Goal: Contribute content: Add original content to the website for others to see

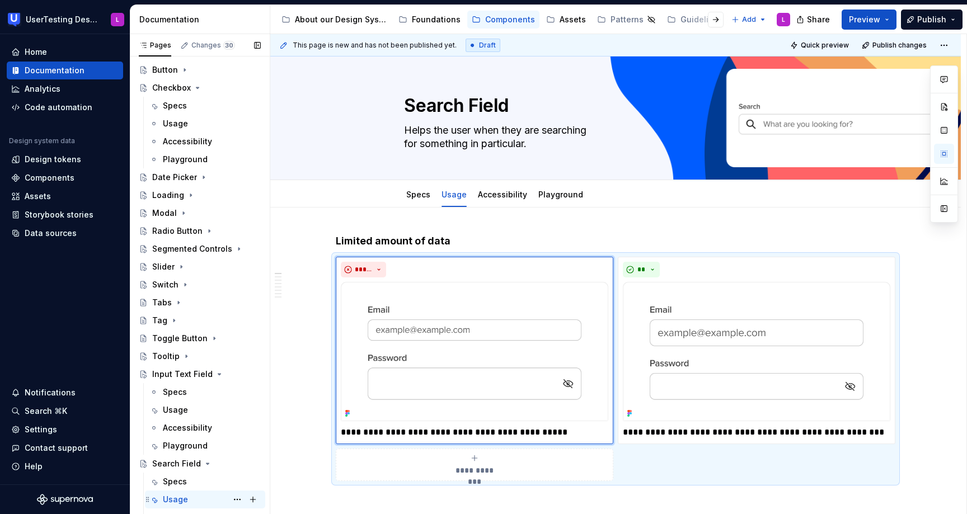
scroll to position [87, 0]
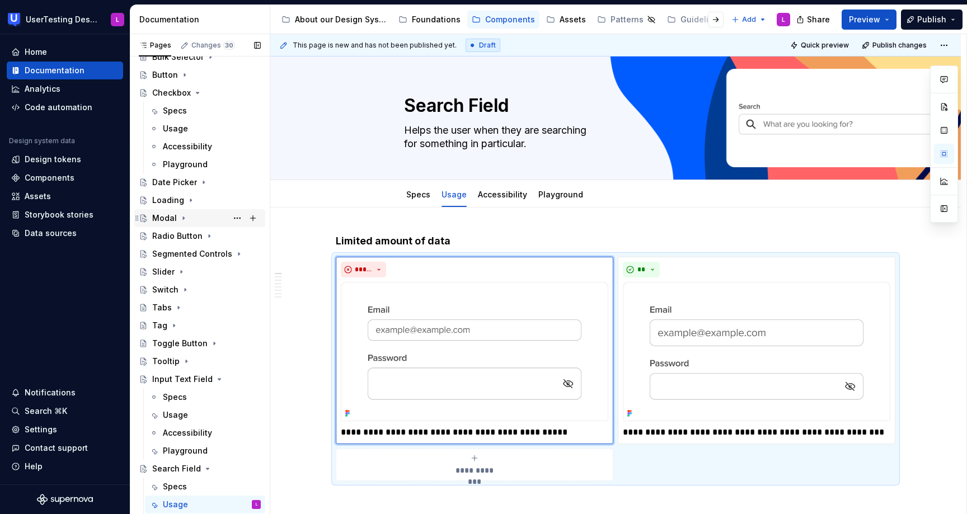
click at [166, 216] on div "Modal" at bounding box center [164, 218] width 25 height 11
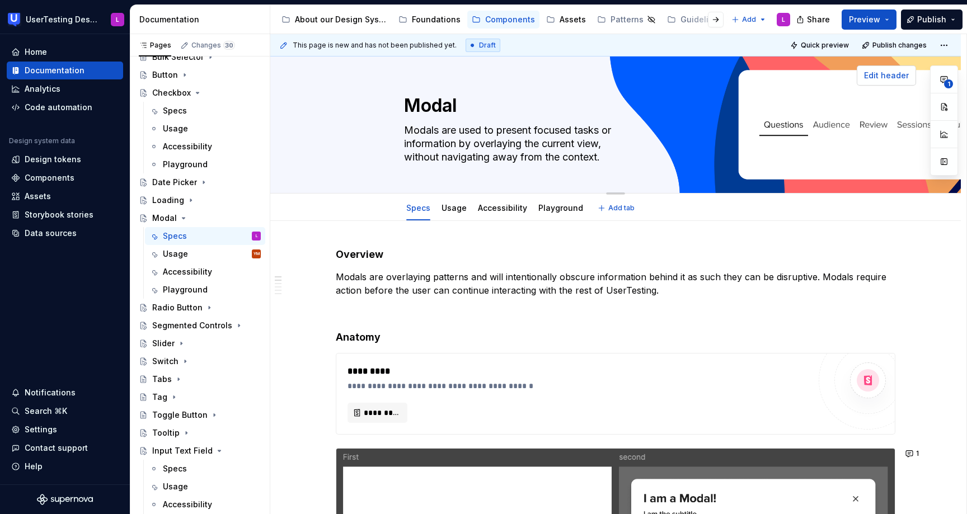
click at [888, 80] on span "Edit header" at bounding box center [886, 75] width 45 height 11
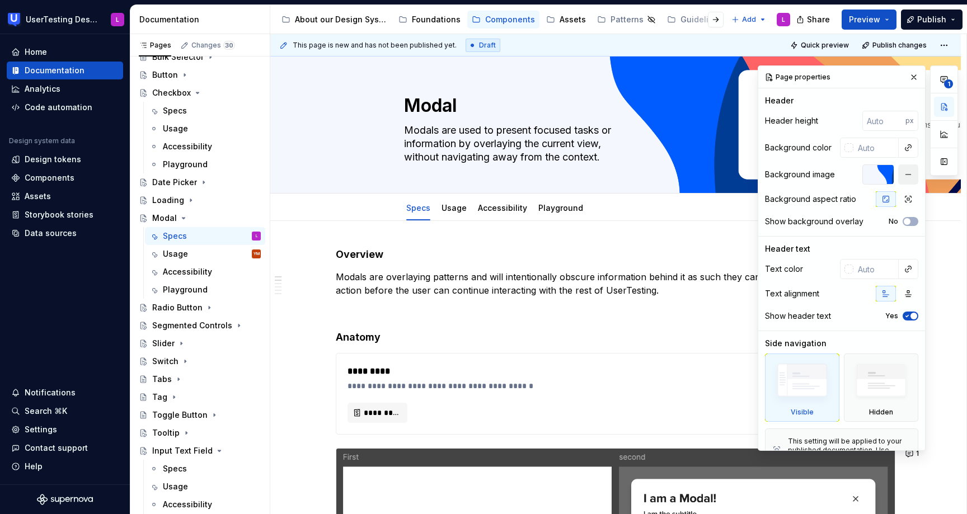
click at [912, 175] on button "button" at bounding box center [908, 174] width 20 height 20
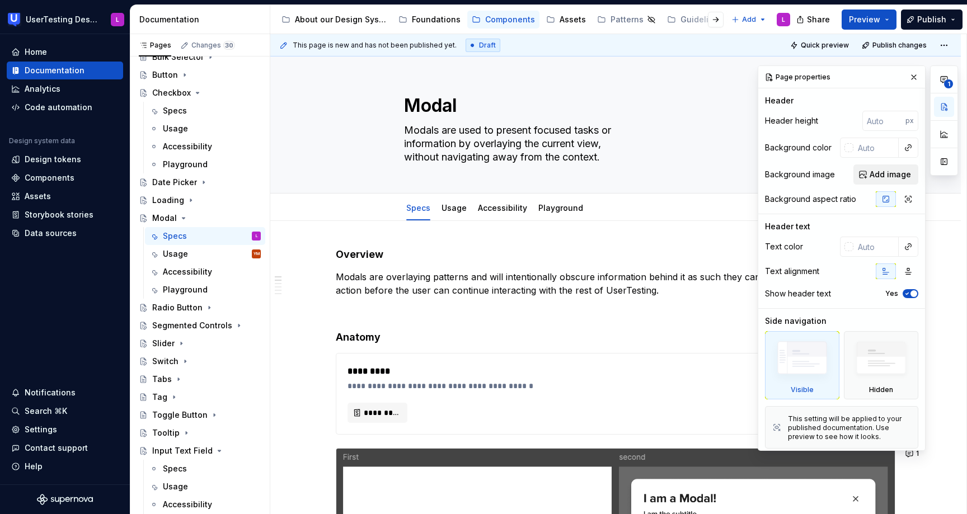
click at [878, 175] on span "Add image" at bounding box center [889, 174] width 41 height 11
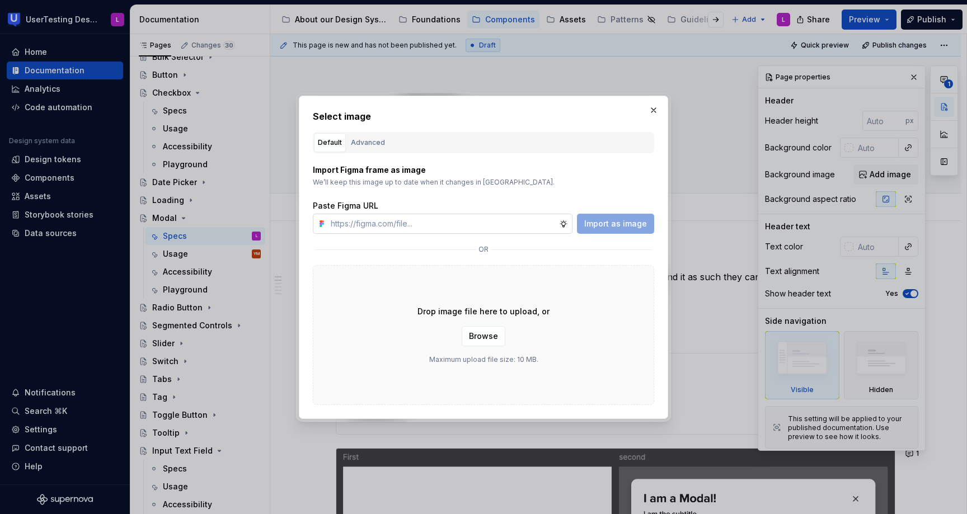
type textarea "*"
click at [483, 218] on input "text" at bounding box center [442, 224] width 233 height 20
type input "[URL][DOMAIN_NAME]"
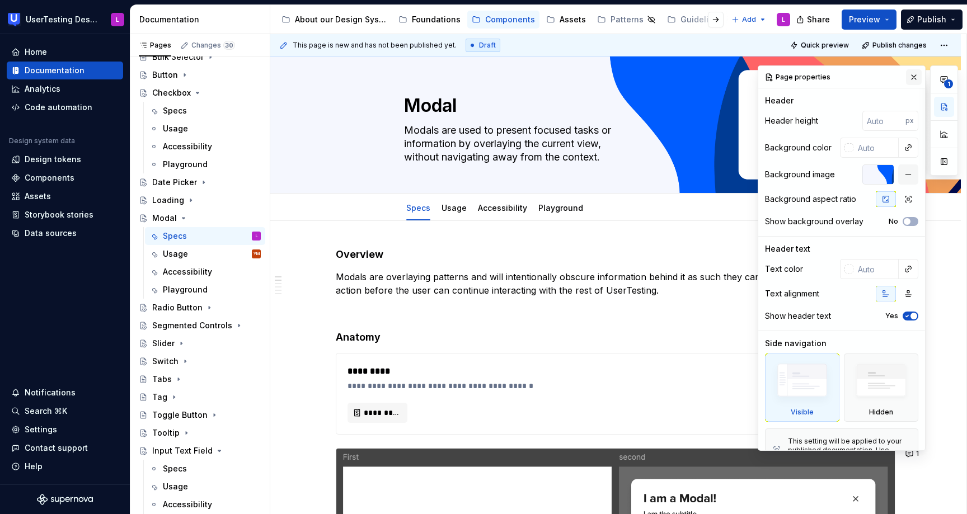
click at [912, 80] on button "button" at bounding box center [914, 77] width 16 height 16
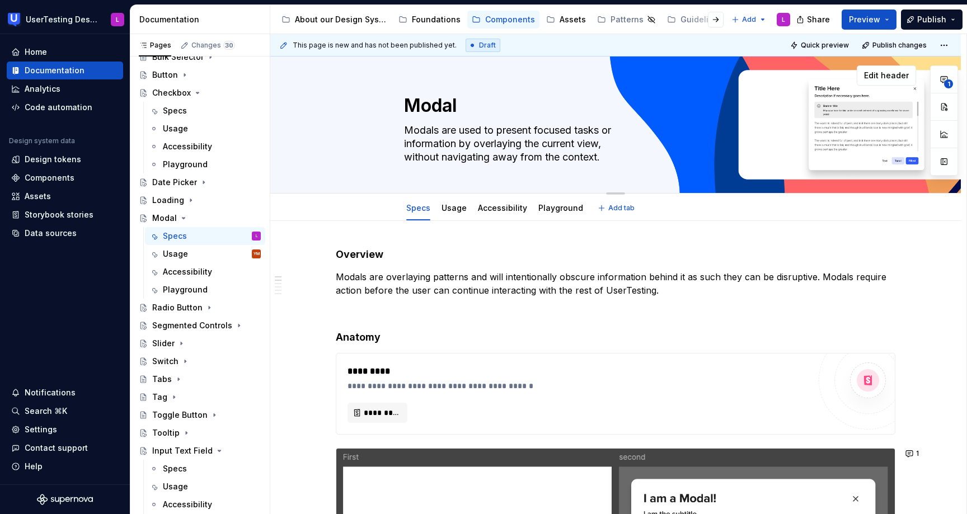
click at [448, 135] on textarea "Modals are used to present focused tasks or information by overlaying the curre…" at bounding box center [613, 143] width 423 height 45
click at [469, 150] on textarea "Modals are used to present focused tasks or information by overlaying the curre…" at bounding box center [613, 143] width 423 height 45
click at [608, 143] on textarea "Modals are used to present focused tasks or information by overlaying the curre…" at bounding box center [613, 143] width 423 height 45
drag, startPoint x: 608, startPoint y: 143, endPoint x: 607, endPoint y: 161, distance: 17.4
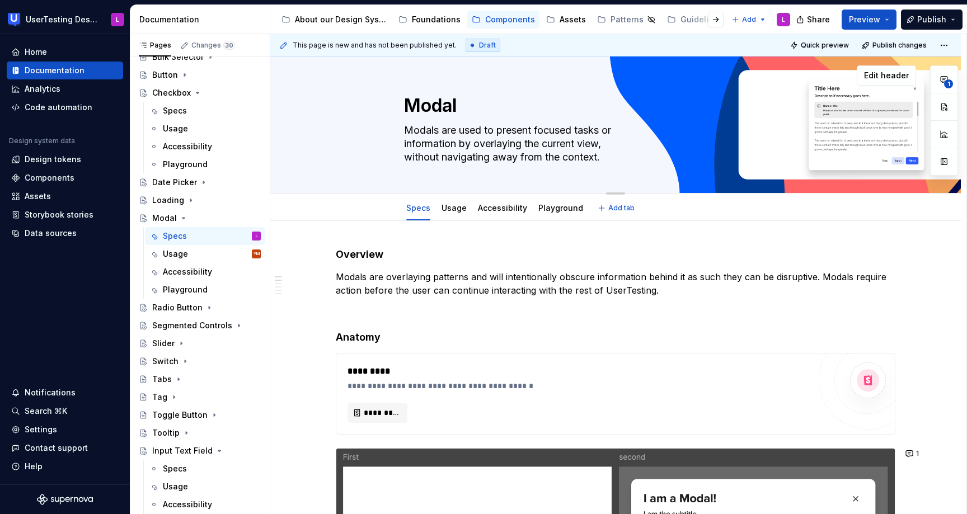
click at [607, 161] on textarea "Modals are used to present focused tasks or information by overlaying the curre…" at bounding box center [613, 143] width 423 height 45
type textarea "*"
type textarea "Modals are used to present focused tasks or information by overlaying the curre…"
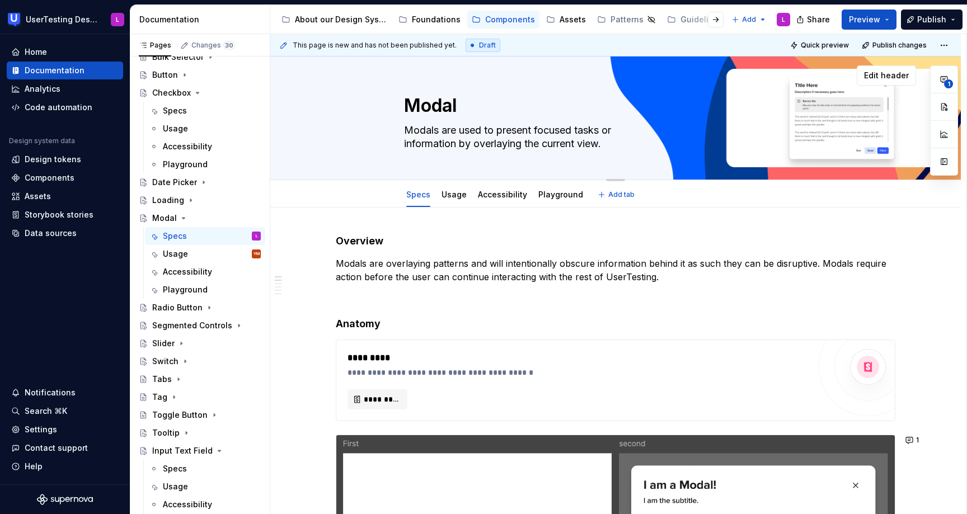
type textarea "*"
type textarea "Modals are used to present focused tasks or information by overlaying the curre…"
click at [893, 79] on span "Edit header" at bounding box center [886, 75] width 45 height 11
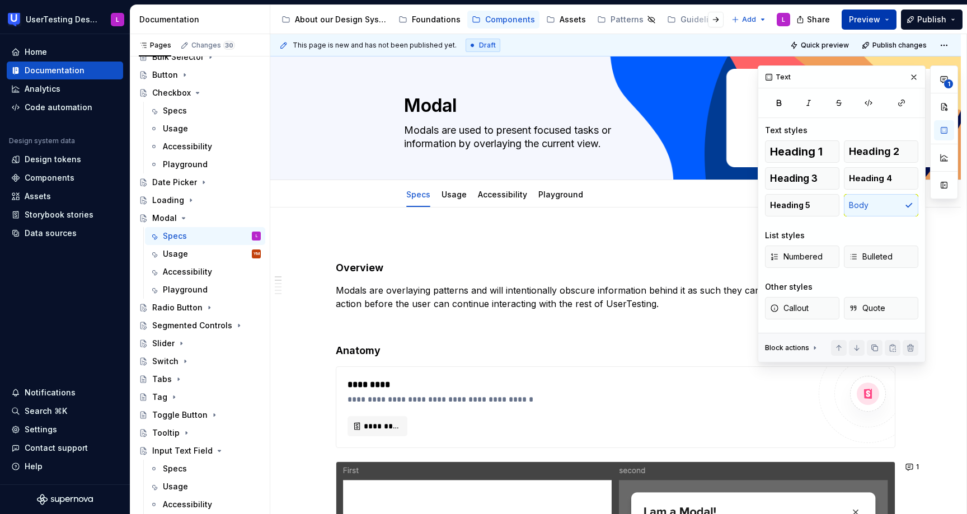
click at [877, 20] on span "Preview" at bounding box center [864, 19] width 31 height 11
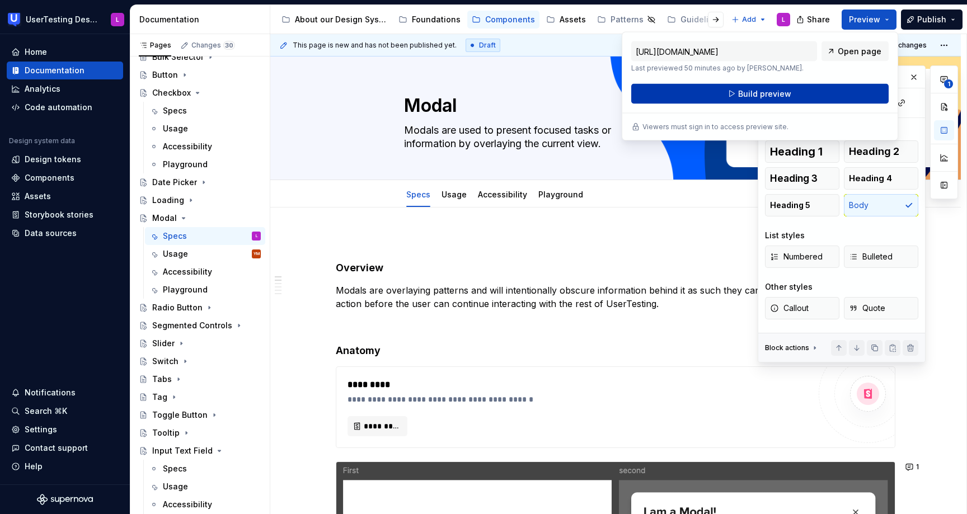
click at [779, 93] on span "Build preview" at bounding box center [764, 93] width 53 height 11
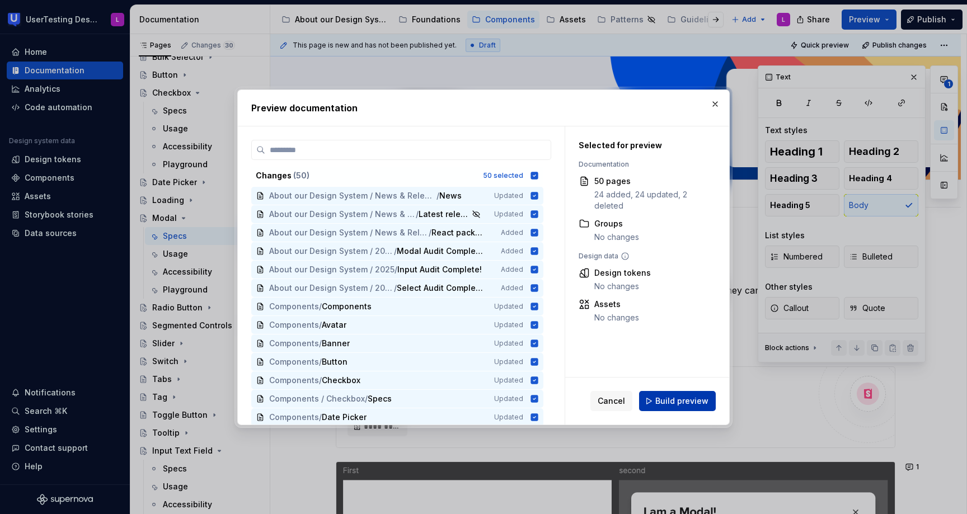
click at [656, 402] on button "Build preview" at bounding box center [677, 401] width 77 height 20
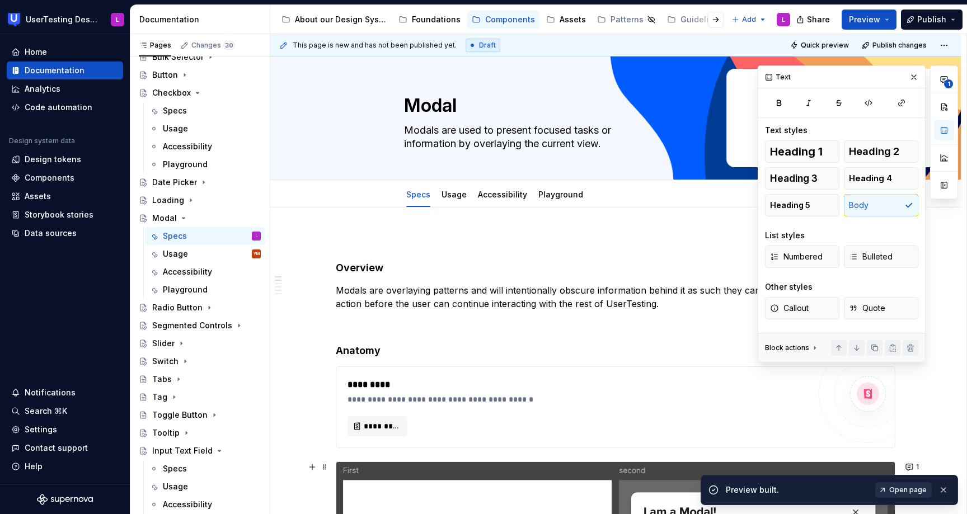
click at [916, 490] on span "Open page" at bounding box center [907, 490] width 37 height 9
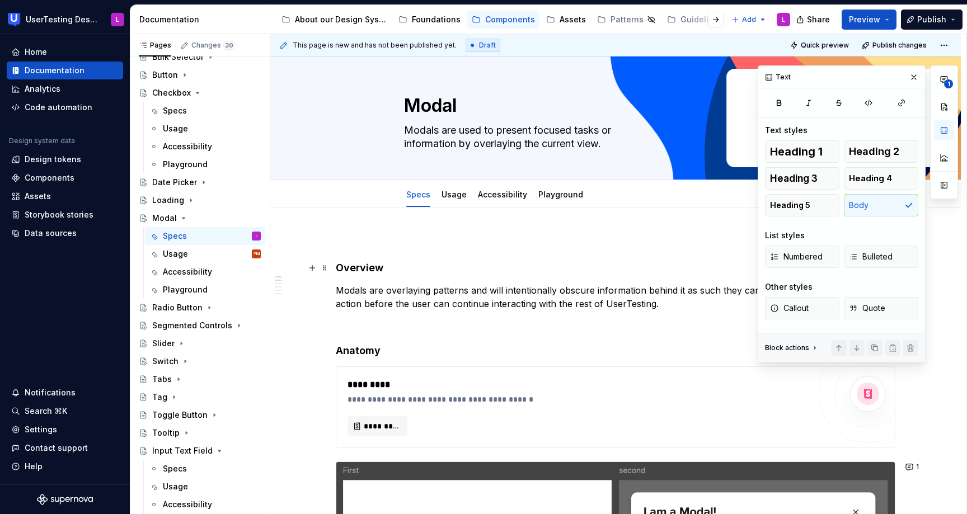
click at [340, 264] on h4 "Overview" at bounding box center [615, 267] width 559 height 13
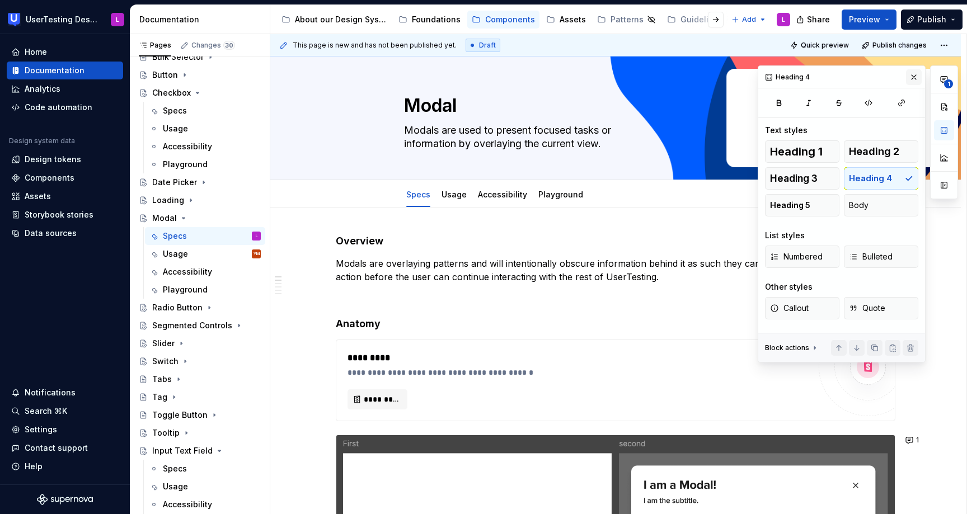
click at [915, 81] on button "button" at bounding box center [914, 77] width 16 height 16
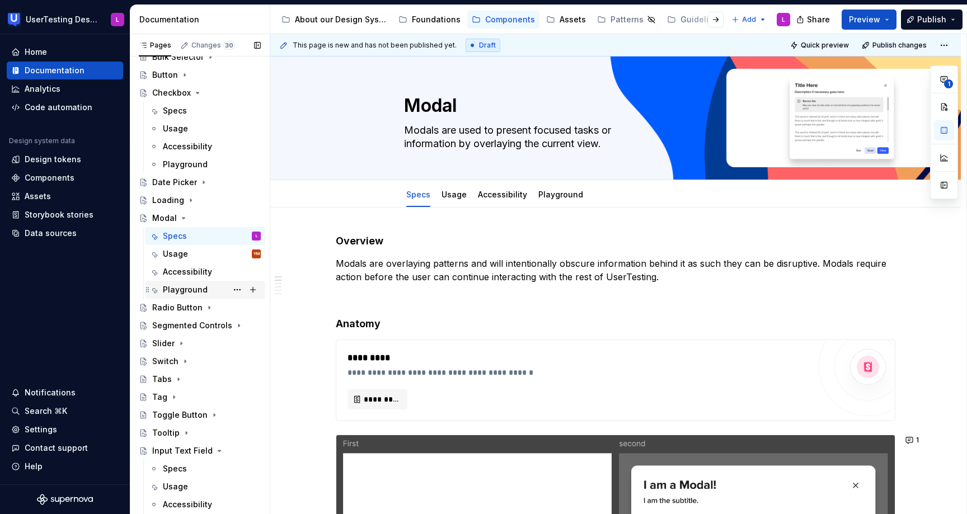
scroll to position [0, 0]
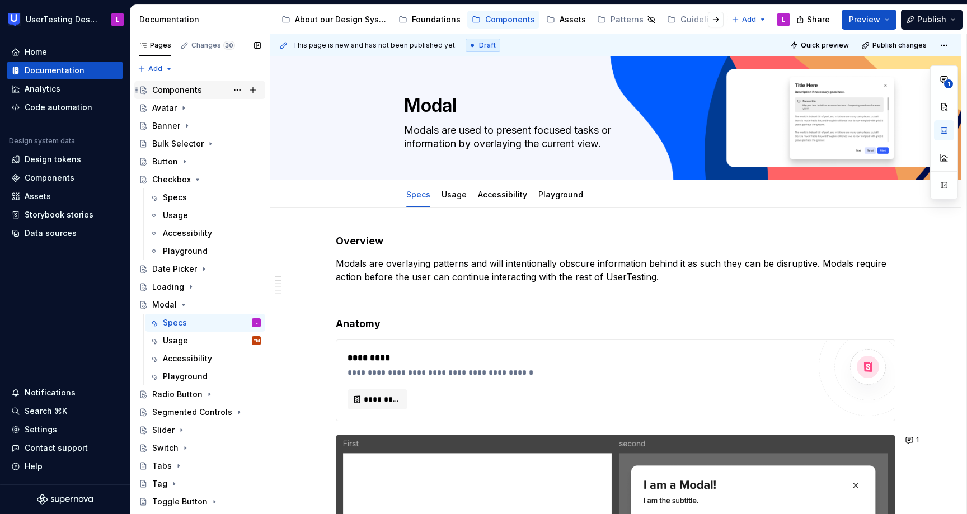
click at [187, 93] on div "Components" at bounding box center [177, 89] width 50 height 11
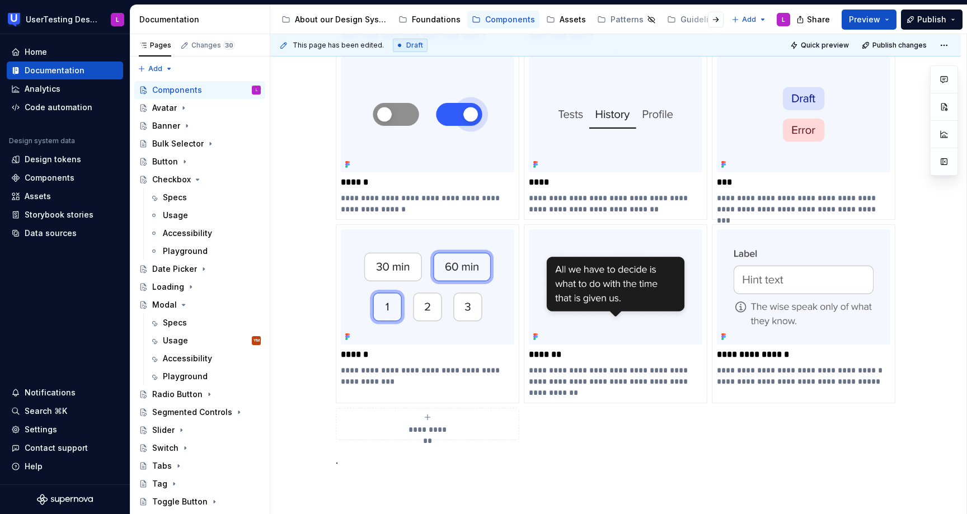
scroll to position [970, 0]
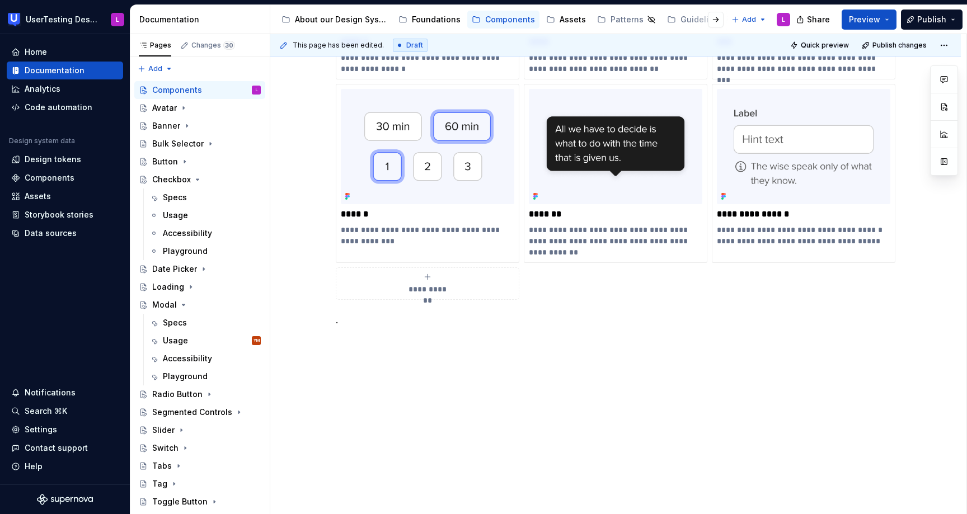
click at [440, 279] on div "**********" at bounding box center [427, 283] width 173 height 22
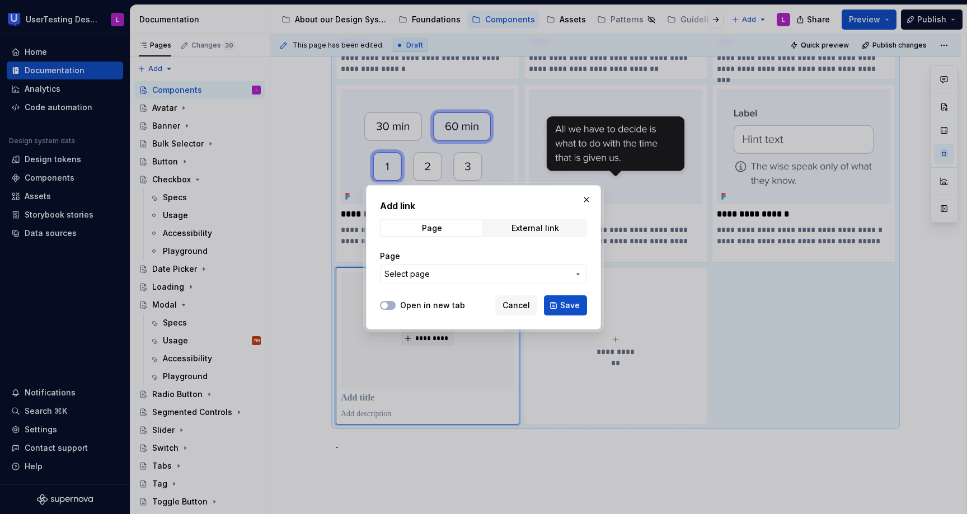
click at [427, 274] on span "Select page" at bounding box center [406, 274] width 45 height 11
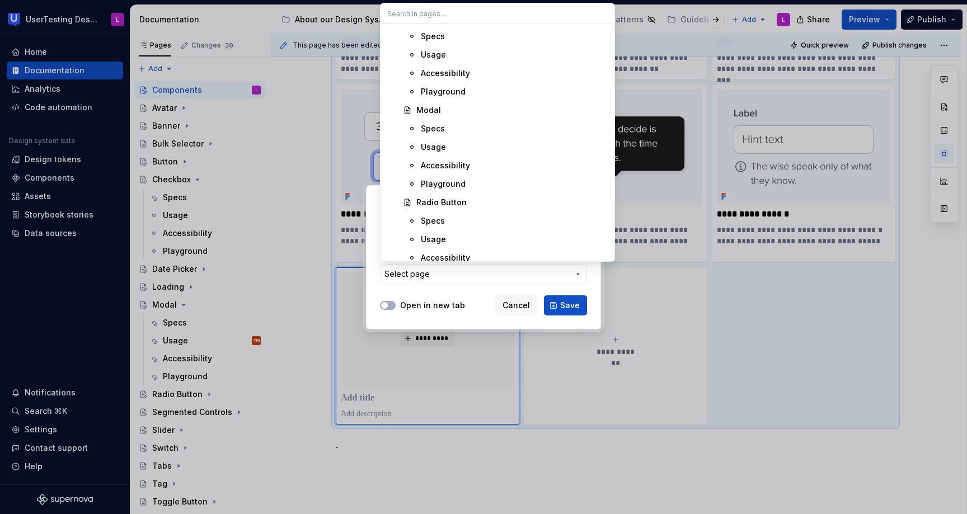
scroll to position [1206, 0]
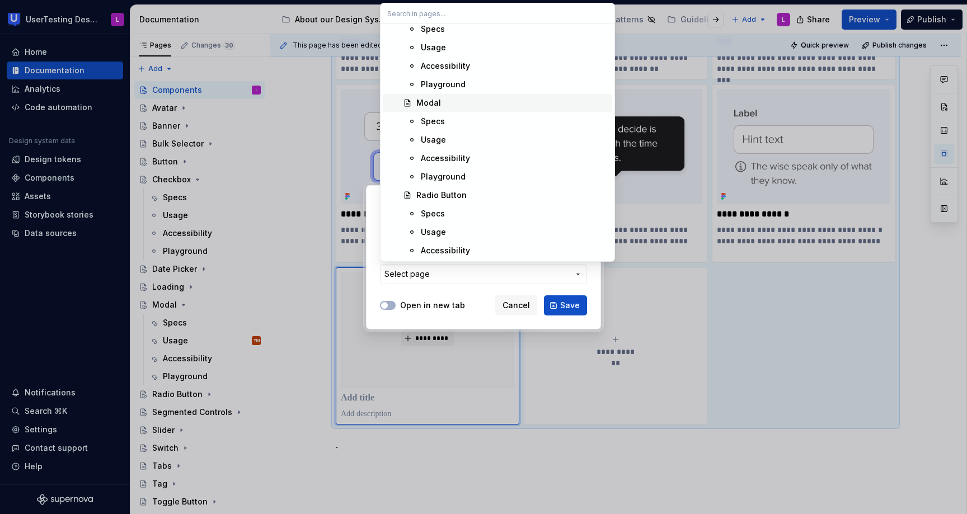
click at [428, 96] on span "Modal" at bounding box center [497, 103] width 229 height 18
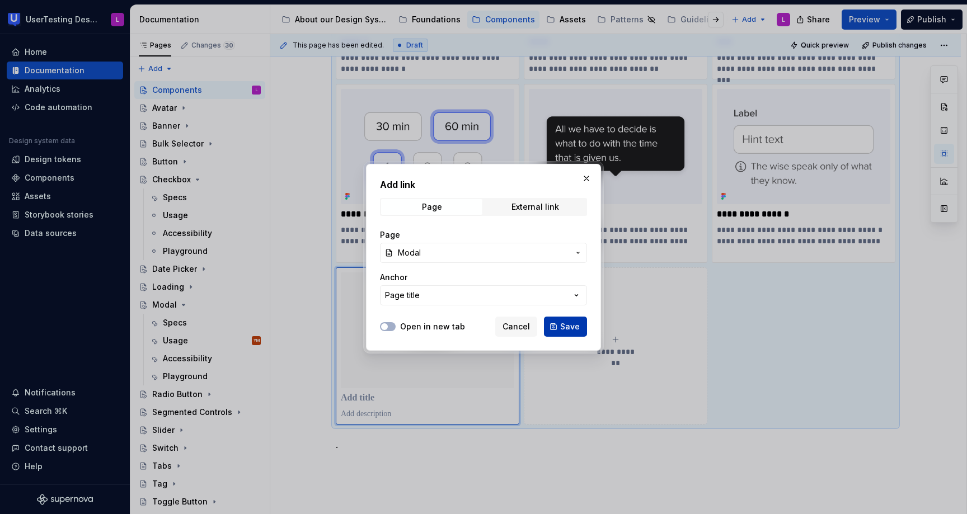
click at [573, 326] on span "Save" at bounding box center [570, 326] width 20 height 11
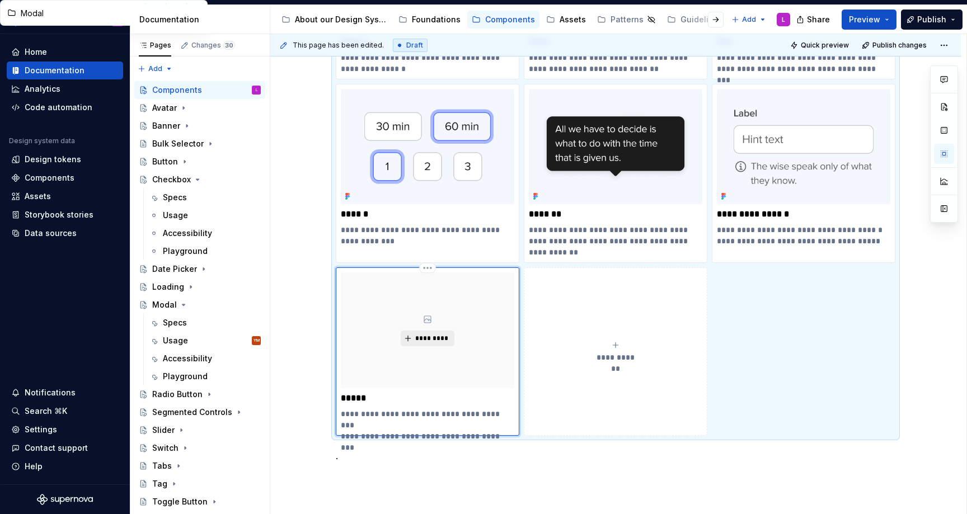
click at [418, 338] on span "*********" at bounding box center [432, 338] width 34 height 9
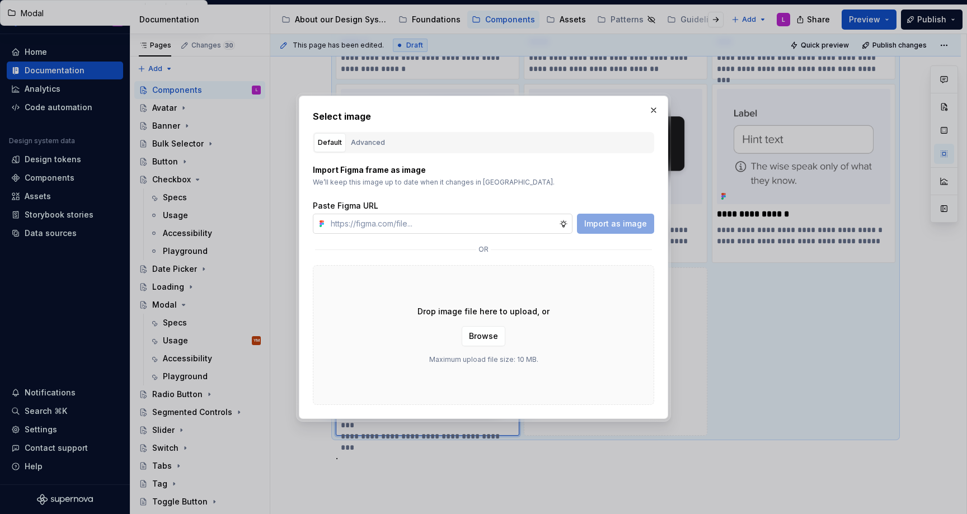
type textarea "*"
type input "[URL][DOMAIN_NAME]"
type textarea "*"
type input "[URL][DOMAIN_NAME]"
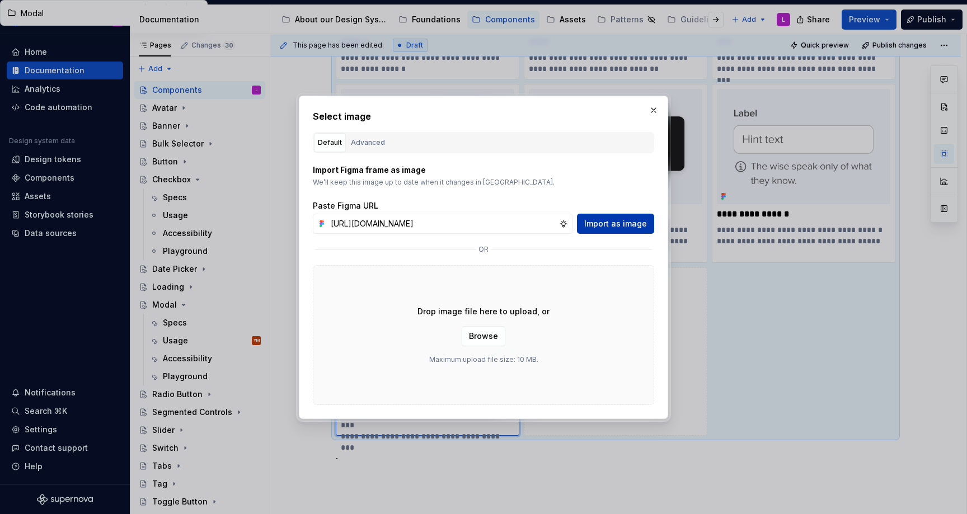
scroll to position [0, 0]
click at [627, 233] on button "Import as image" at bounding box center [615, 224] width 77 height 20
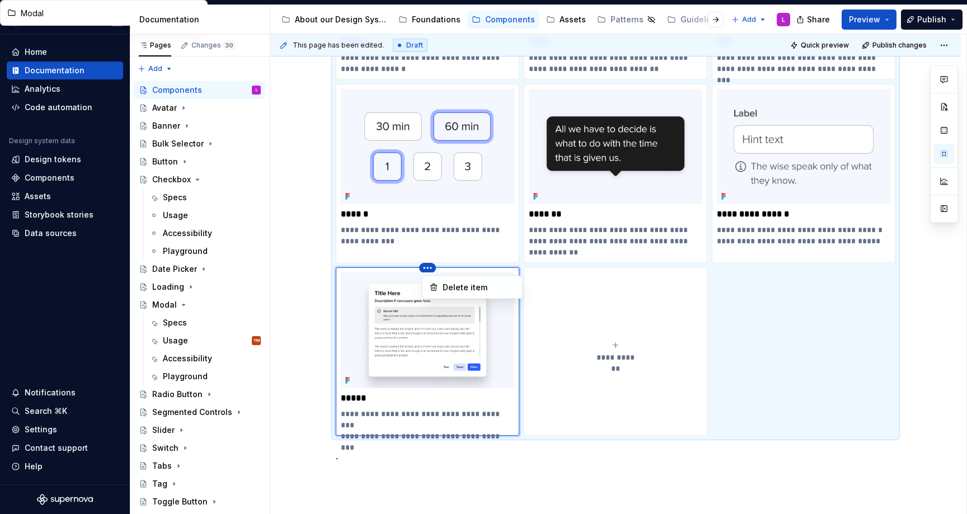
click at [429, 270] on html "UserTesting Design System L Home Documentation Analytics Code automation Design…" at bounding box center [483, 257] width 967 height 514
click at [464, 287] on div "Delete item" at bounding box center [479, 287] width 73 height 11
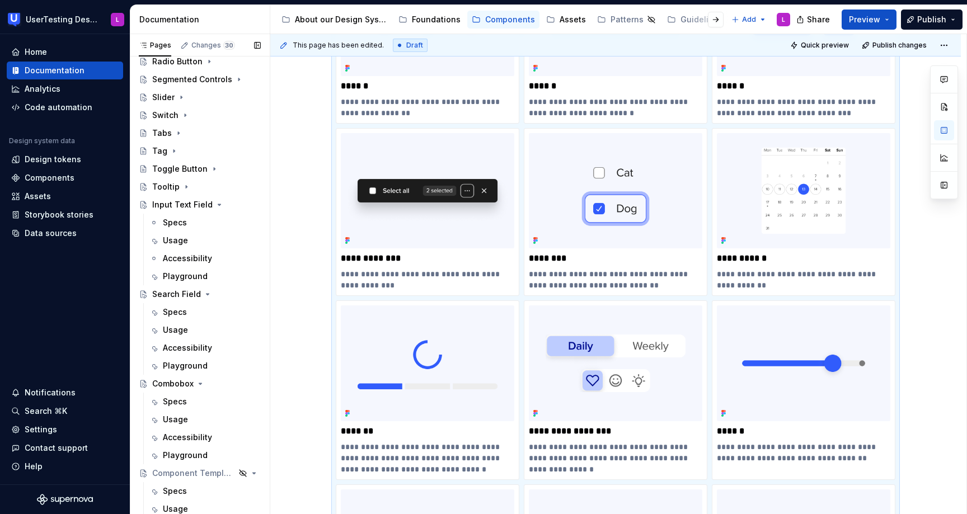
scroll to position [370, 0]
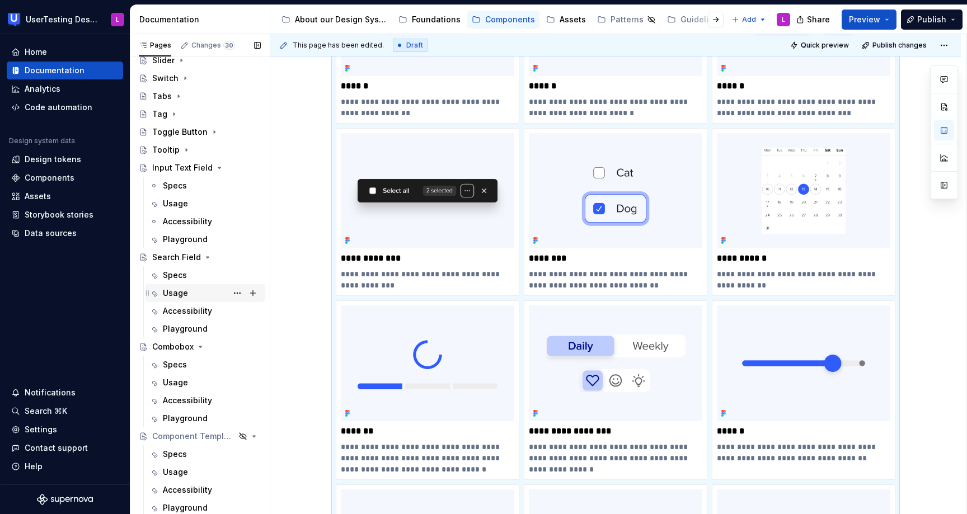
click at [176, 288] on div "Usage" at bounding box center [175, 293] width 25 height 11
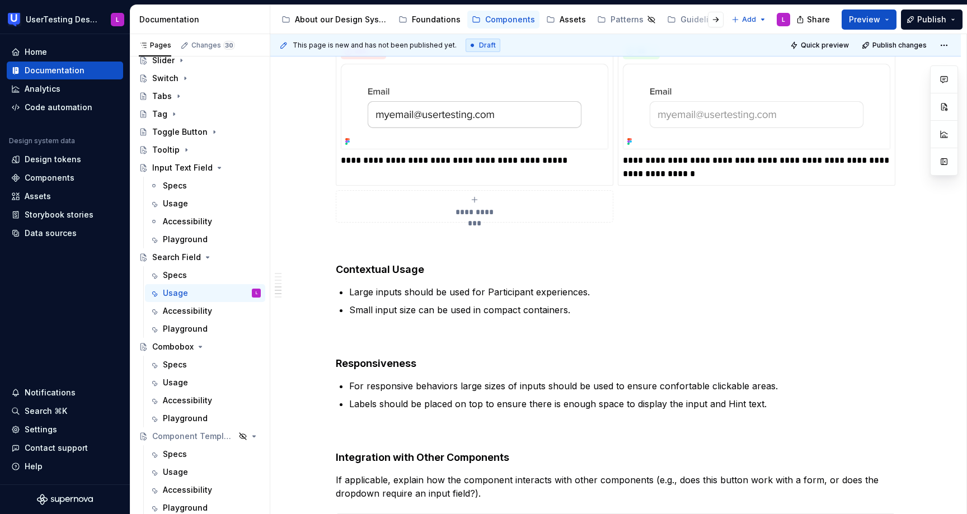
scroll to position [1668, 0]
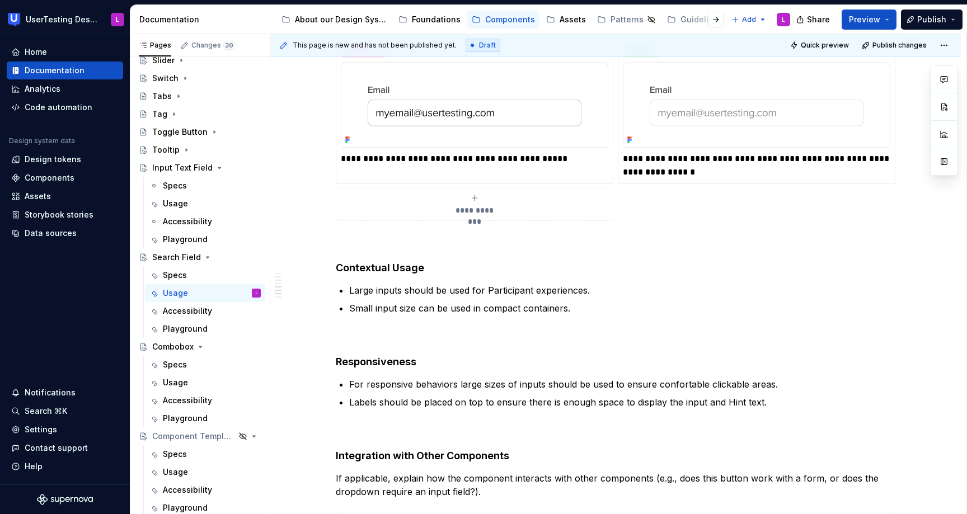
type textarea "*"
click at [629, 218] on div "**********" at bounding box center [615, 129] width 559 height 184
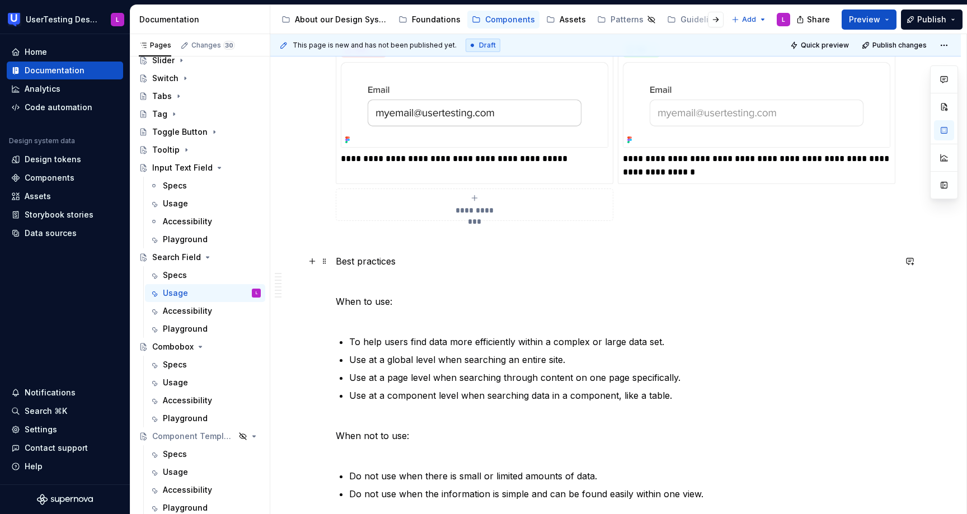
click at [384, 262] on p "Best practices" at bounding box center [615, 261] width 559 height 13
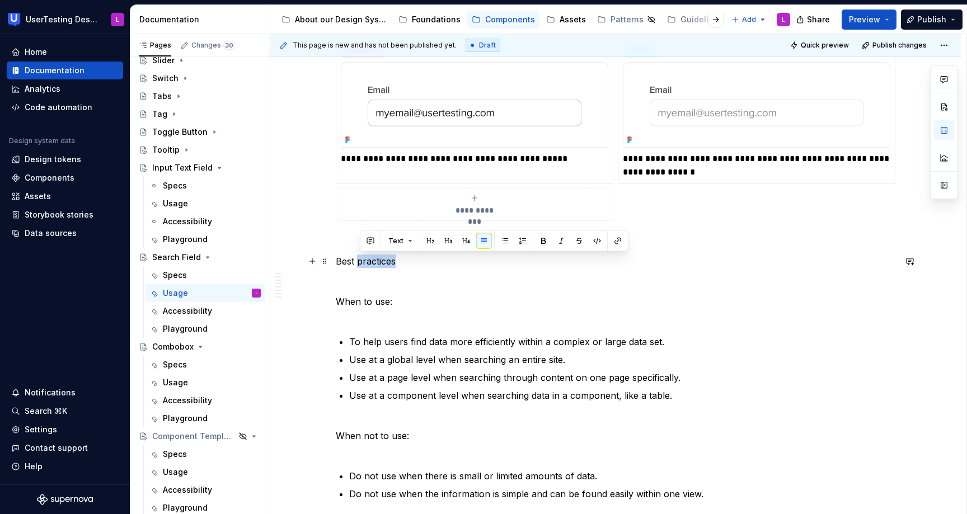
click at [384, 262] on p "Best practices" at bounding box center [615, 261] width 559 height 13
click at [440, 241] on button "button" at bounding box center [445, 241] width 16 height 16
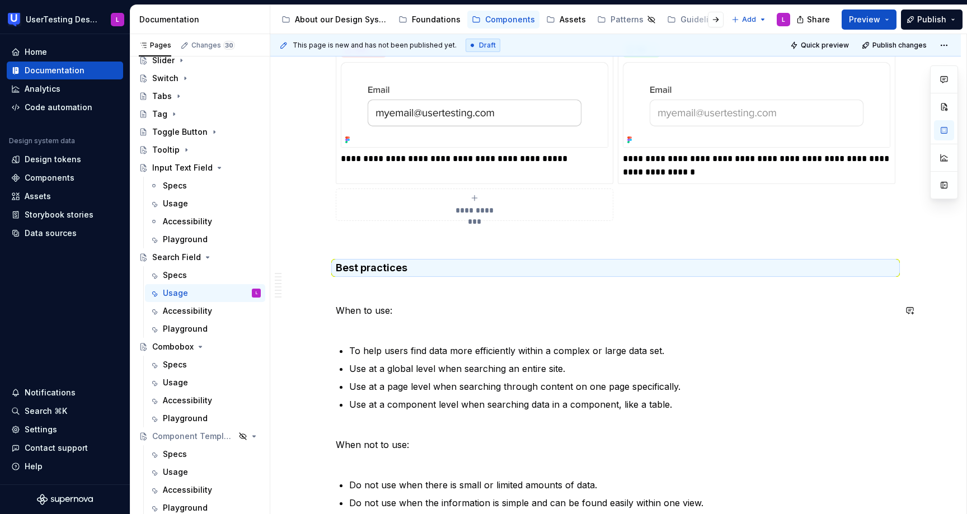
click at [357, 336] on div "**********" at bounding box center [615, 107] width 559 height 3080
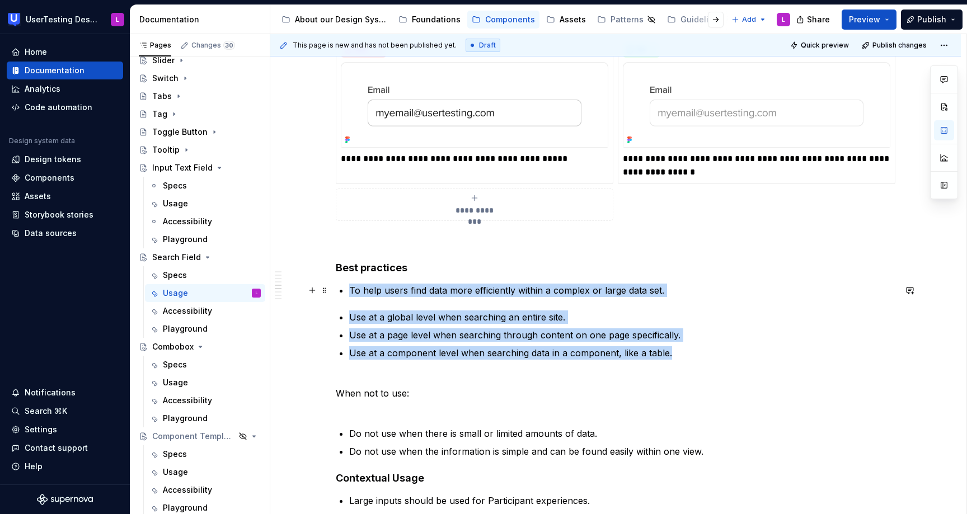
drag, startPoint x: 676, startPoint y: 353, endPoint x: 350, endPoint y: 292, distance: 331.8
click at [350, 292] on div "**********" at bounding box center [615, 81] width 559 height 3029
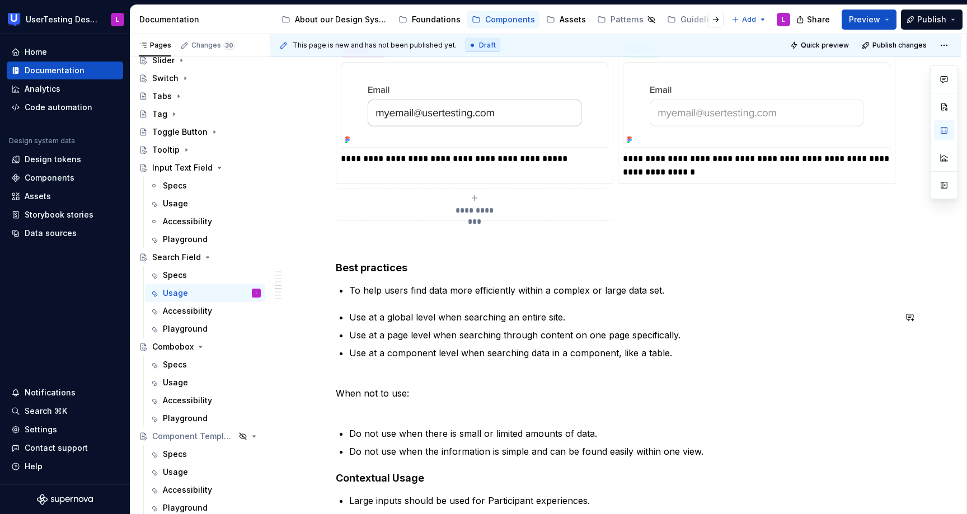
click at [363, 307] on div "**********" at bounding box center [615, 81] width 559 height 3029
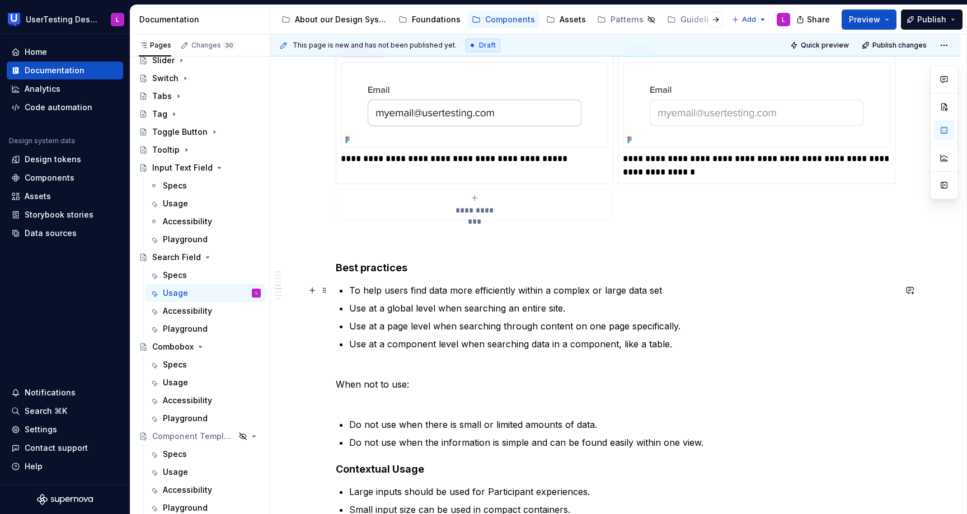
click at [366, 290] on p "To help users find data more efficiently within a complex or large data set" at bounding box center [622, 290] width 546 height 13
click at [432, 272] on h4 "Best practices" at bounding box center [615, 267] width 559 height 13
click at [373, 403] on p "When not to use:" at bounding box center [615, 384] width 559 height 40
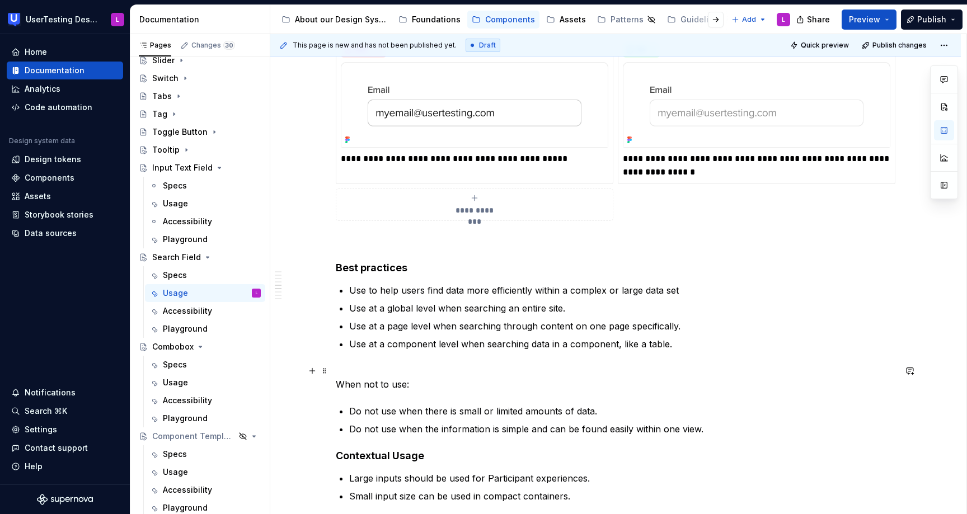
click at [384, 385] on p "When not to use:" at bounding box center [615, 377] width 559 height 27
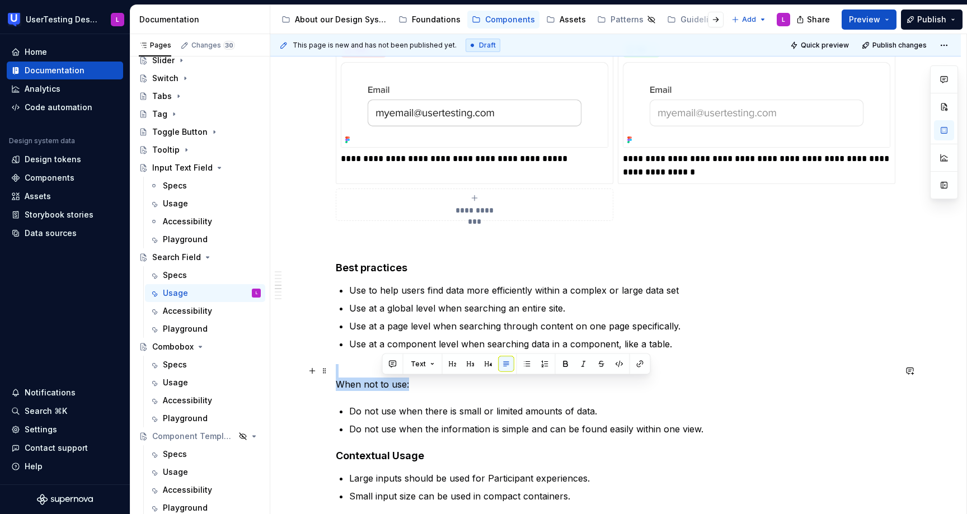
click at [384, 385] on p "When not to use:" at bounding box center [615, 377] width 559 height 27
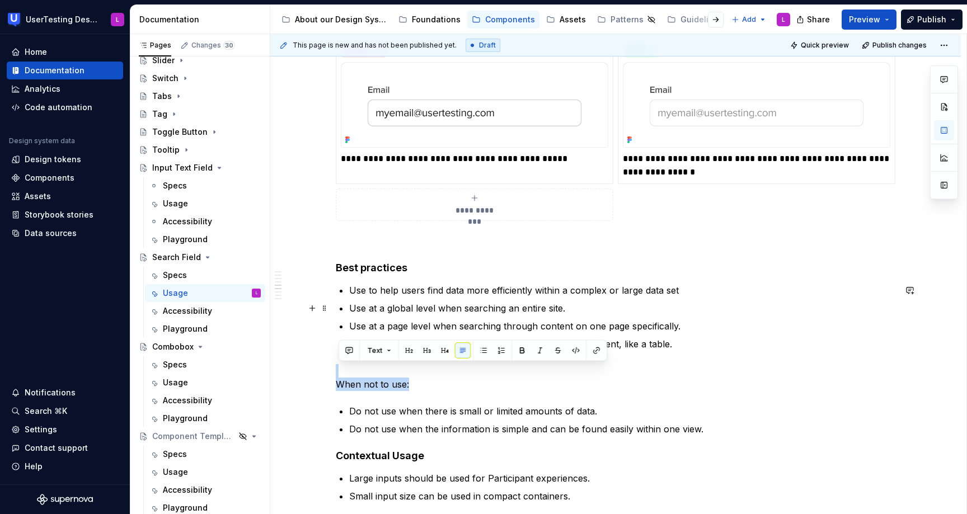
copy p "When not to use:"
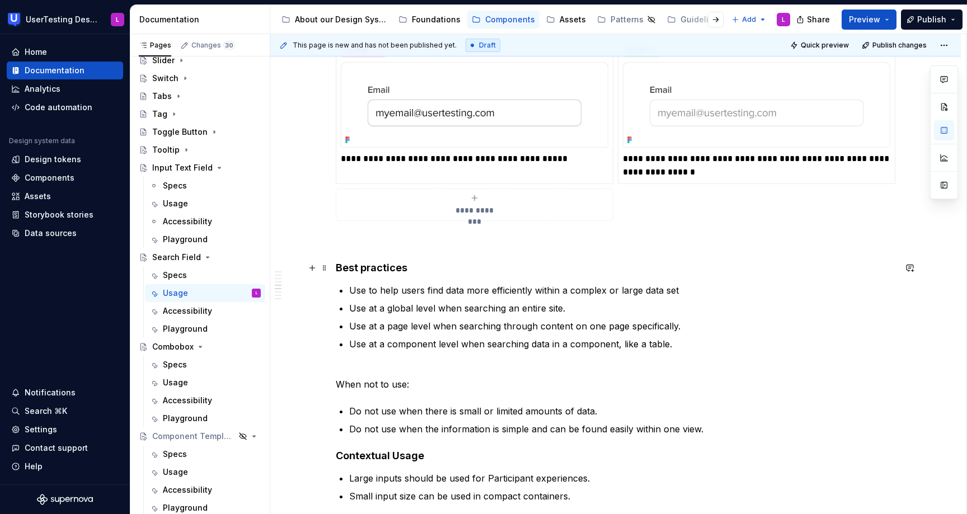
click at [435, 274] on h4 "Best practices" at bounding box center [615, 267] width 559 height 13
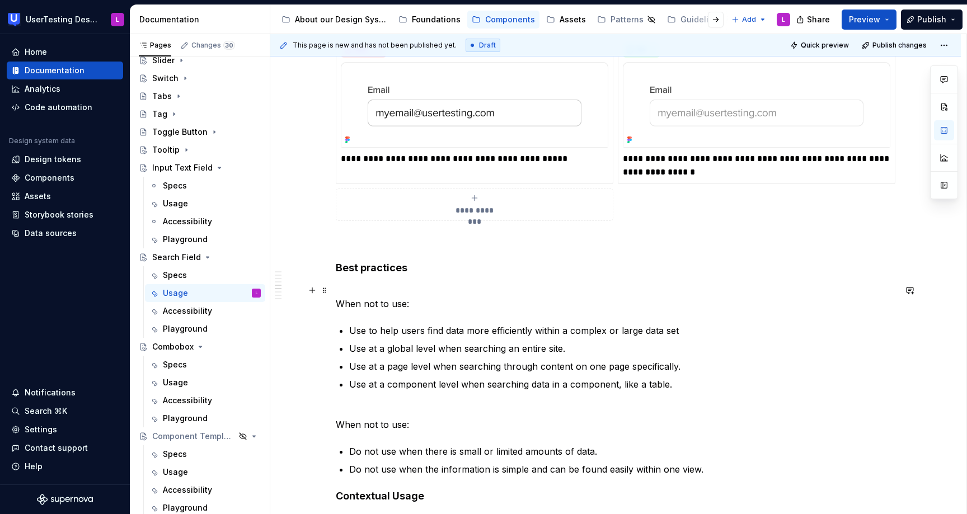
click at [371, 303] on p "When not to use:" at bounding box center [615, 297] width 559 height 27
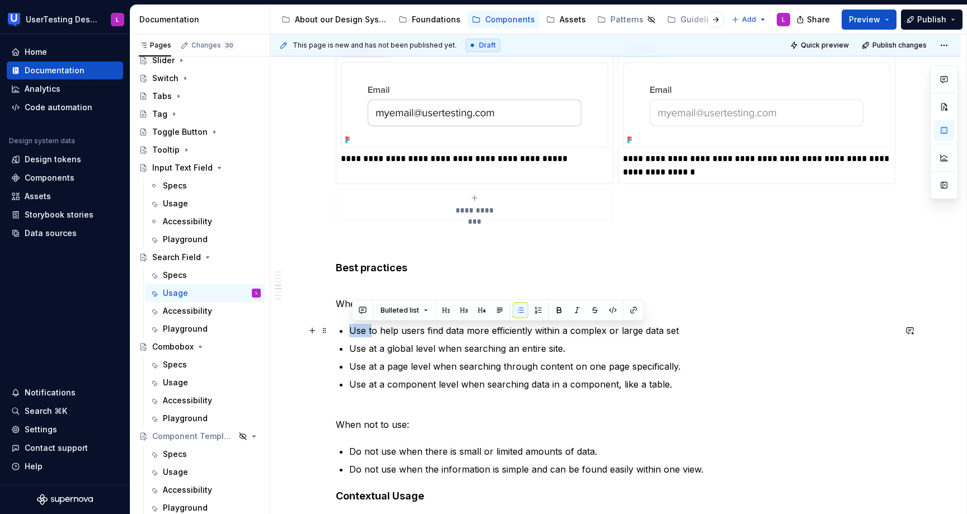
drag, startPoint x: 375, startPoint y: 331, endPoint x: 351, endPoint y: 331, distance: 23.5
click at [351, 331] on div "**********" at bounding box center [615, 90] width 559 height 3047
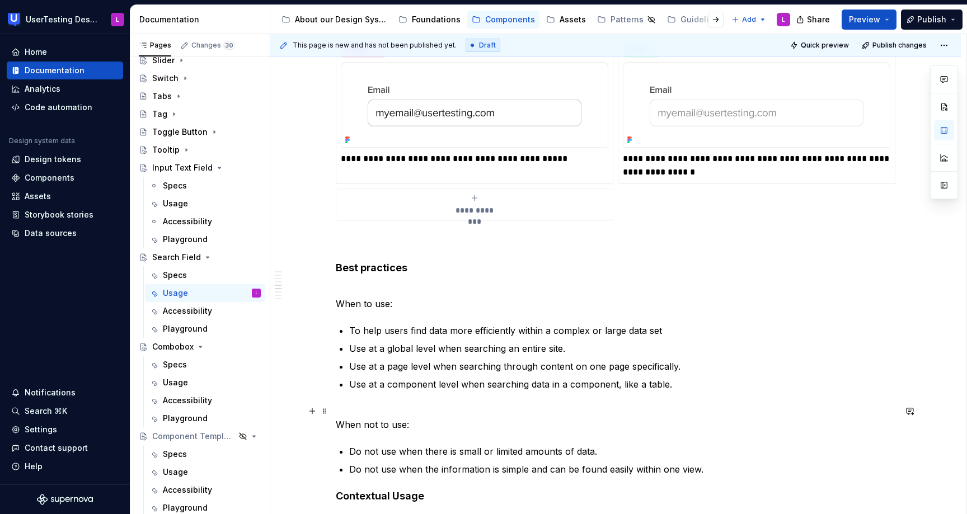
click at [397, 408] on p "When not to use:" at bounding box center [615, 417] width 559 height 27
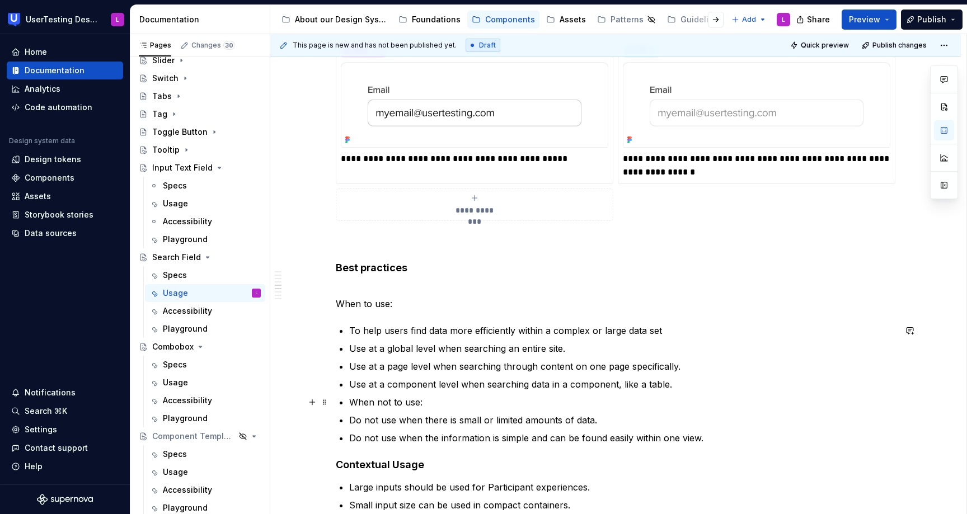
click at [354, 401] on p "When not to use:" at bounding box center [622, 402] width 546 height 13
click at [519, 382] on button "button" at bounding box center [520, 382] width 16 height 16
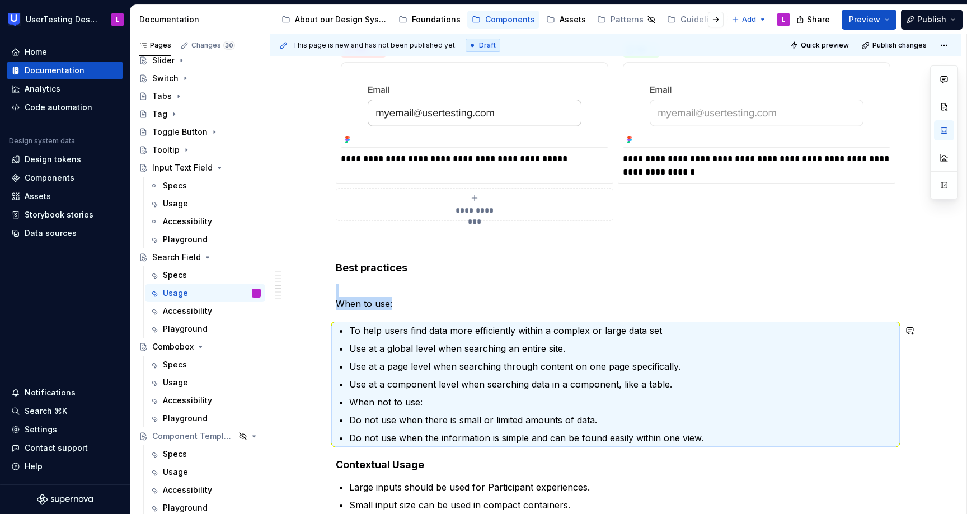
click at [519, 382] on p "Use at a component level when searching data in a component, like a table." at bounding box center [622, 384] width 546 height 13
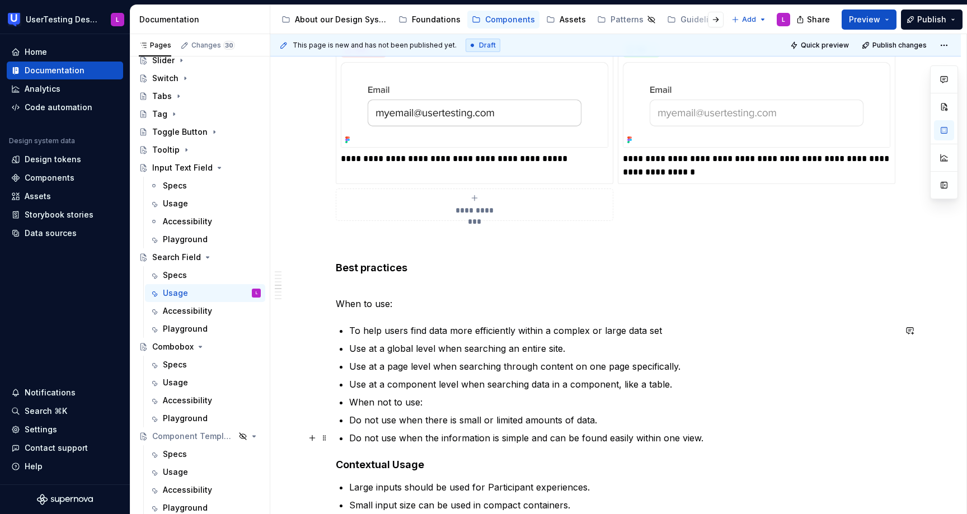
click at [722, 439] on p "Do not use when the information is simple and can be found easily within one vi…" at bounding box center [622, 437] width 546 height 13
click at [693, 387] on p "Use at a component level when searching data in a component, like a table." at bounding box center [622, 384] width 546 height 13
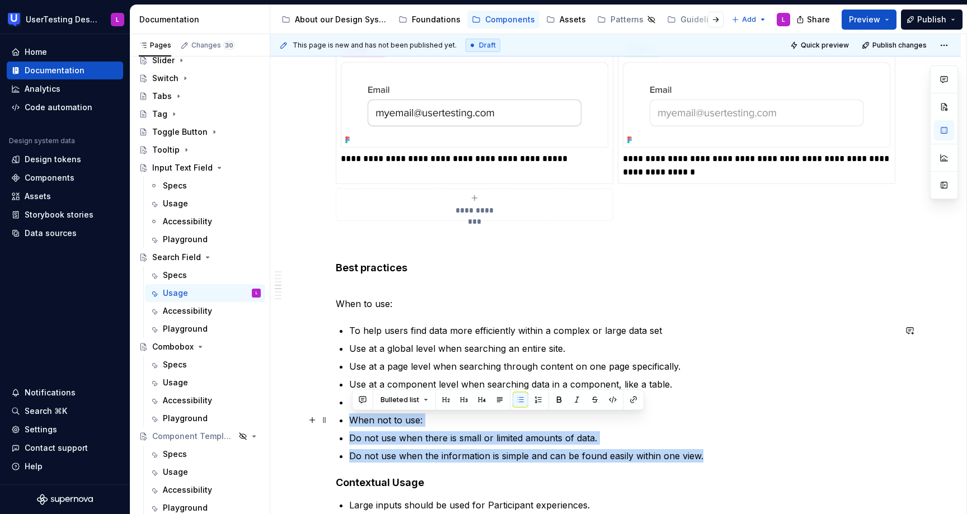
drag, startPoint x: 714, startPoint y: 453, endPoint x: 350, endPoint y: 412, distance: 366.5
click at [350, 412] on div "**********" at bounding box center [615, 83] width 559 height 3033
copy ul "When not to use: Do not use when there is small or limited amounts of data. Do …"
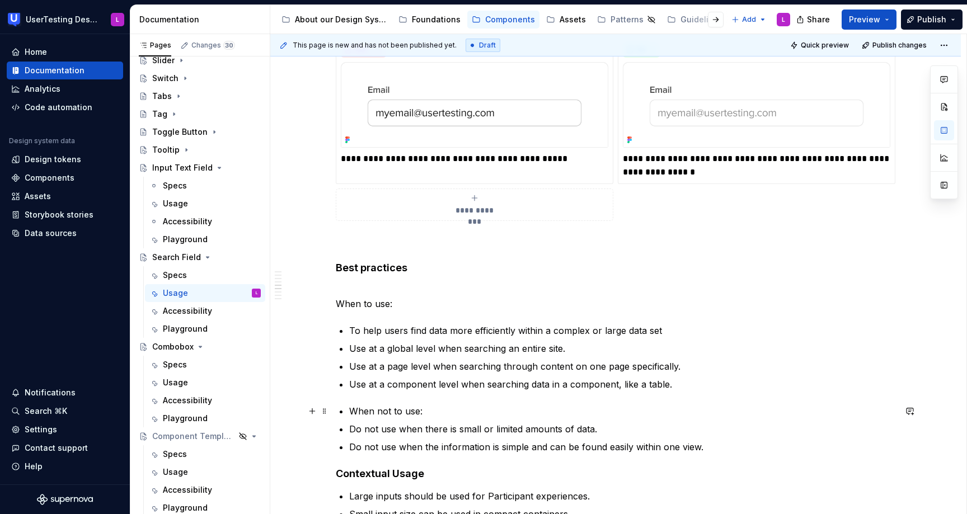
click at [378, 412] on p "When not to use:" at bounding box center [622, 410] width 546 height 13
click at [376, 412] on p "When not to use:" at bounding box center [622, 410] width 546 height 13
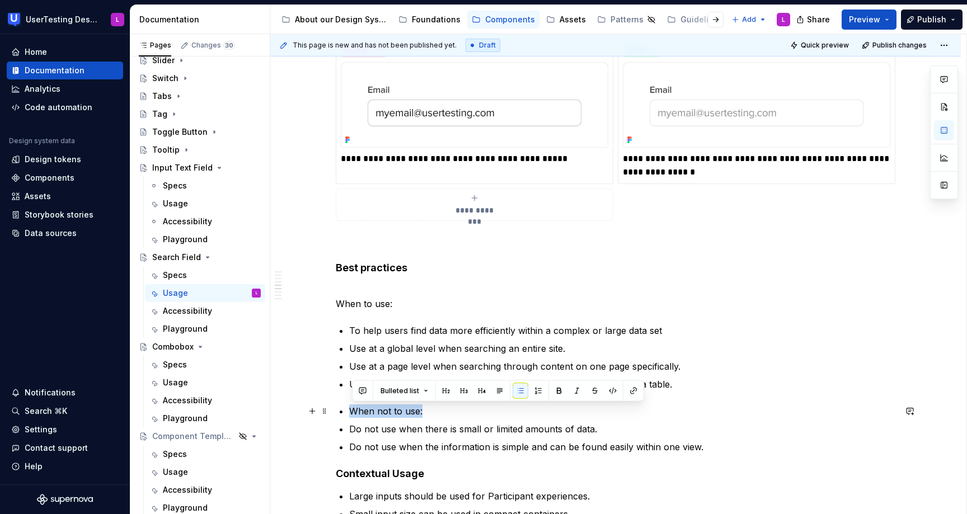
click at [376, 412] on p "When not to use:" at bounding box center [622, 410] width 546 height 13
click at [517, 393] on button "button" at bounding box center [520, 391] width 16 height 16
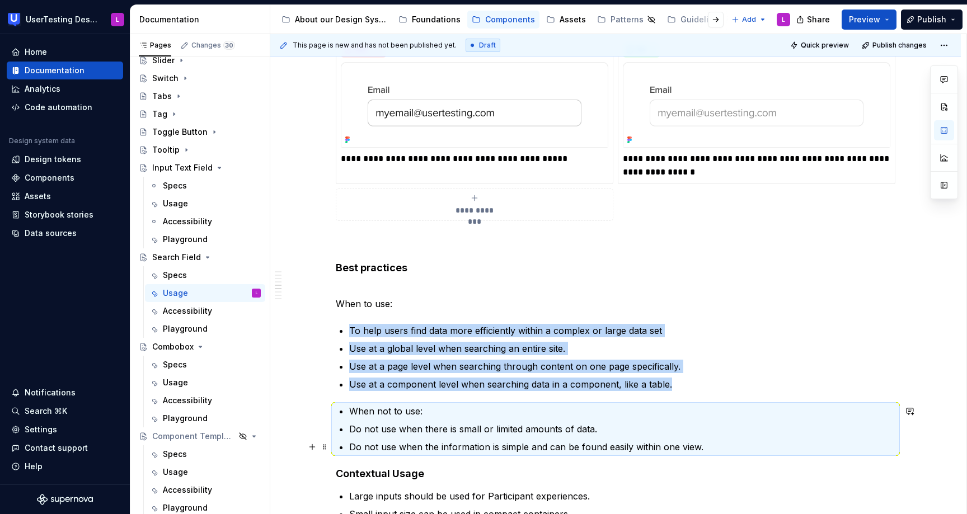
click at [683, 446] on p "Do not use when the information is simple and can be found easily within one vi…" at bounding box center [622, 446] width 546 height 13
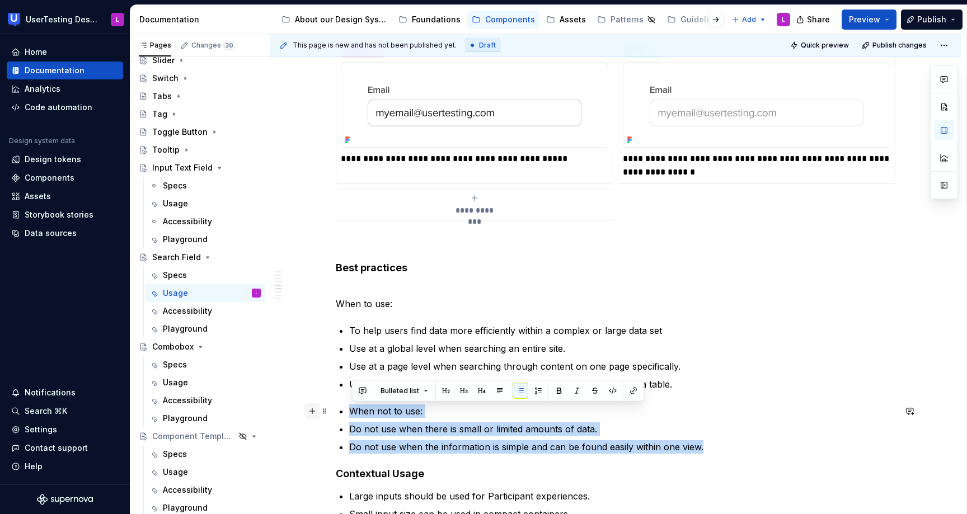
drag, startPoint x: 635, startPoint y: 445, endPoint x: 309, endPoint y: 412, distance: 327.8
click at [336, 412] on div "**********" at bounding box center [615, 86] width 559 height 3038
click at [518, 392] on button "button" at bounding box center [520, 391] width 16 height 16
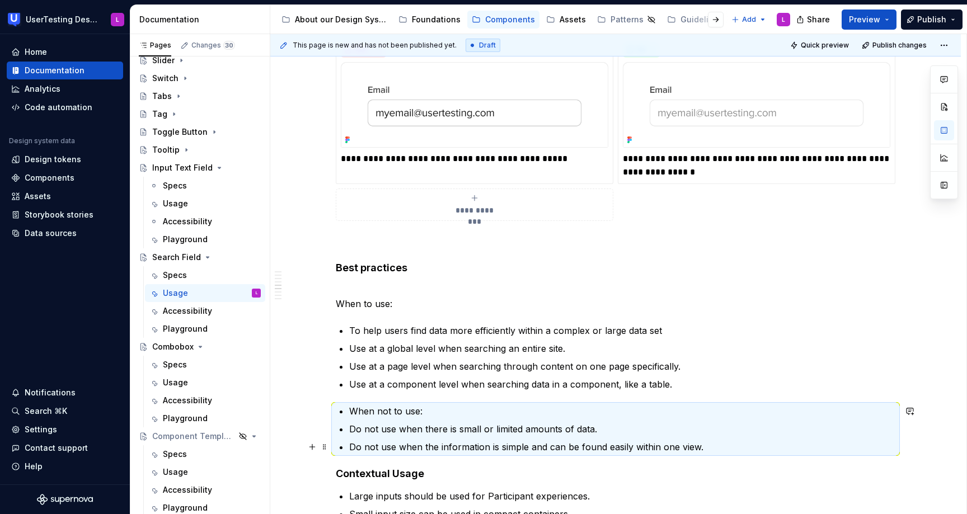
click at [517, 437] on ul "When not to use: Do not use when there is small or limited amounts of data. Do …" at bounding box center [622, 428] width 546 height 49
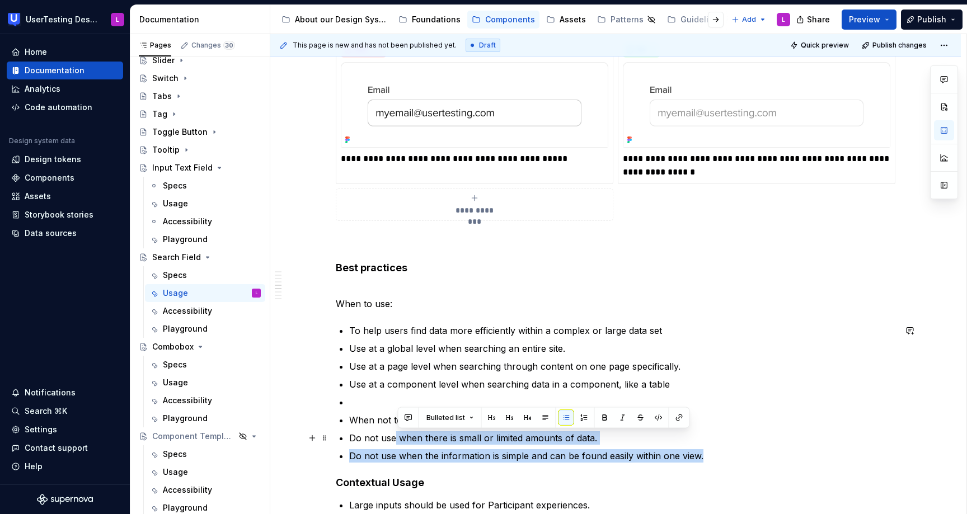
drag, startPoint x: 717, startPoint y: 457, endPoint x: 398, endPoint y: 436, distance: 319.6
click at [398, 436] on ul "To help users find data more efficiently within a complex or large data set Use…" at bounding box center [622, 393] width 546 height 139
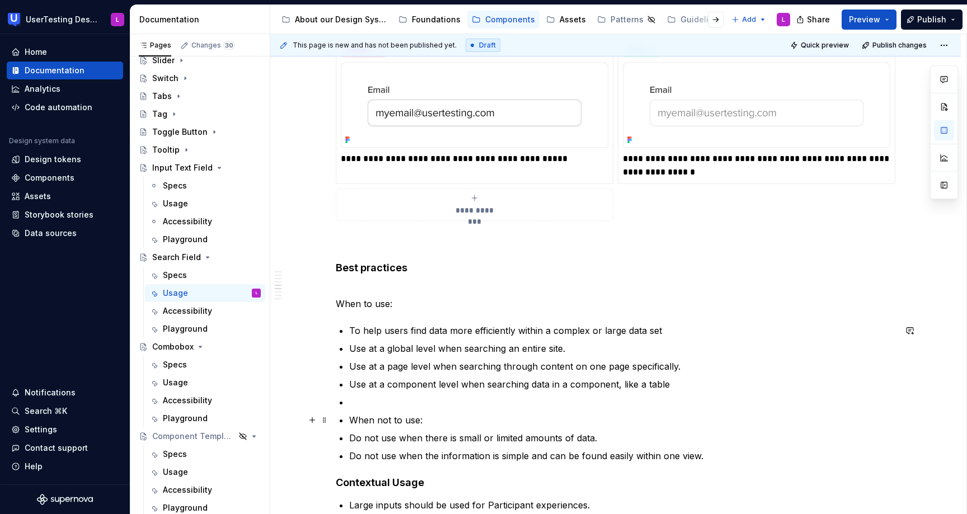
click at [365, 419] on p "When not to use:" at bounding box center [622, 419] width 546 height 13
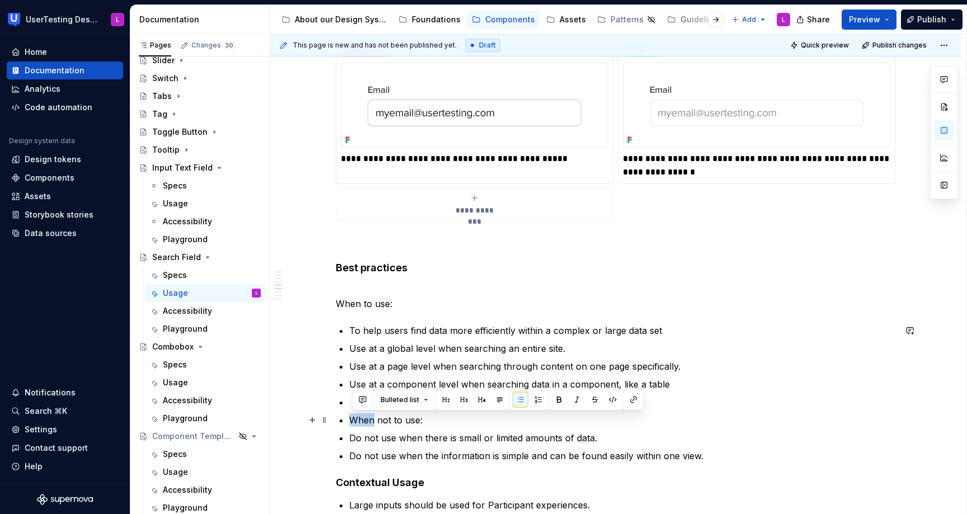
click at [365, 419] on p "When not to use:" at bounding box center [622, 419] width 546 height 13
copy p "When not to use:"
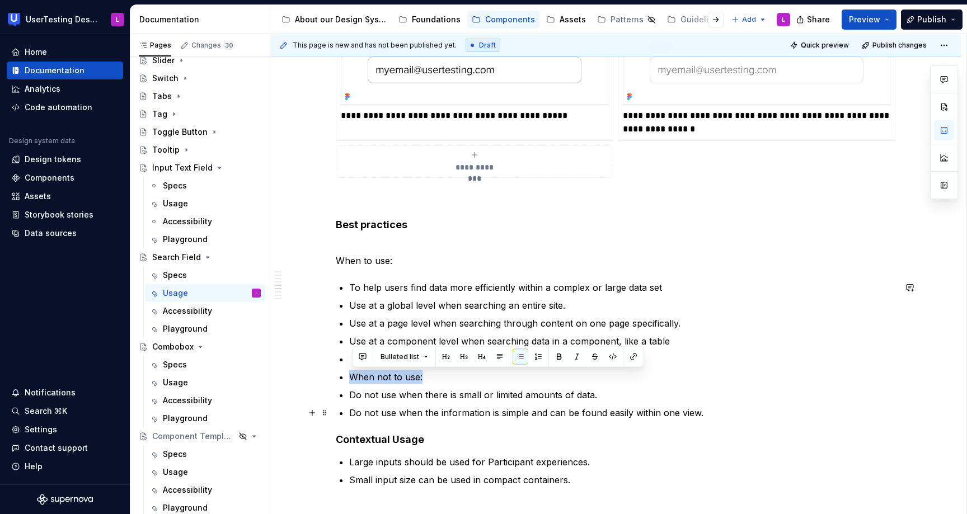
scroll to position [1726, 0]
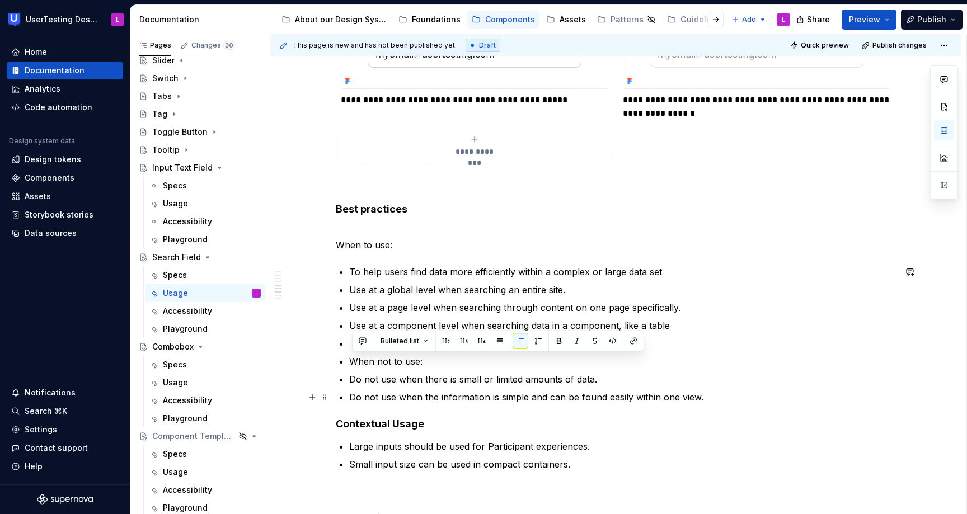
click at [713, 399] on p "Do not use when the information is simple and can be found easily within one vi…" at bounding box center [622, 396] width 546 height 13
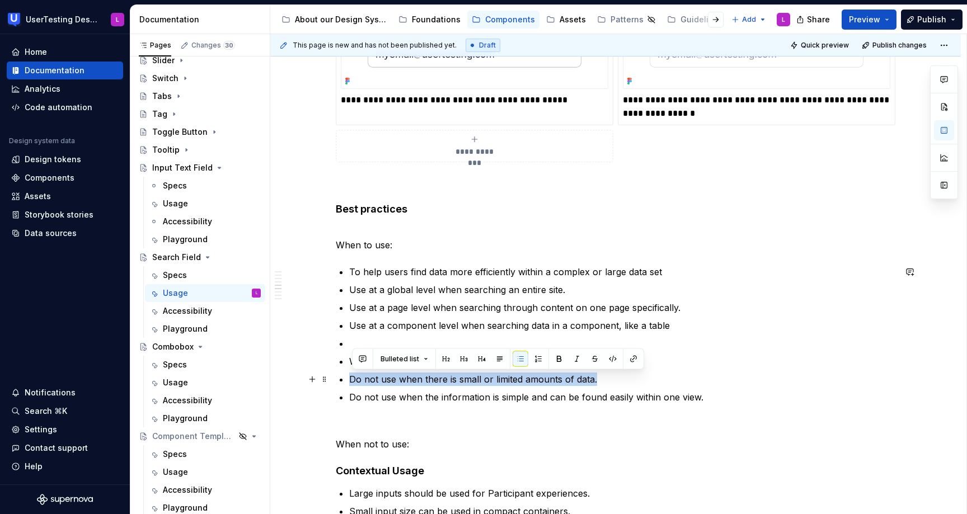
drag, startPoint x: 609, startPoint y: 381, endPoint x: 350, endPoint y: 375, distance: 259.1
click at [350, 375] on div "**********" at bounding box center [615, 48] width 559 height 3080
copy p "Do not use when there is small or limited amounts of data."
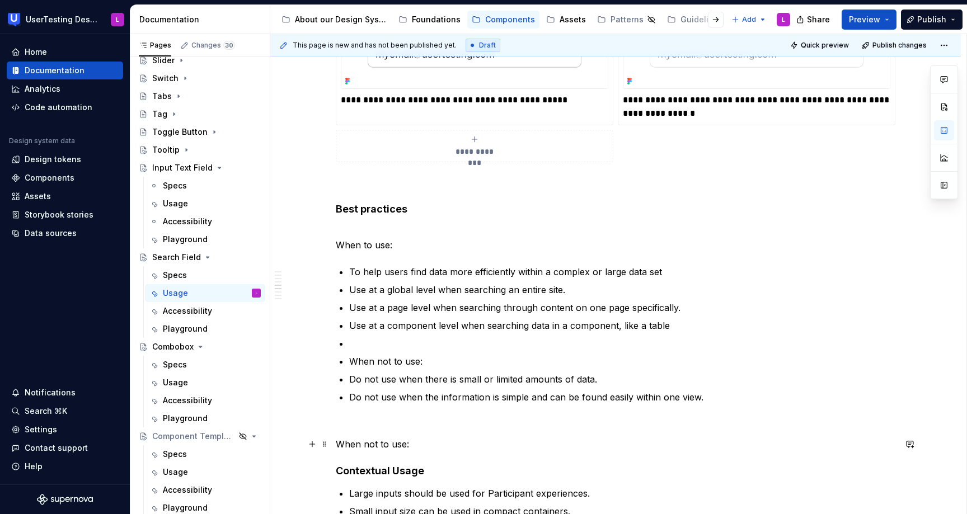
click at [429, 444] on p "When not to use:" at bounding box center [615, 443] width 559 height 13
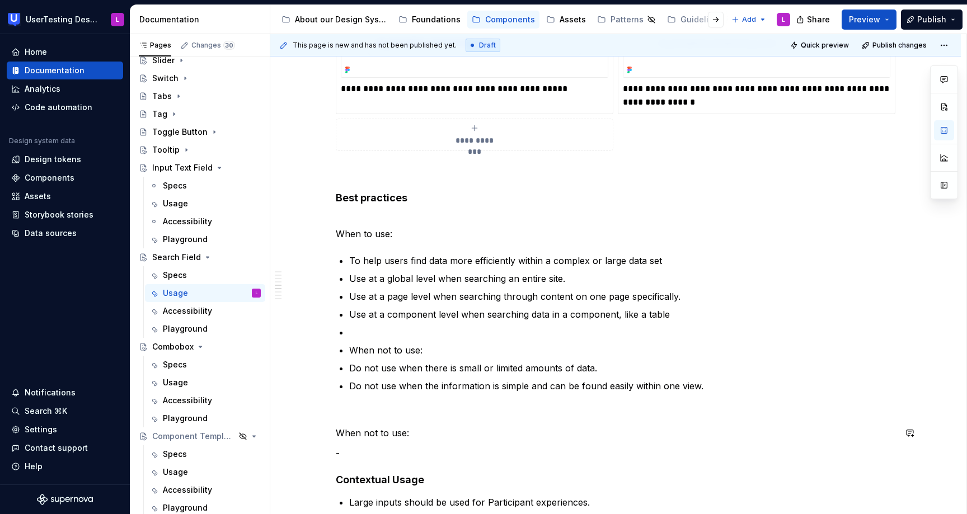
scroll to position [1744, 0]
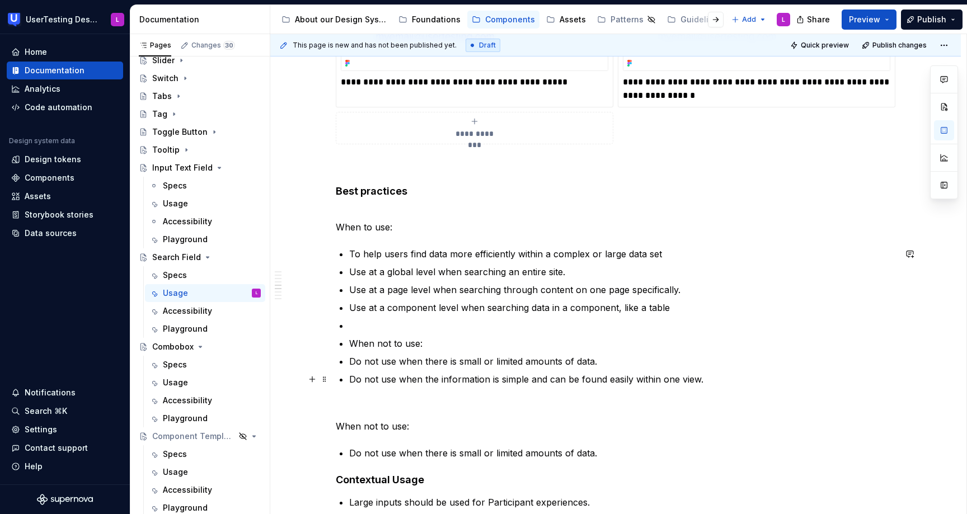
click at [658, 375] on p "Do not use when the information is simple and can be found easily within one vi…" at bounding box center [622, 379] width 546 height 13
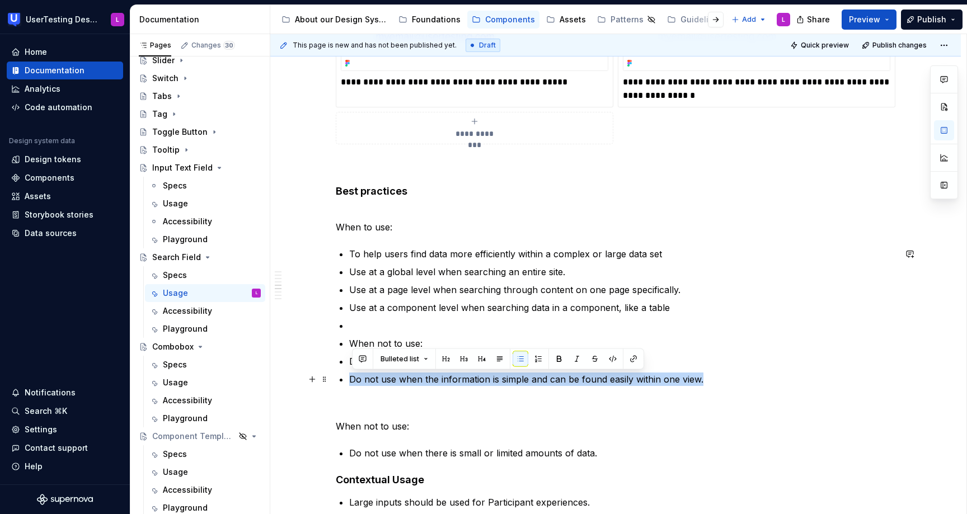
click at [658, 375] on p "Do not use when the information is simple and can be found easily within one vi…" at bounding box center [622, 379] width 546 height 13
copy p "Do not use when the information is simple and can be found easily within one vi…"
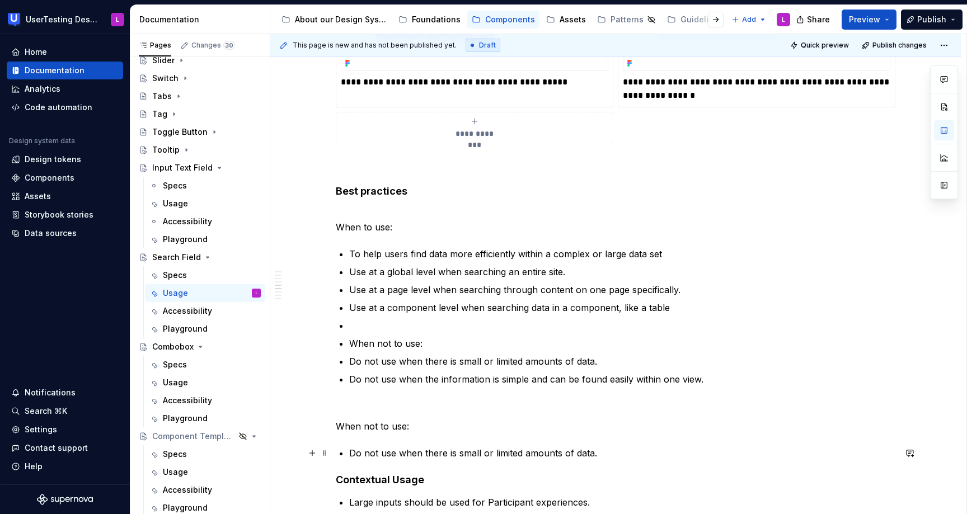
click at [645, 448] on p "Do not use when there is small or limited amounts of data." at bounding box center [622, 452] width 546 height 13
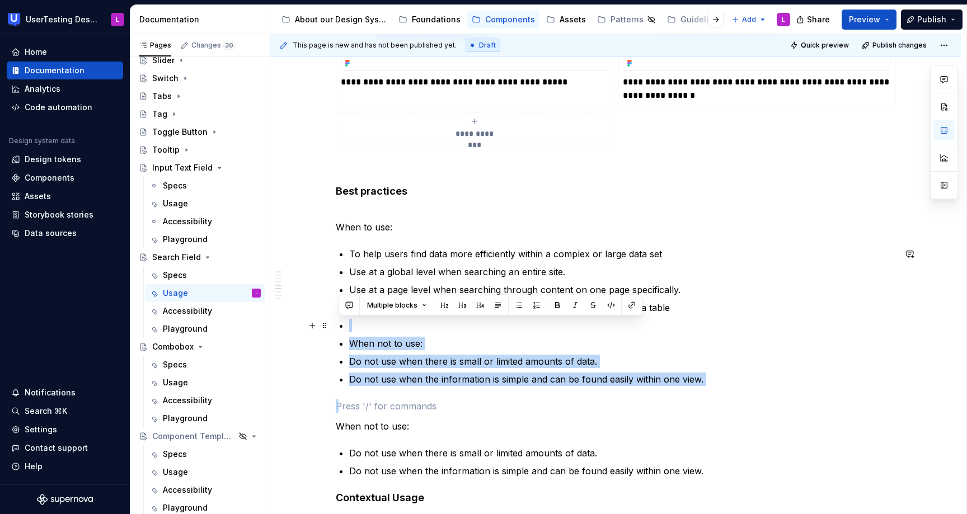
drag, startPoint x: 396, startPoint y: 401, endPoint x: 473, endPoint y: 321, distance: 110.8
click at [473, 321] on div "**********" at bounding box center [615, 52] width 559 height 3125
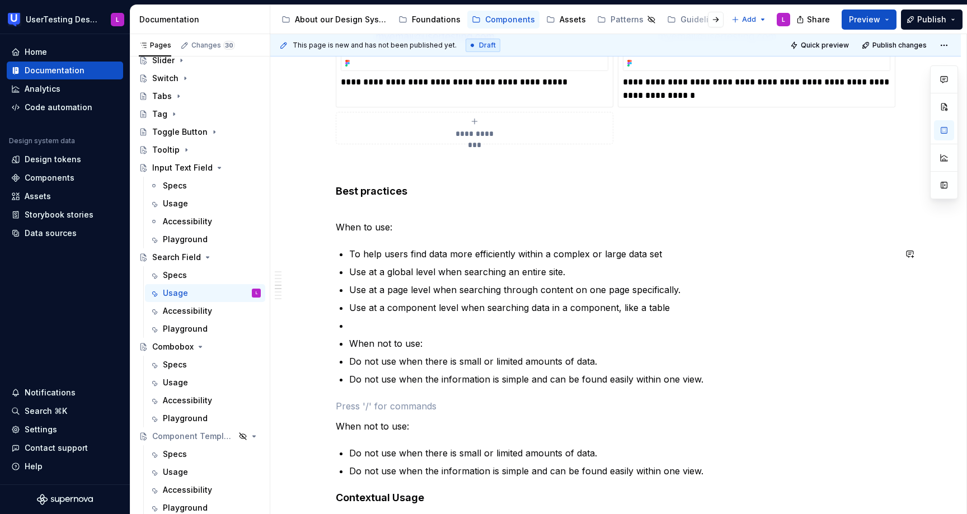
click at [514, 394] on div "**********" at bounding box center [615, 52] width 559 height 3125
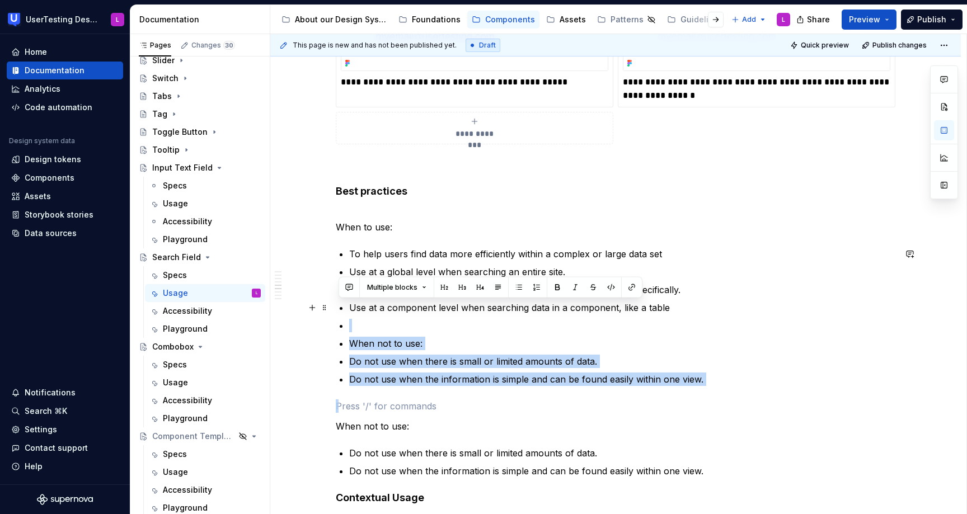
drag, startPoint x: 511, startPoint y: 399, endPoint x: 674, endPoint y: 307, distance: 186.7
click at [674, 307] on div "**********" at bounding box center [615, 52] width 559 height 3125
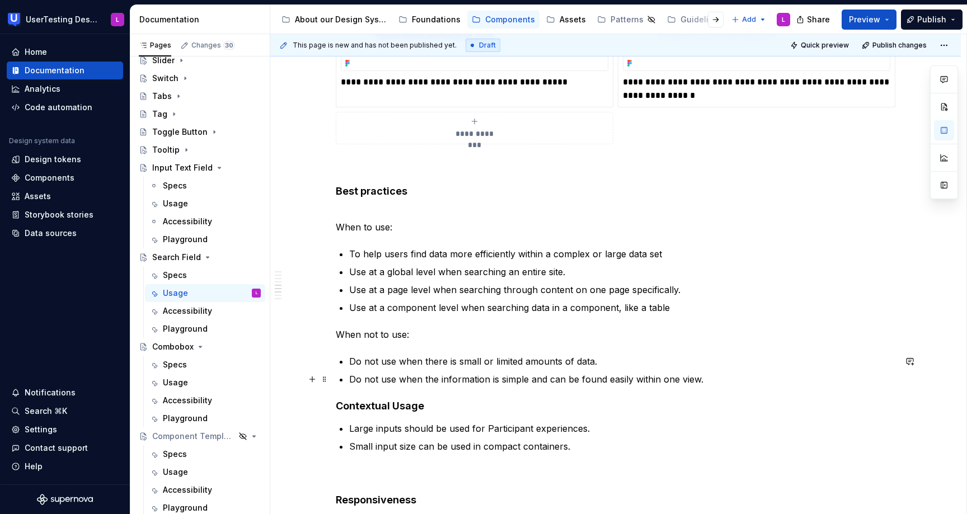
click at [733, 383] on p "Do not use when the information is simple and can be found easily within one vi…" at bounding box center [622, 379] width 546 height 13
click at [340, 402] on strong "Contextual Usage" at bounding box center [380, 406] width 88 height 12
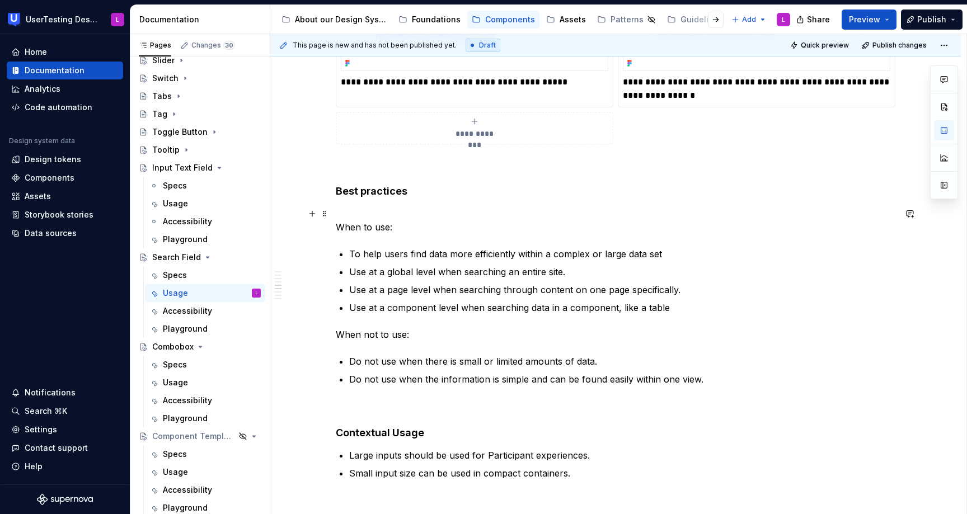
click at [371, 209] on p "When to use:" at bounding box center [615, 220] width 559 height 27
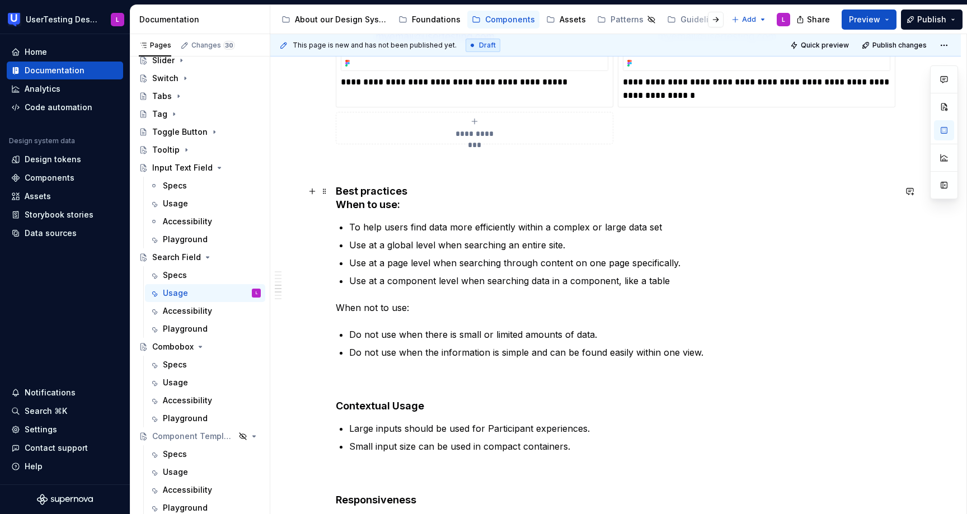
click at [388, 208] on h4 "Best practices When to use:" at bounding box center [615, 198] width 559 height 27
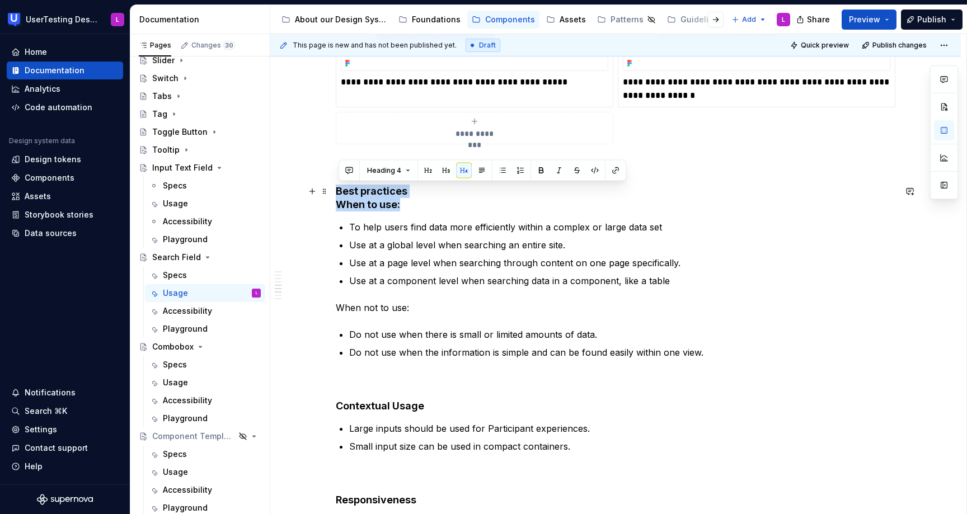
click at [388, 208] on h4 "Best practices When to use:" at bounding box center [615, 198] width 559 height 27
click at [461, 168] on button "button" at bounding box center [464, 171] width 16 height 16
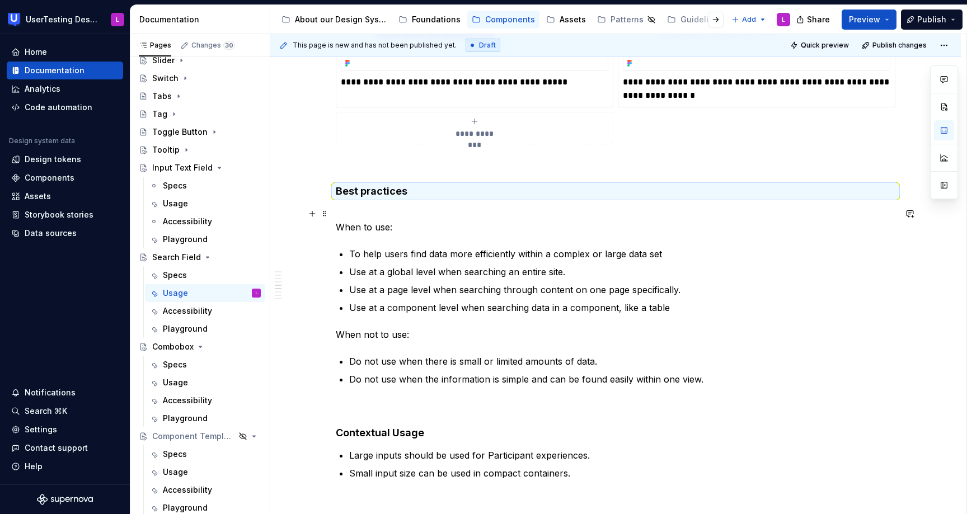
click at [363, 232] on p "When to use:" at bounding box center [615, 220] width 559 height 27
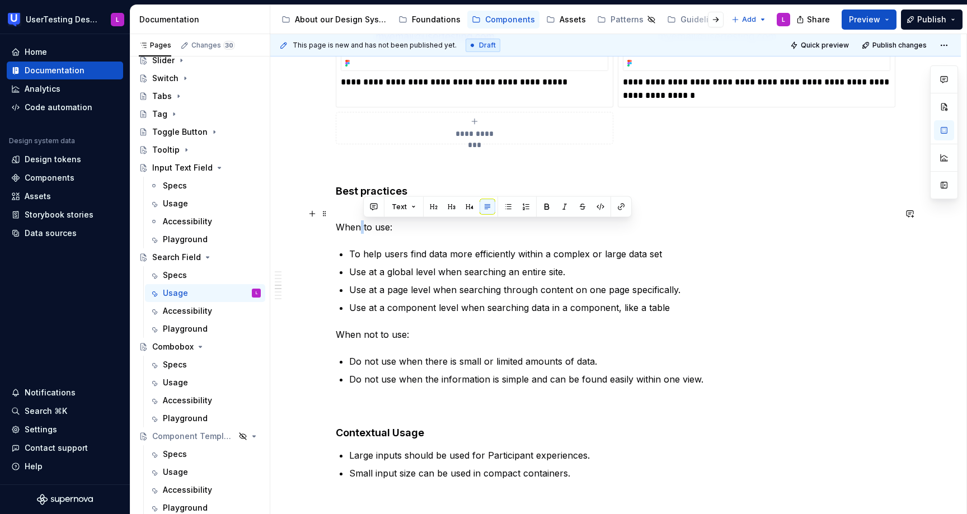
click at [363, 232] on p "When to use:" at bounding box center [615, 220] width 559 height 27
click at [516, 192] on button "button" at bounding box center [522, 194] width 16 height 16
click at [364, 337] on p "When not to use:" at bounding box center [615, 334] width 559 height 13
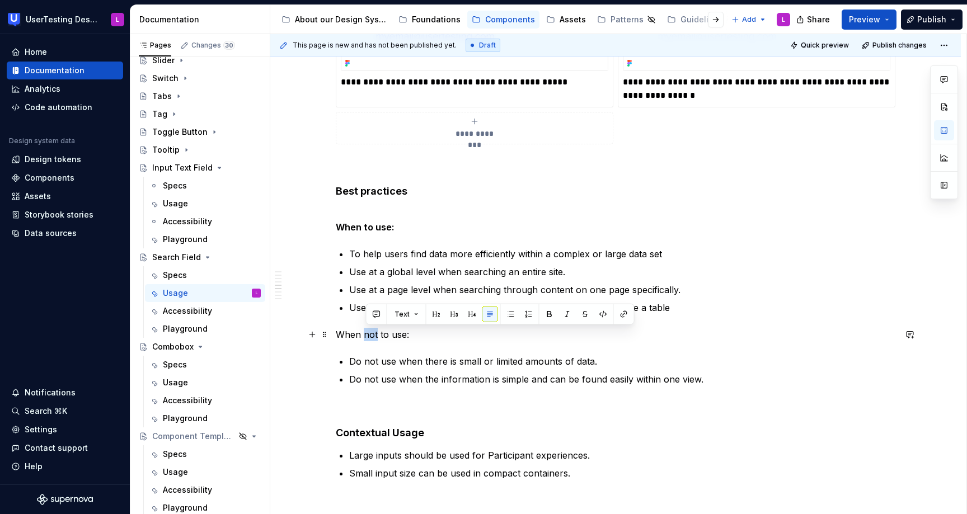
click at [364, 337] on p "When not to use:" at bounding box center [615, 334] width 559 height 13
click at [517, 317] on button "button" at bounding box center [522, 315] width 16 height 16
click at [525, 208] on p "When to use:" at bounding box center [615, 220] width 559 height 27
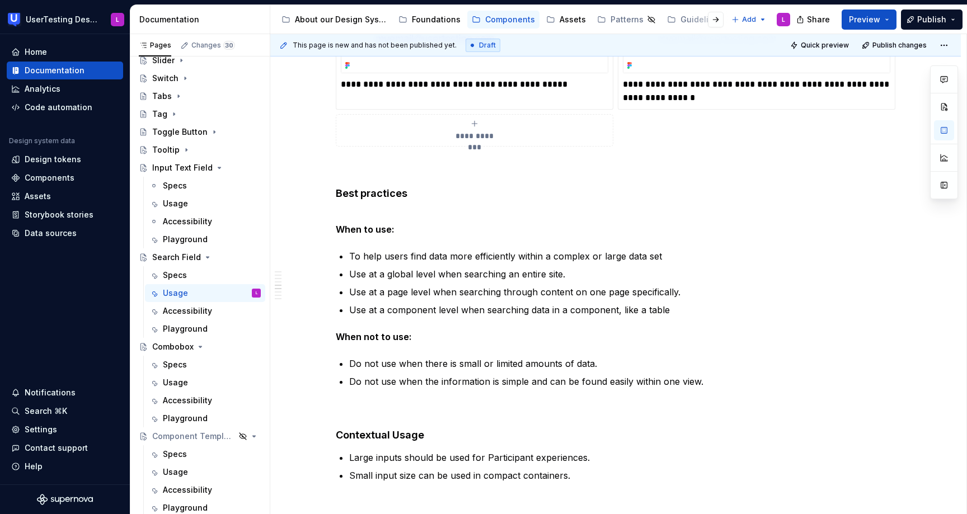
scroll to position [1730, 0]
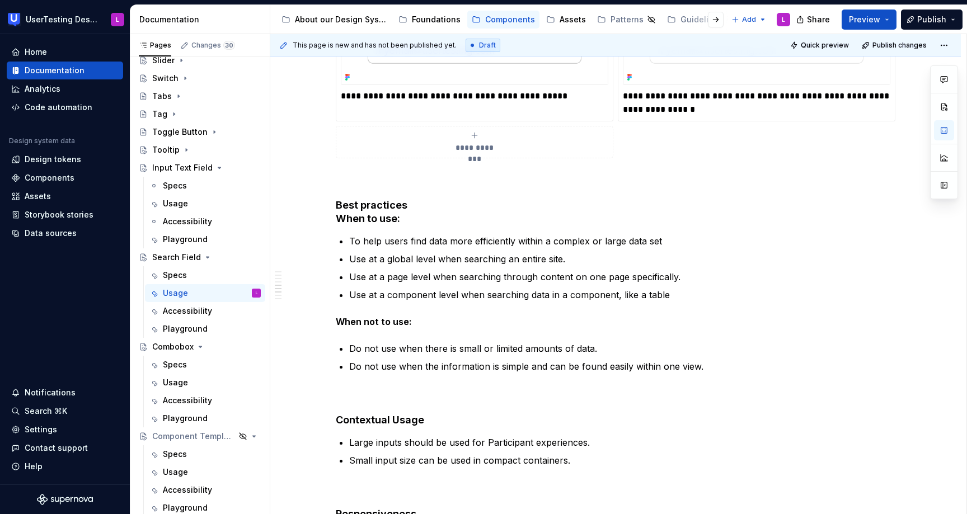
click at [355, 229] on div "**********" at bounding box center [615, 20] width 559 height 3033
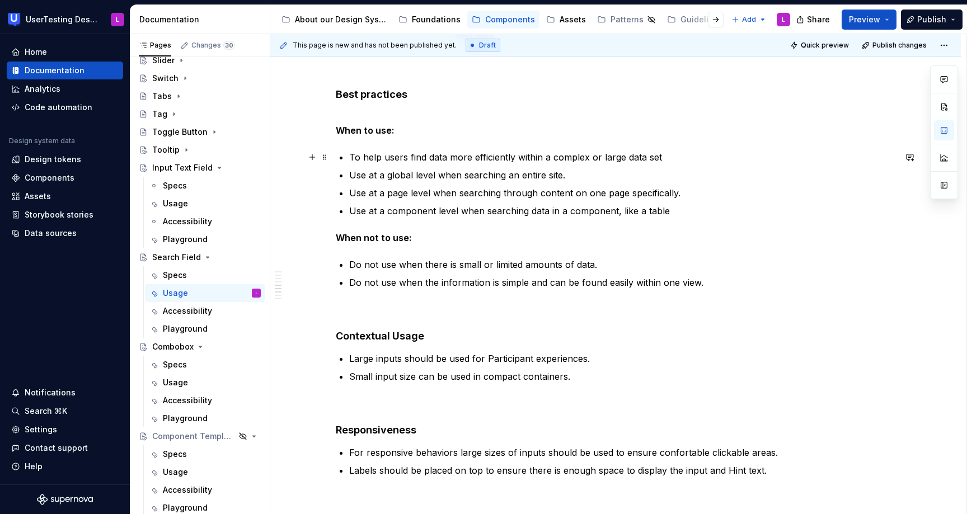
scroll to position [1842, 0]
click at [425, 92] on h4 "Best practices" at bounding box center [615, 93] width 559 height 13
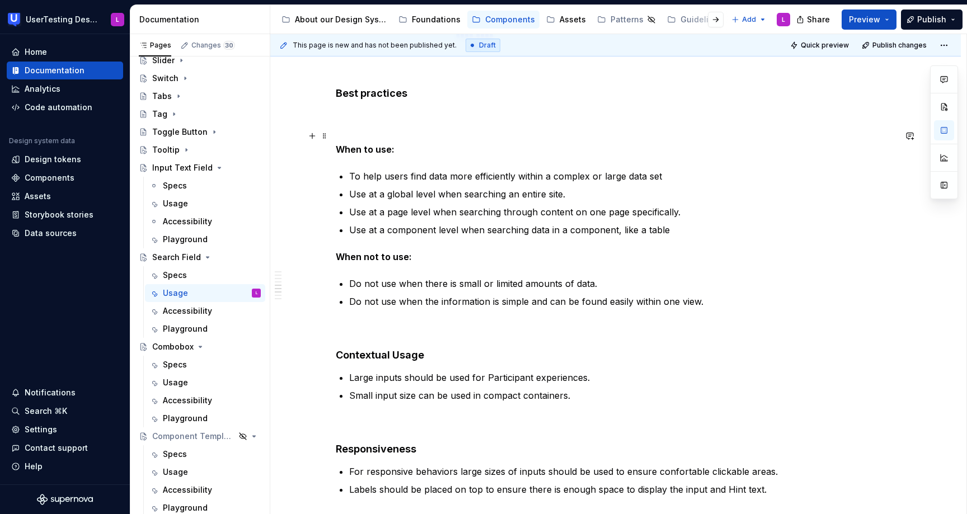
click at [377, 148] on strong "When to use:" at bounding box center [365, 149] width 59 height 11
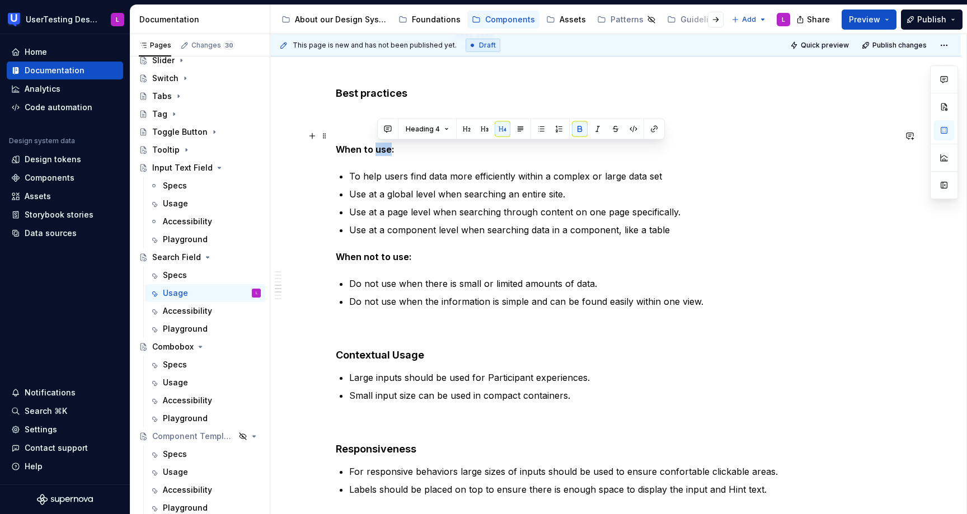
click at [377, 148] on strong "When to use:" at bounding box center [365, 149] width 59 height 11
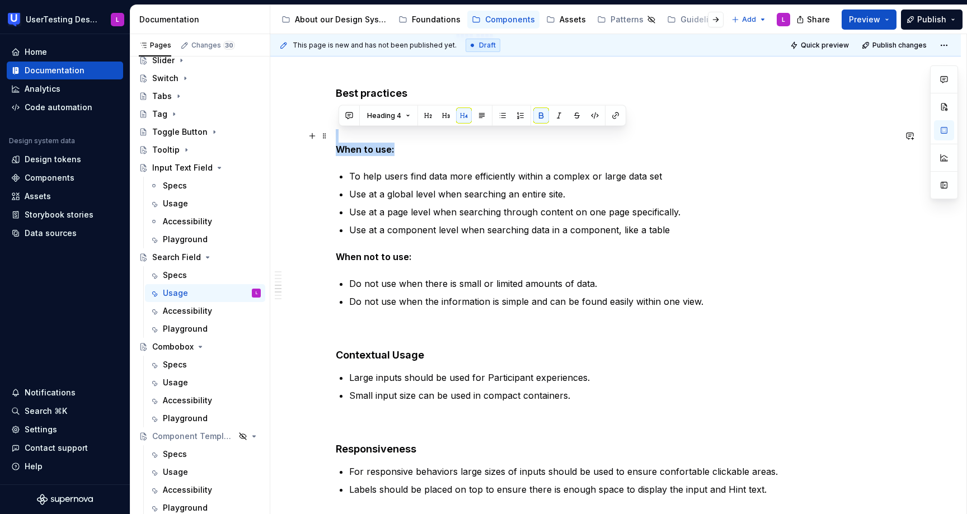
click at [377, 148] on strong "When to use:" at bounding box center [365, 149] width 59 height 11
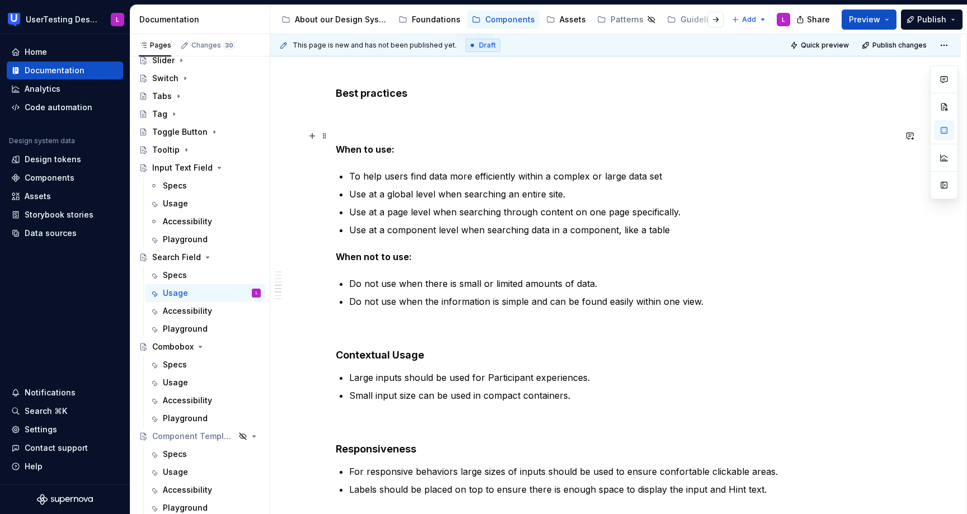
click at [361, 156] on p "When to use:" at bounding box center [615, 142] width 559 height 27
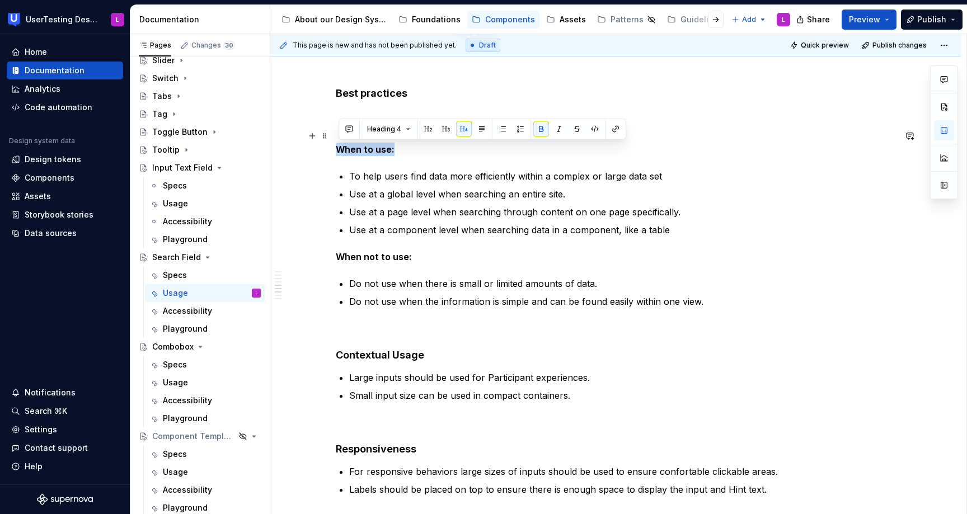
drag, startPoint x: 339, startPoint y: 152, endPoint x: 405, endPoint y: 147, distance: 66.2
click at [405, 147] on p "When to use:" at bounding box center [615, 142] width 559 height 27
copy strong "When to use:"
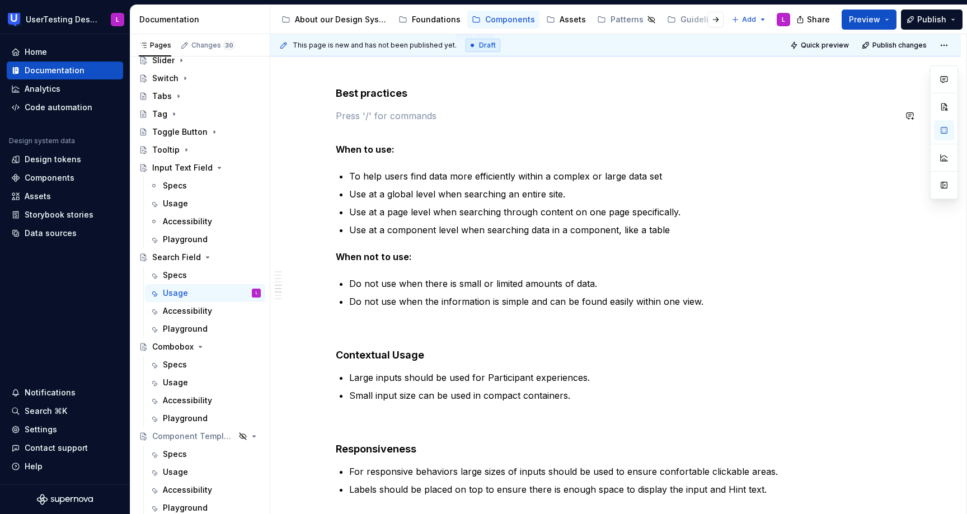
click at [425, 151] on p "When to use:" at bounding box center [615, 142] width 559 height 27
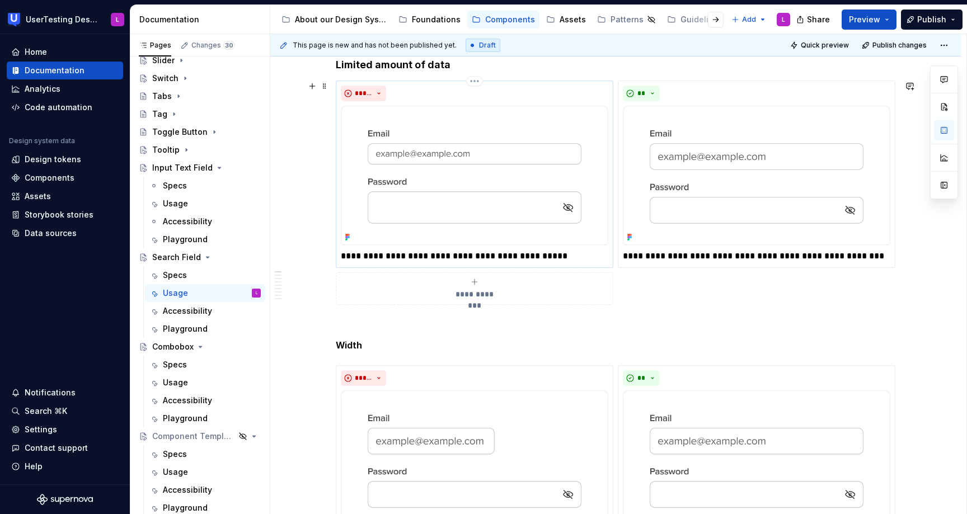
scroll to position [185, 0]
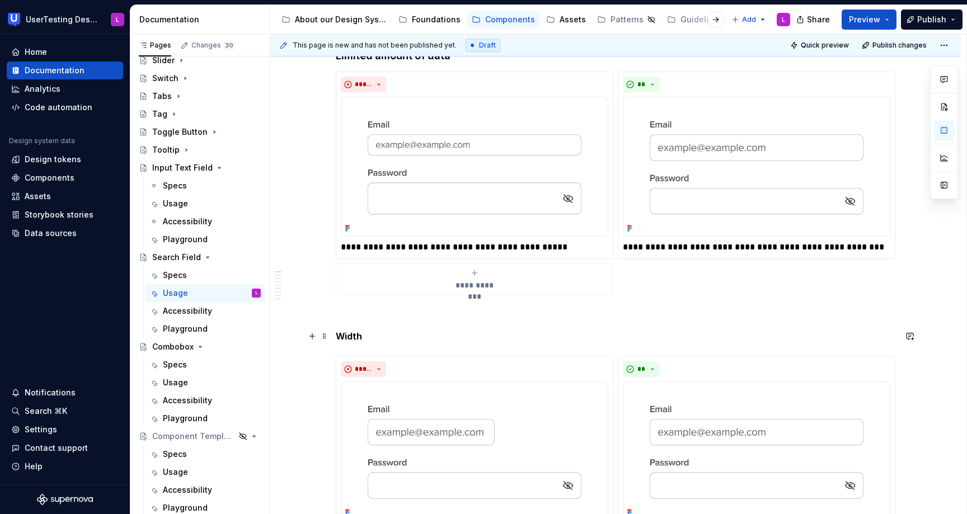
click at [353, 339] on strong "Width" at bounding box center [349, 336] width 26 height 11
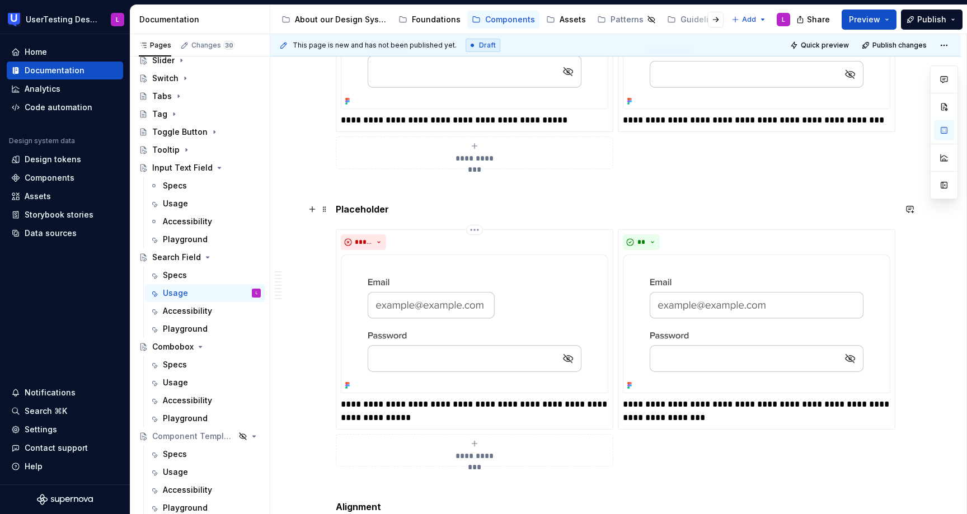
scroll to position [324, 0]
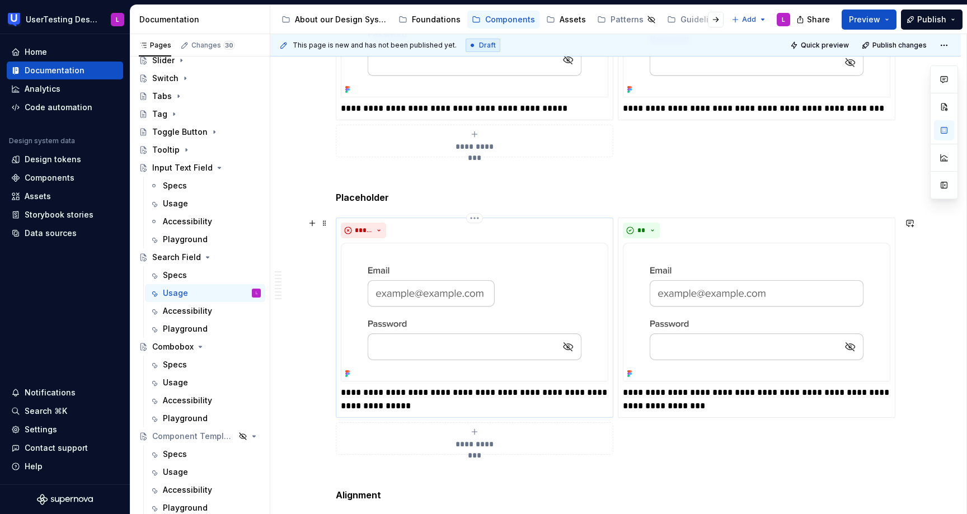
click at [384, 387] on p "**********" at bounding box center [474, 399] width 267 height 27
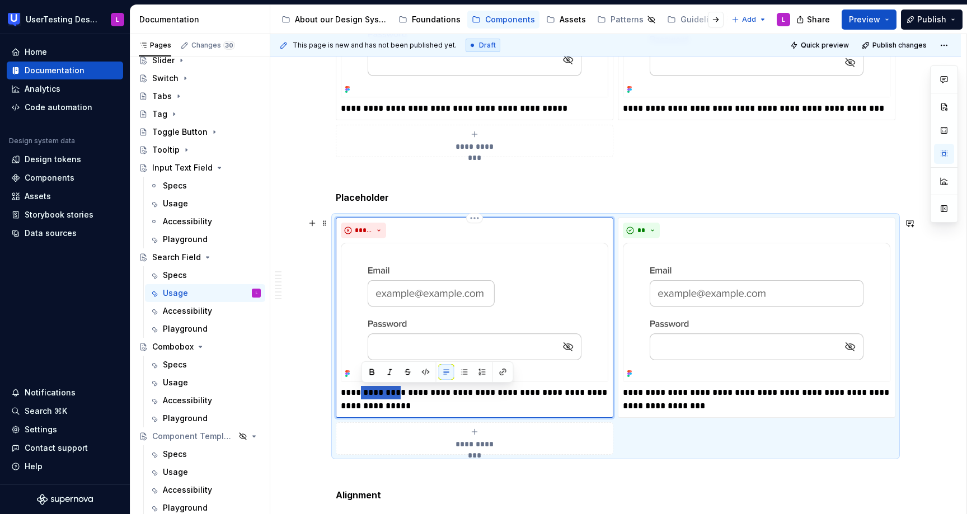
click at [384, 387] on p "**********" at bounding box center [474, 399] width 267 height 27
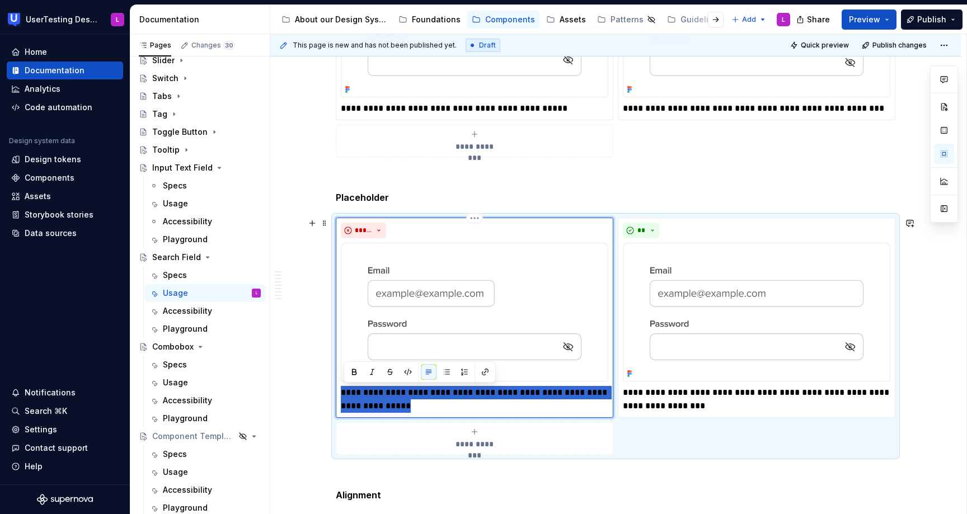
click at [384, 387] on p "**********" at bounding box center [474, 399] width 267 height 27
paste div
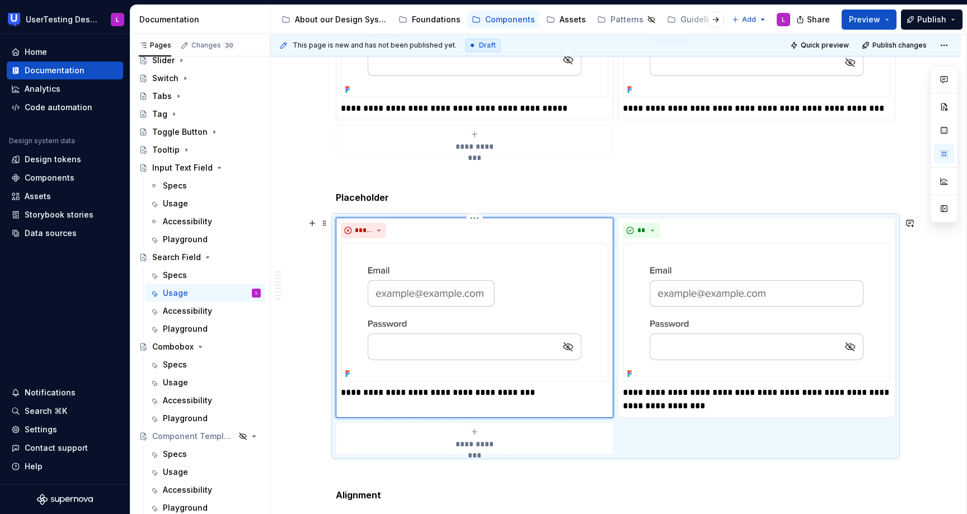
click at [476, 387] on p "**********" at bounding box center [474, 392] width 267 height 13
type textarea "*"
click at [536, 390] on p "**********" at bounding box center [474, 392] width 267 height 13
click at [637, 403] on p "**********" at bounding box center [756, 399] width 267 height 27
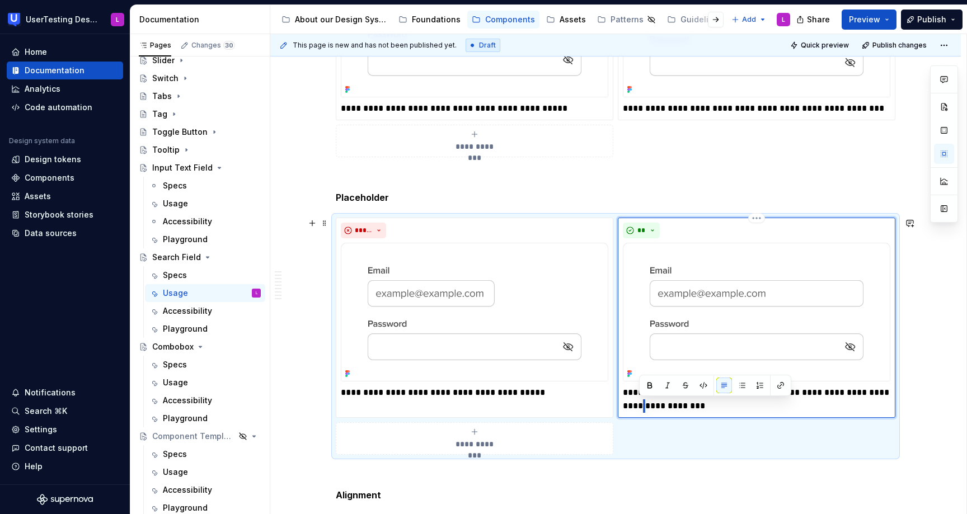
click at [637, 403] on p "**********" at bounding box center [756, 399] width 267 height 27
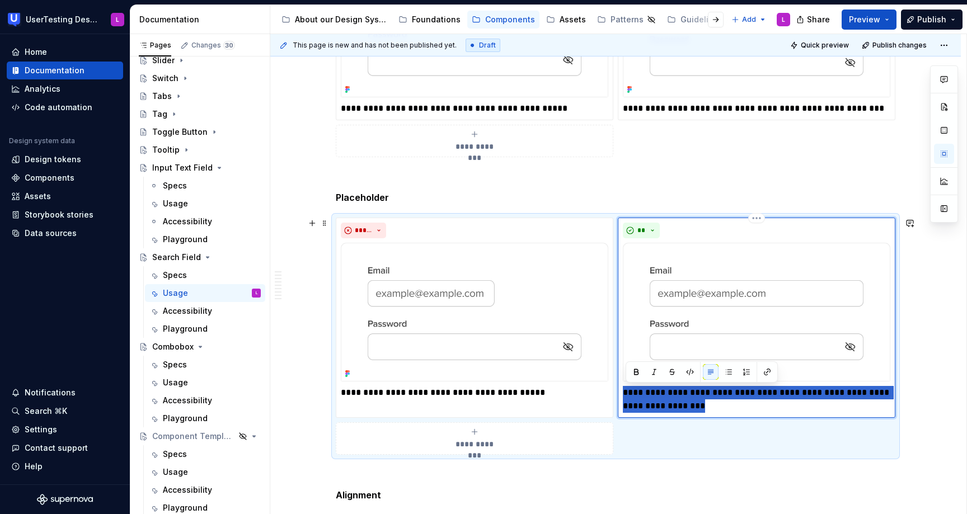
click at [637, 403] on p "**********" at bounding box center [756, 399] width 267 height 27
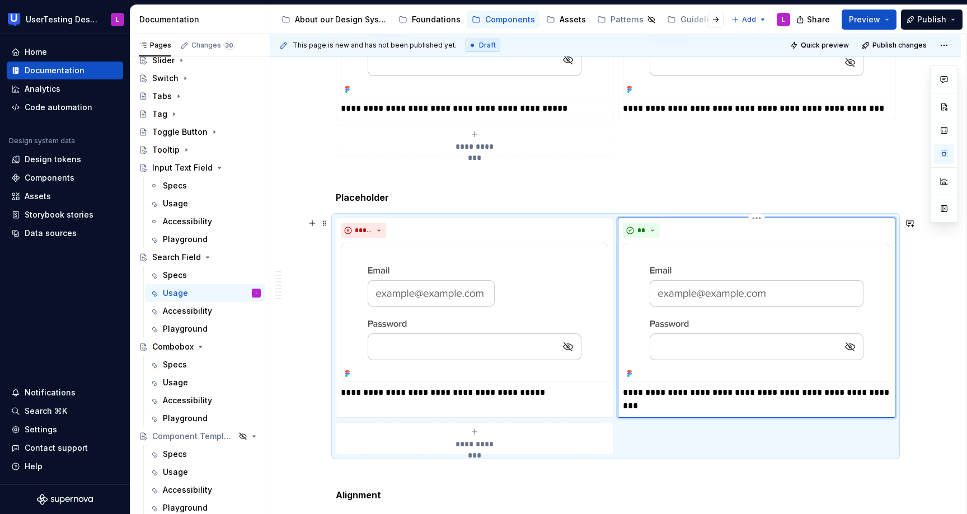
click at [793, 393] on p "**********" at bounding box center [756, 399] width 267 height 27
type textarea "*"
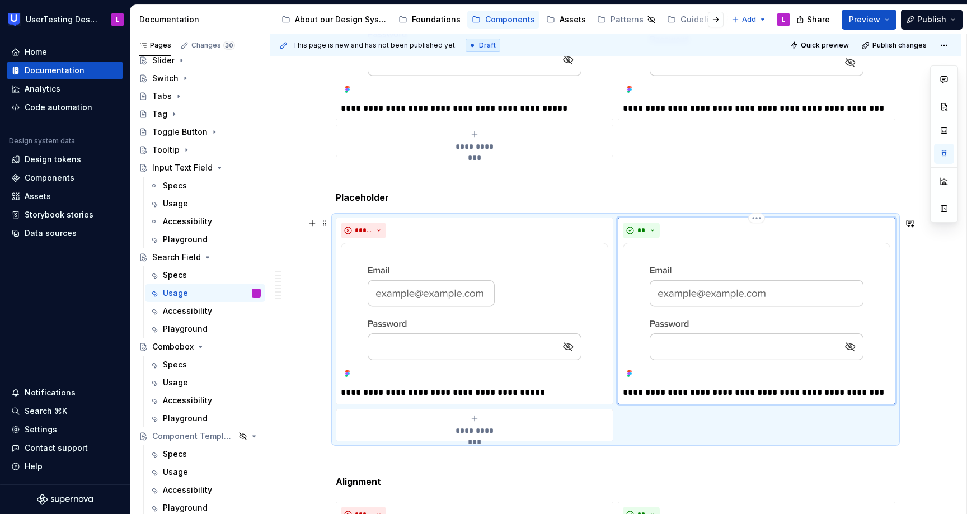
click at [883, 391] on p "**********" at bounding box center [756, 392] width 267 height 13
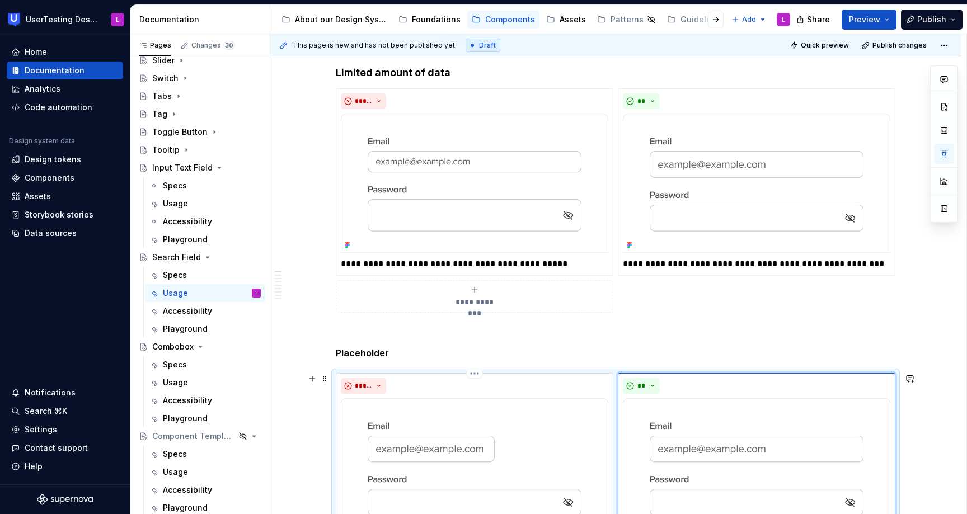
scroll to position [31, 0]
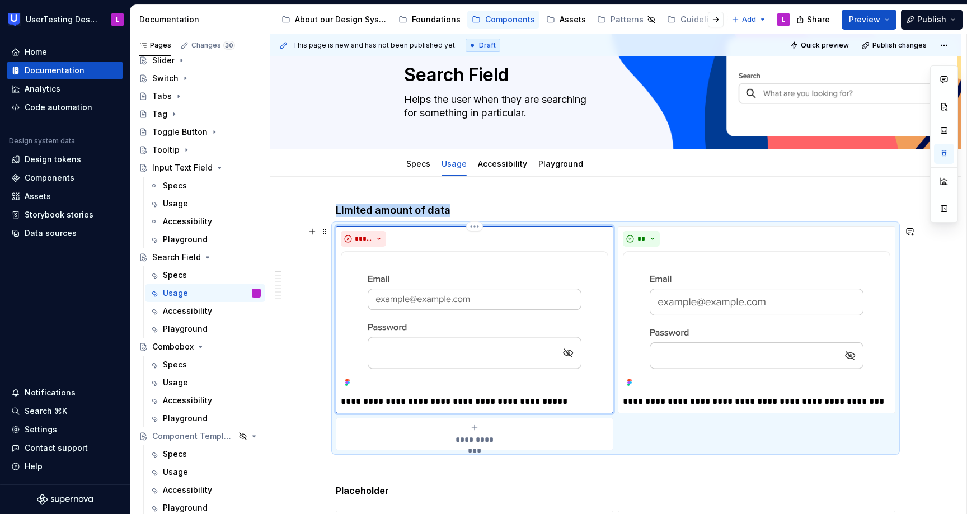
click at [554, 267] on img at bounding box center [474, 320] width 267 height 139
click at [482, 313] on img at bounding box center [474, 320] width 267 height 139
click at [481, 226] on html "UserTesting Design System L Home Documentation Analytics Code automation Design…" at bounding box center [483, 257] width 967 height 514
click at [440, 257] on html "UserTesting Design System L Home Documentation Analytics Code automation Design…" at bounding box center [483, 257] width 967 height 514
click at [440, 257] on img at bounding box center [474, 320] width 267 height 139
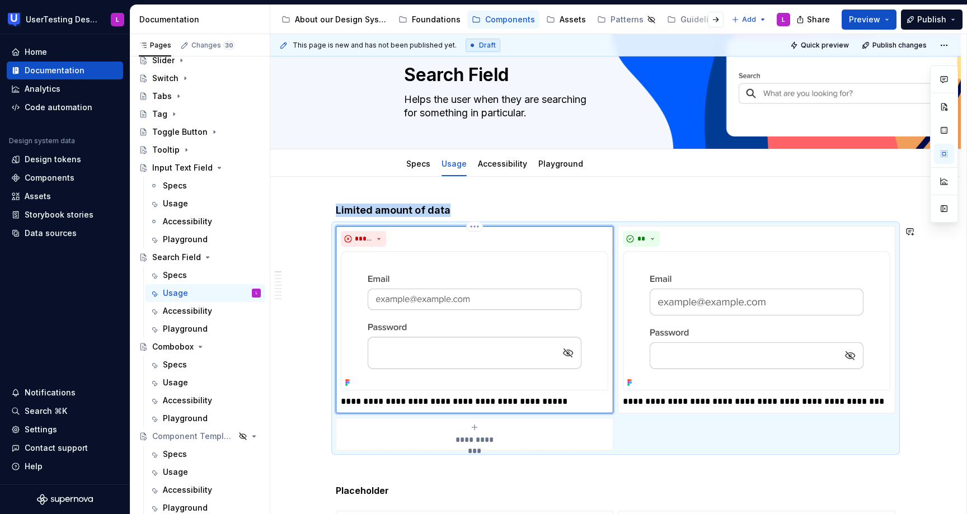
click at [440, 257] on img at bounding box center [474, 320] width 267 height 139
click at [487, 279] on img at bounding box center [474, 320] width 267 height 139
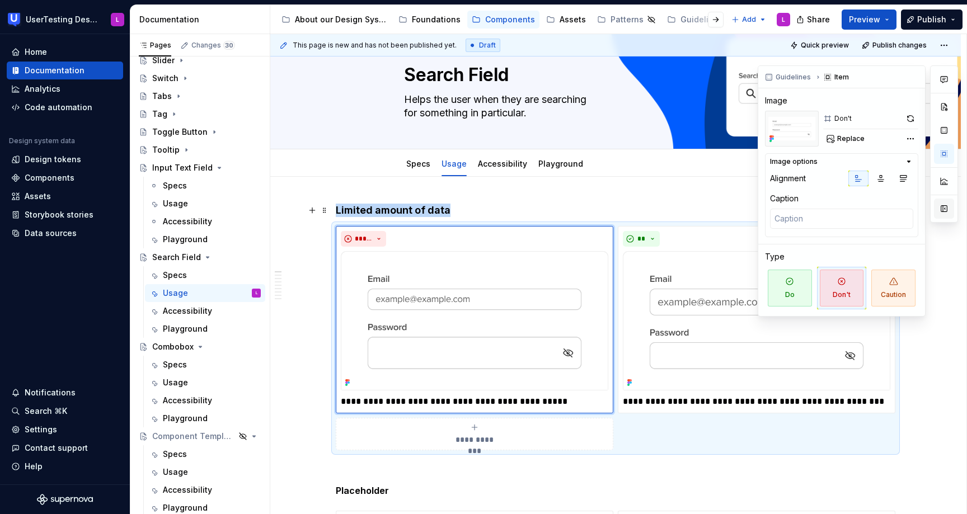
click at [944, 208] on button "button" at bounding box center [944, 209] width 20 height 20
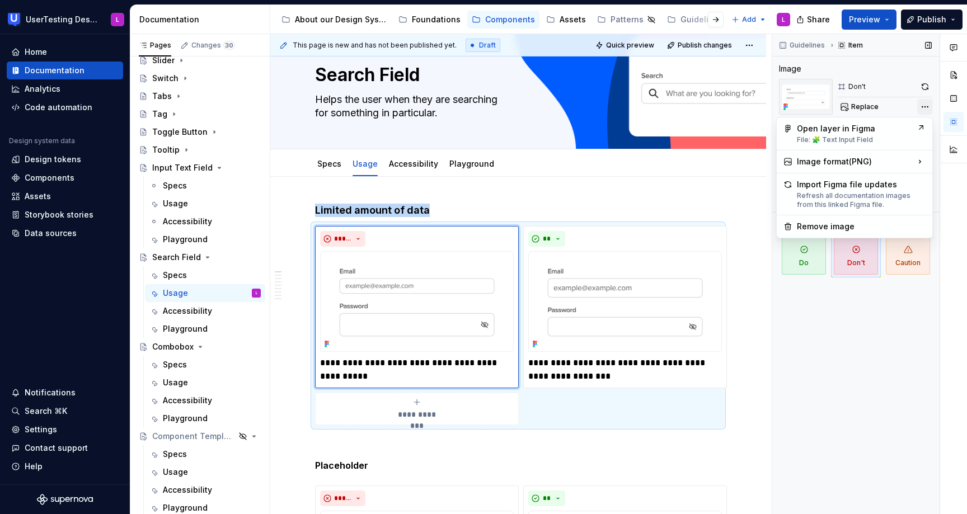
click at [923, 107] on div "Comments Open comments No comments yet Select ‘Comment’ from the block context …" at bounding box center [869, 274] width 195 height 481
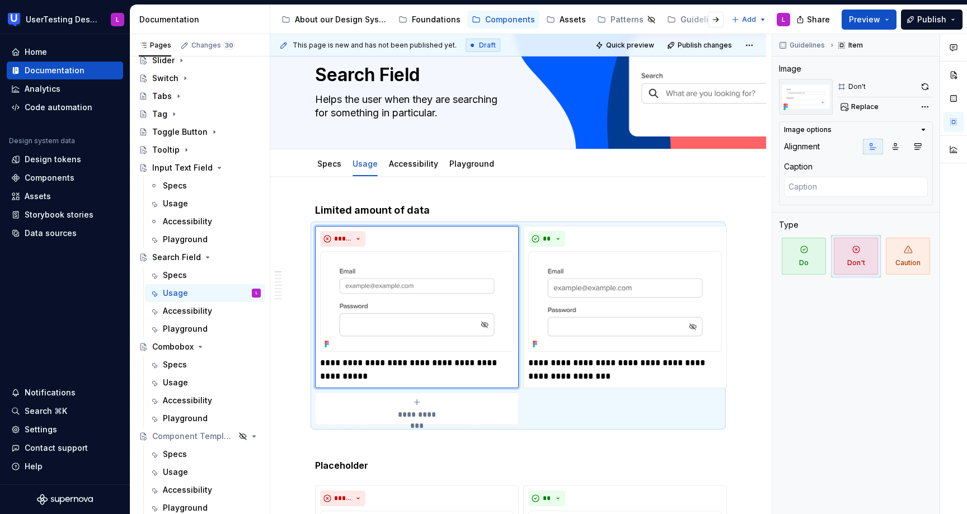
click at [819, 327] on div "Comments Open comments No comments yet Select ‘Comment’ from the block context …" at bounding box center [869, 274] width 195 height 481
click at [876, 106] on span "Replace" at bounding box center [864, 106] width 27 height 9
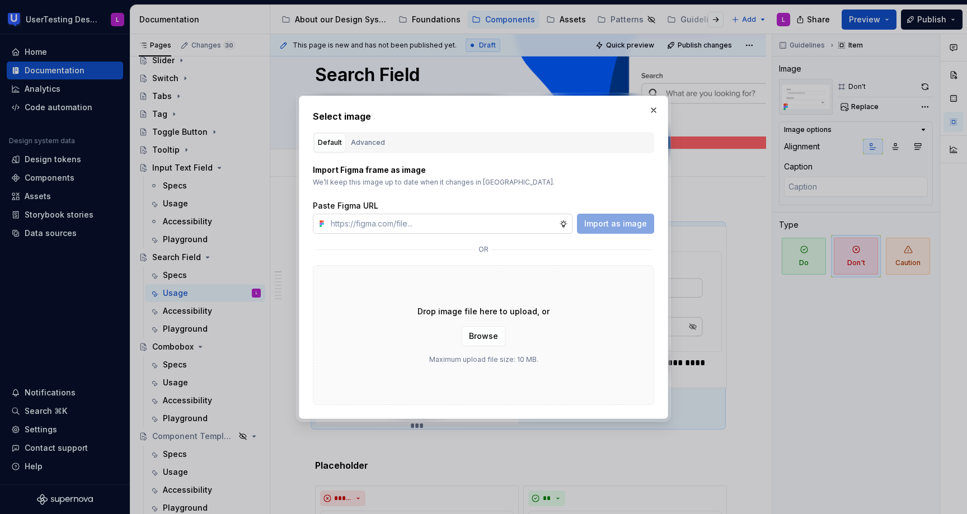
type textarea "*"
type input "[URL][DOMAIN_NAME]"
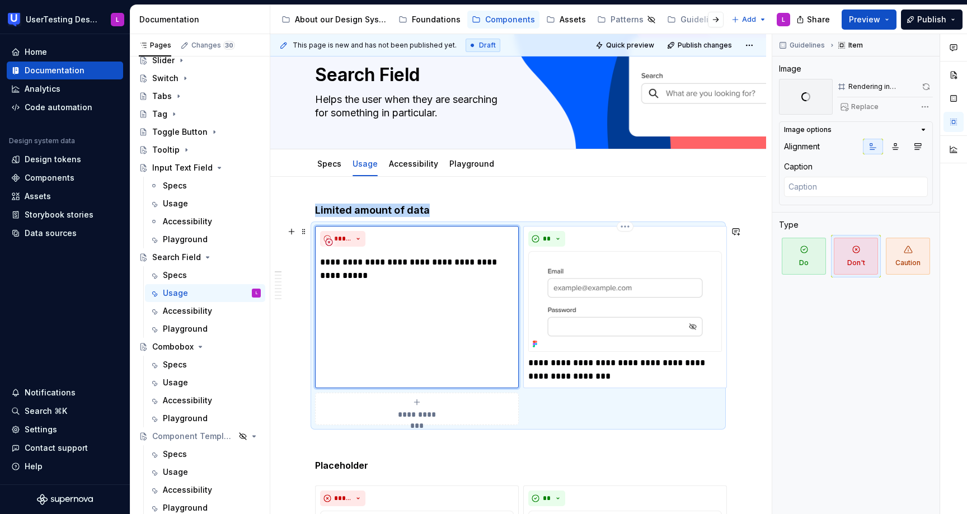
click at [630, 254] on img at bounding box center [625, 301] width 194 height 101
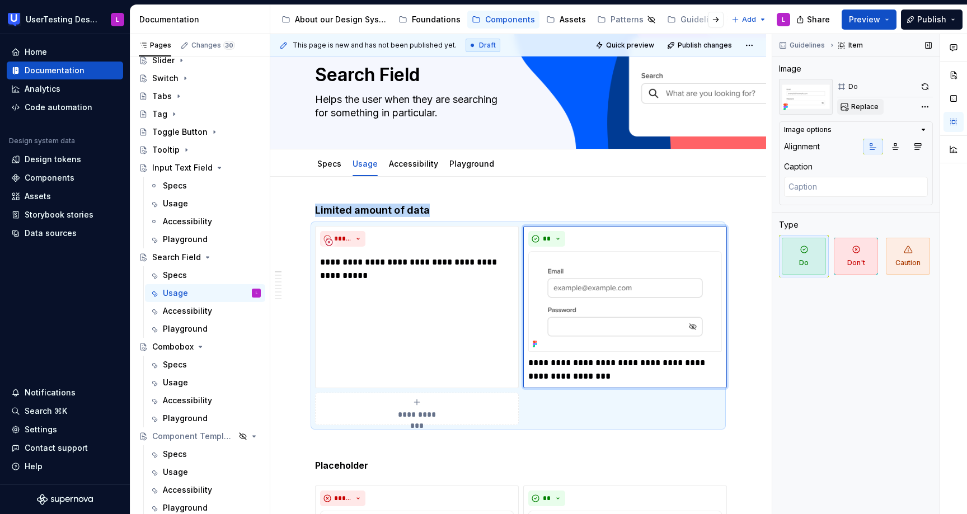
click at [859, 107] on span "Replace" at bounding box center [864, 106] width 27 height 9
type textarea "*"
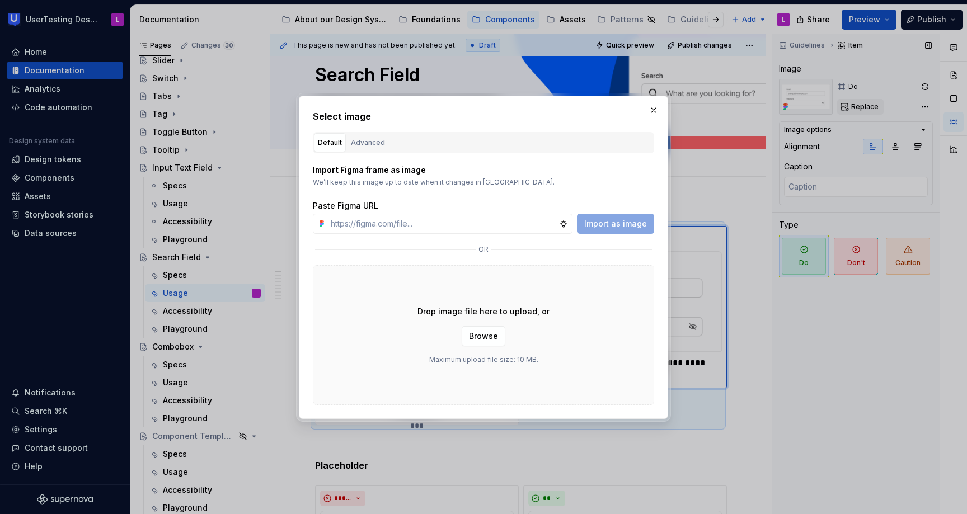
type input "[URL][DOMAIN_NAME]"
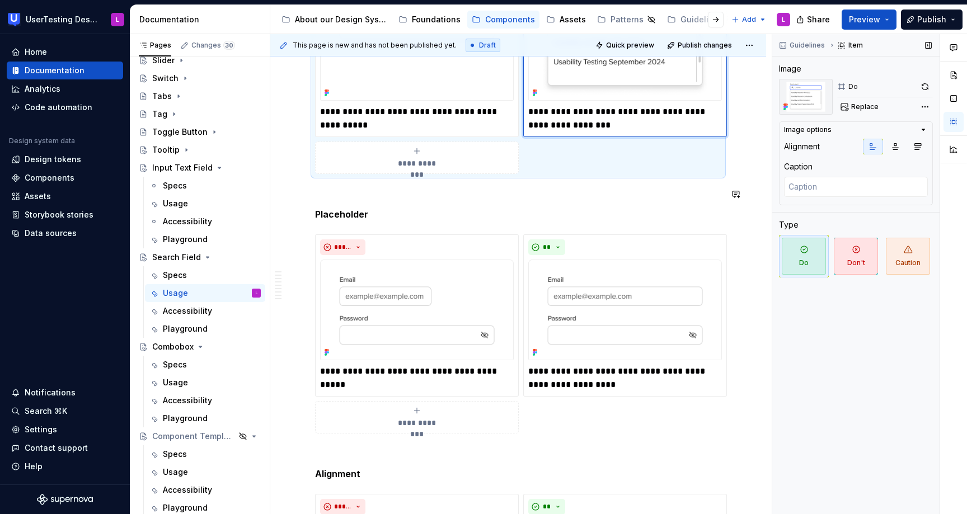
scroll to position [343, 0]
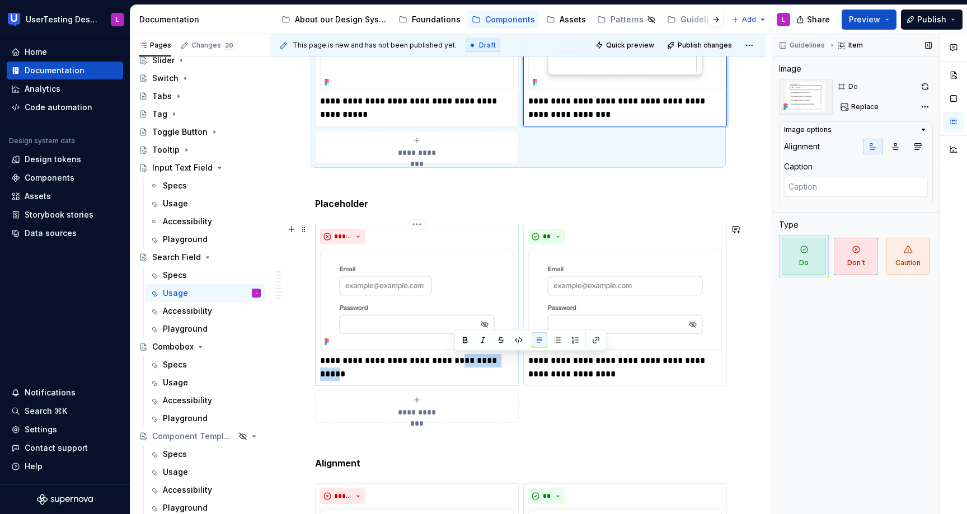
drag, startPoint x: 455, startPoint y: 359, endPoint x: 503, endPoint y: 360, distance: 48.1
click at [503, 360] on p "**********" at bounding box center [417, 360] width 194 height 13
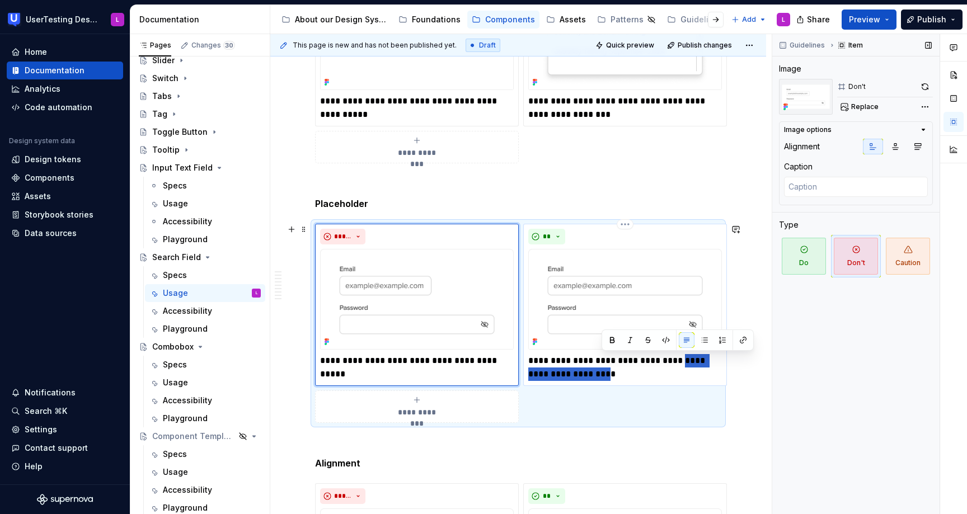
drag, startPoint x: 678, startPoint y: 359, endPoint x: 601, endPoint y: 375, distance: 78.2
click at [601, 375] on p "**********" at bounding box center [625, 367] width 194 height 27
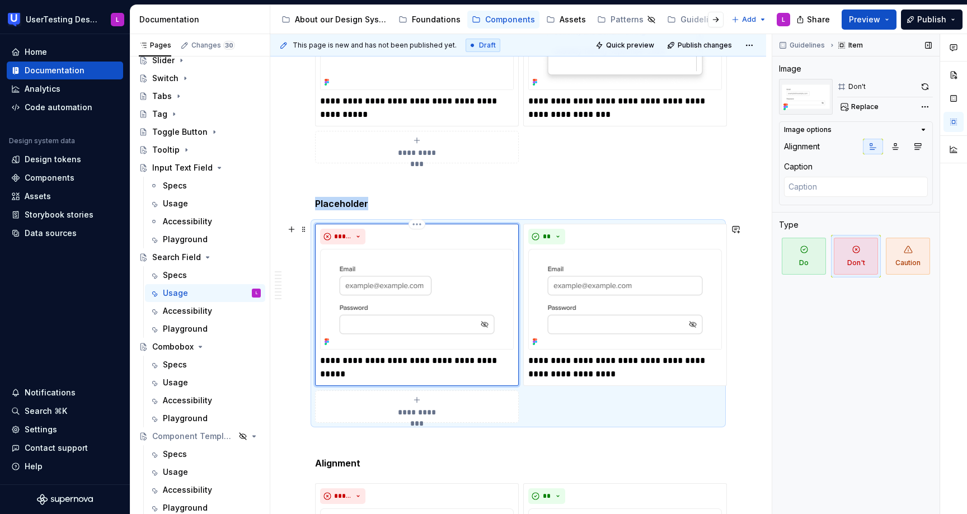
click at [370, 293] on img at bounding box center [417, 299] width 194 height 101
click at [871, 106] on span "Replace" at bounding box center [864, 106] width 27 height 9
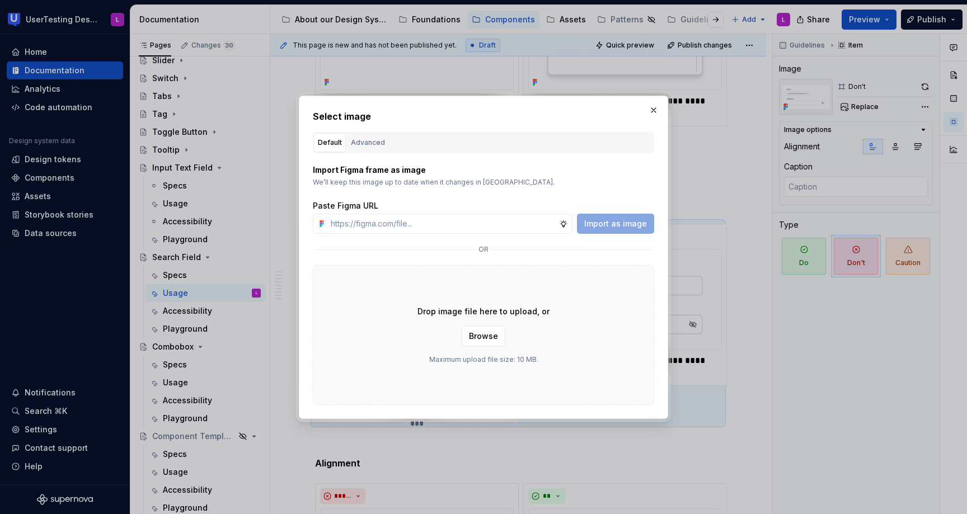
type textarea "*"
type input "[URL][DOMAIN_NAME]"
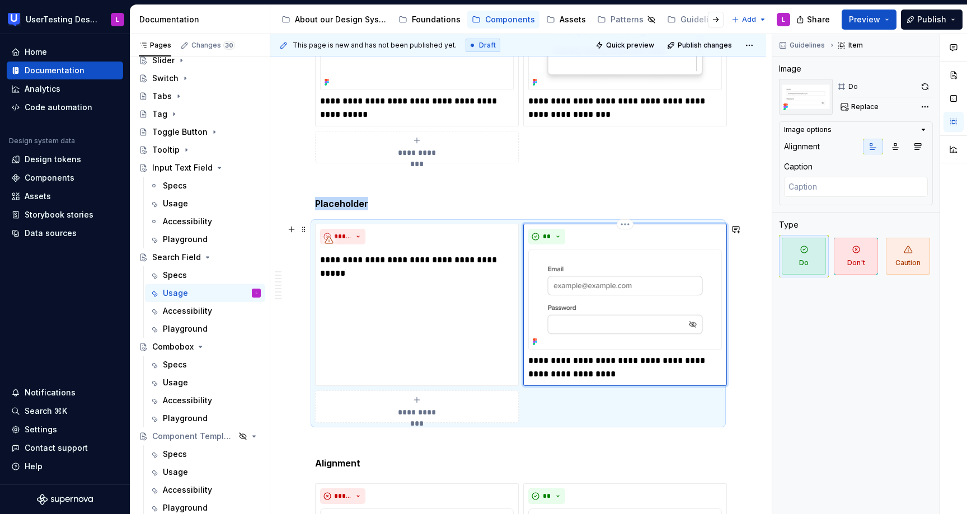
click at [656, 250] on img at bounding box center [625, 299] width 194 height 101
click at [865, 110] on span "Replace" at bounding box center [864, 106] width 27 height 9
type textarea "*"
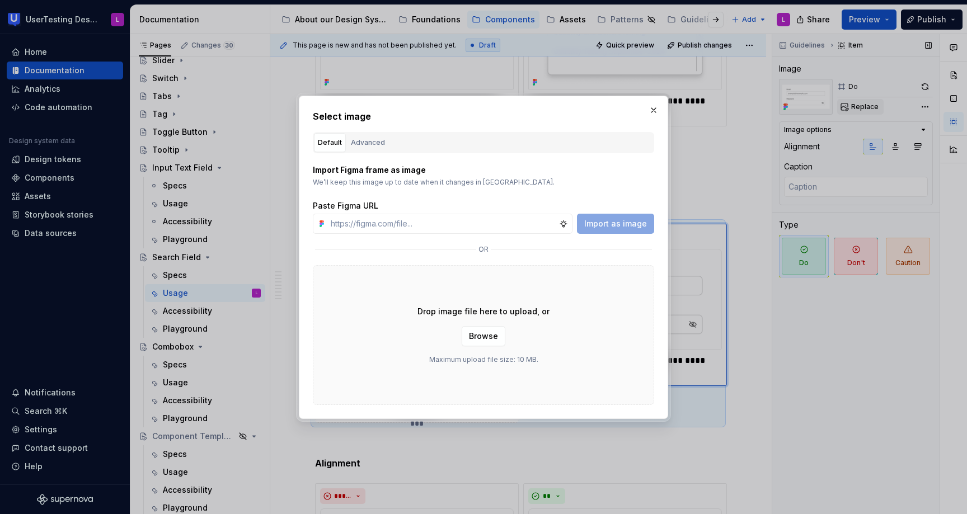
type input "[URL][DOMAIN_NAME]"
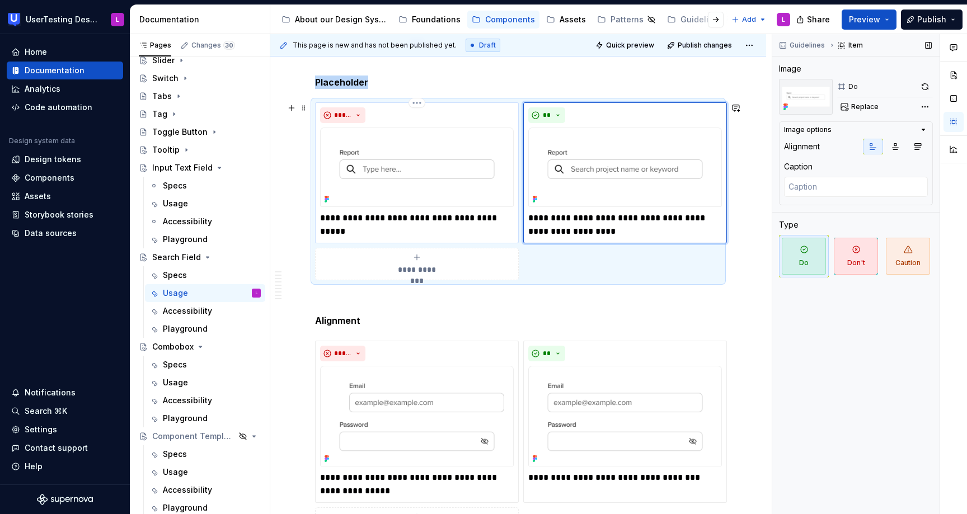
scroll to position [478, 0]
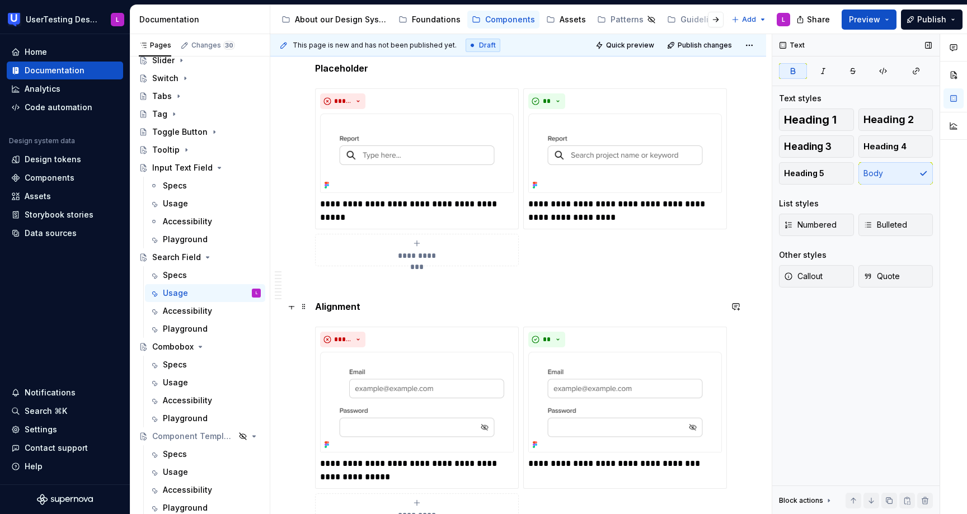
click at [342, 307] on strong "Alignment" at bounding box center [337, 306] width 45 height 11
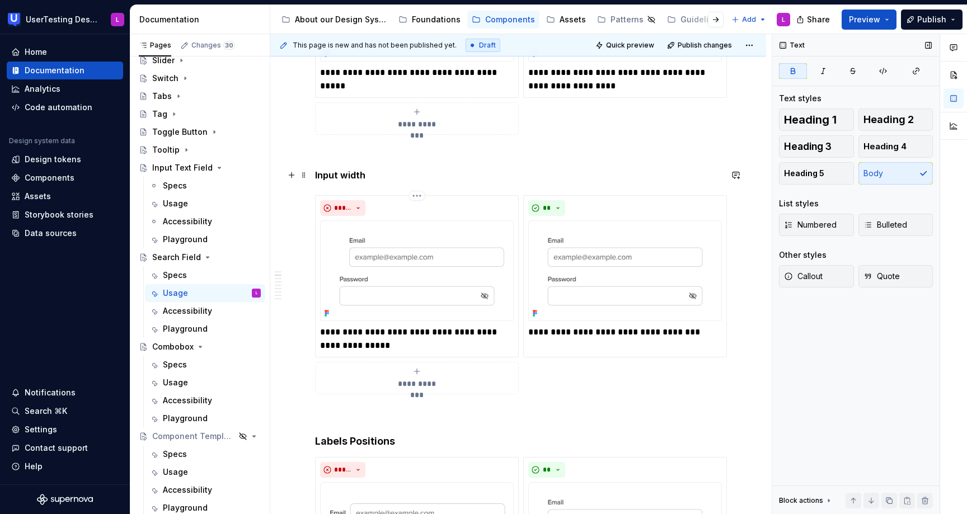
scroll to position [614, 0]
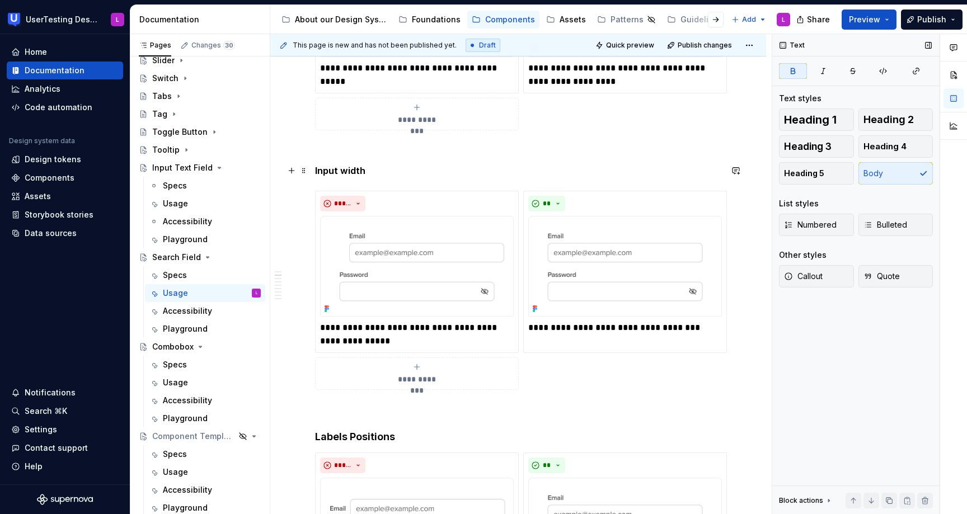
click at [331, 171] on strong "Input width" at bounding box center [340, 170] width 50 height 11
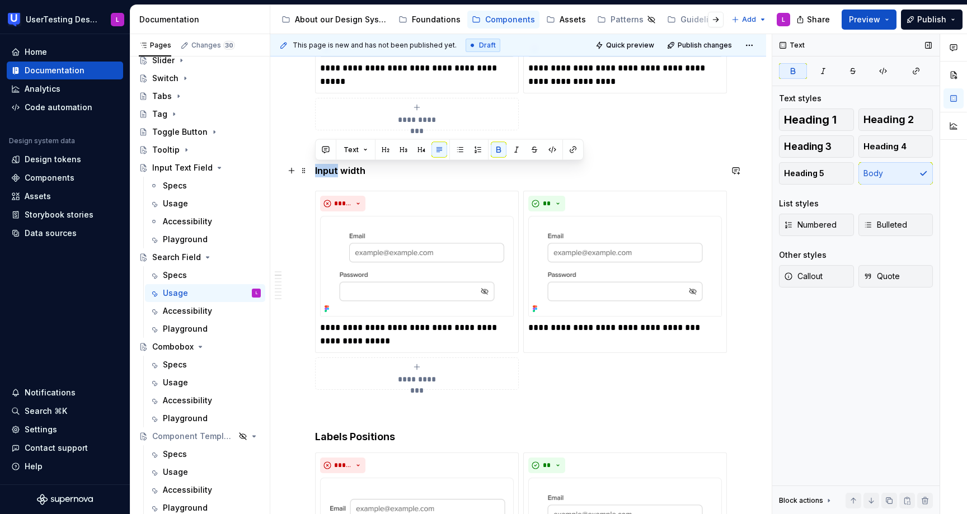
click at [331, 171] on strong "Input width" at bounding box center [340, 170] width 50 height 11
drag, startPoint x: 345, startPoint y: 169, endPoint x: 288, endPoint y: 166, distance: 57.1
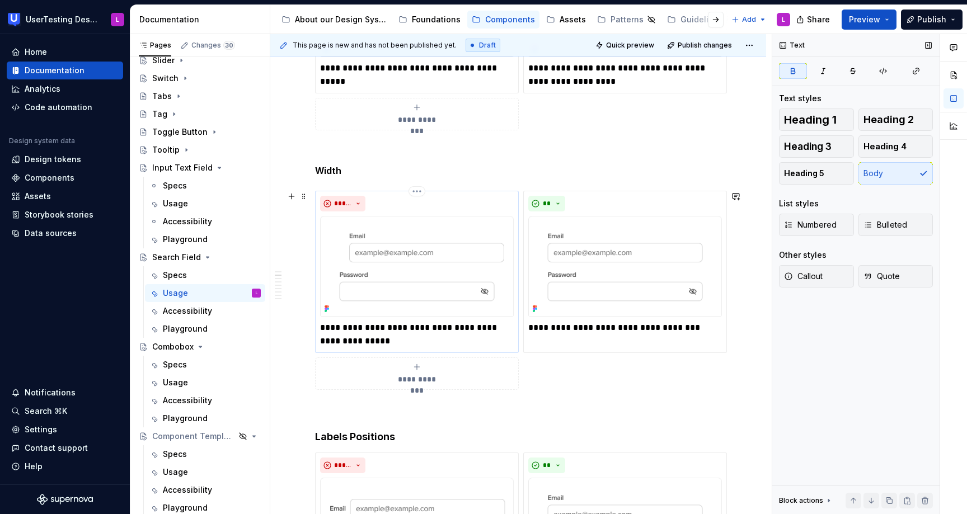
click at [357, 330] on p "**********" at bounding box center [417, 334] width 194 height 27
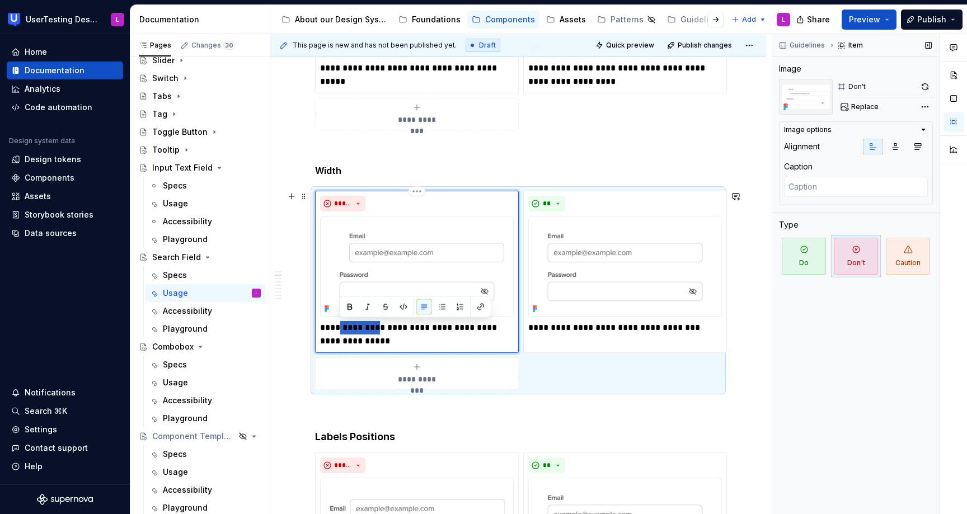
click at [357, 330] on p "**********" at bounding box center [417, 334] width 194 height 27
paste div
type textarea "*"
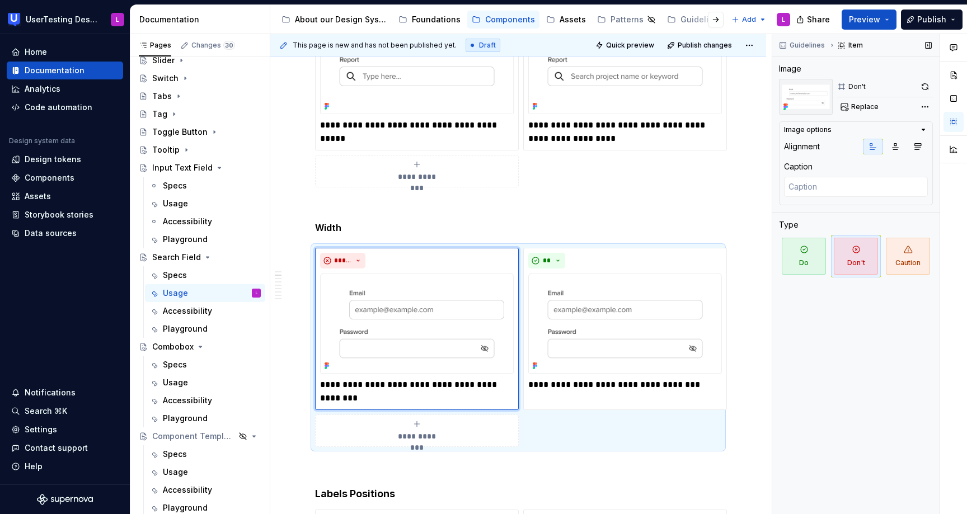
scroll to position [547, 0]
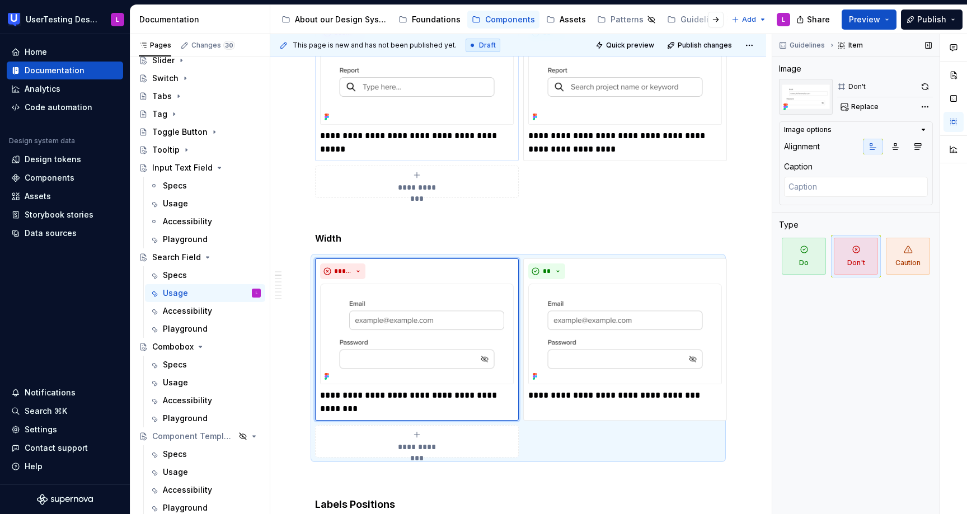
click at [507, 133] on p "**********" at bounding box center [417, 135] width 194 height 13
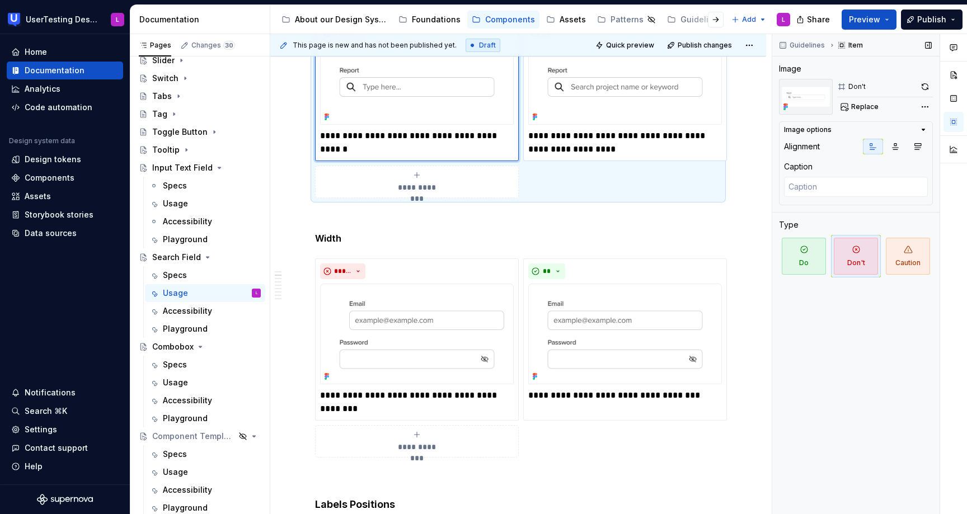
click at [617, 147] on p "**********" at bounding box center [625, 142] width 194 height 27
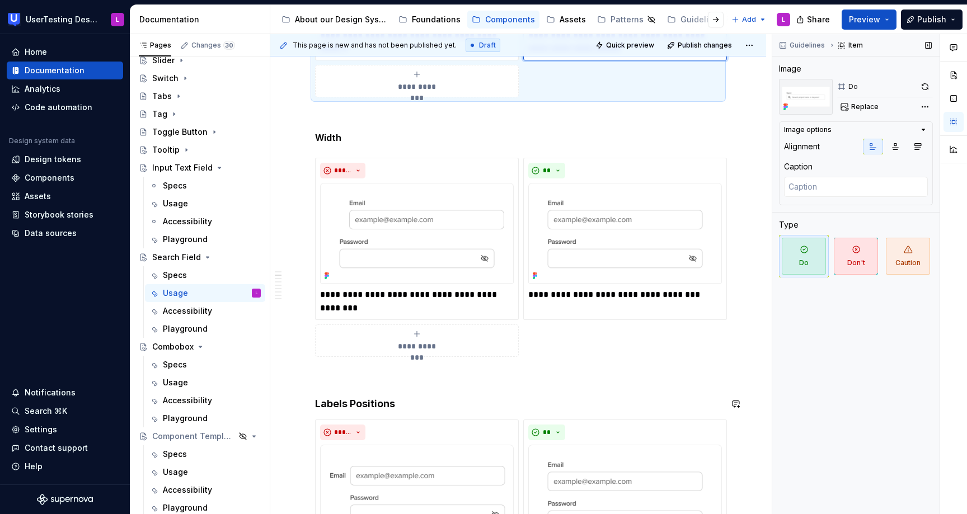
scroll to position [615, 0]
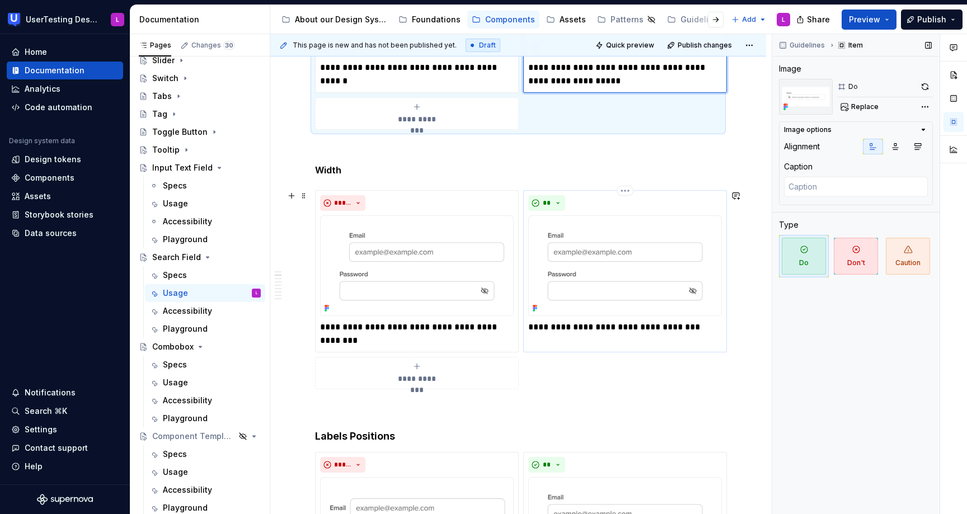
click at [566, 330] on p "**********" at bounding box center [625, 327] width 194 height 13
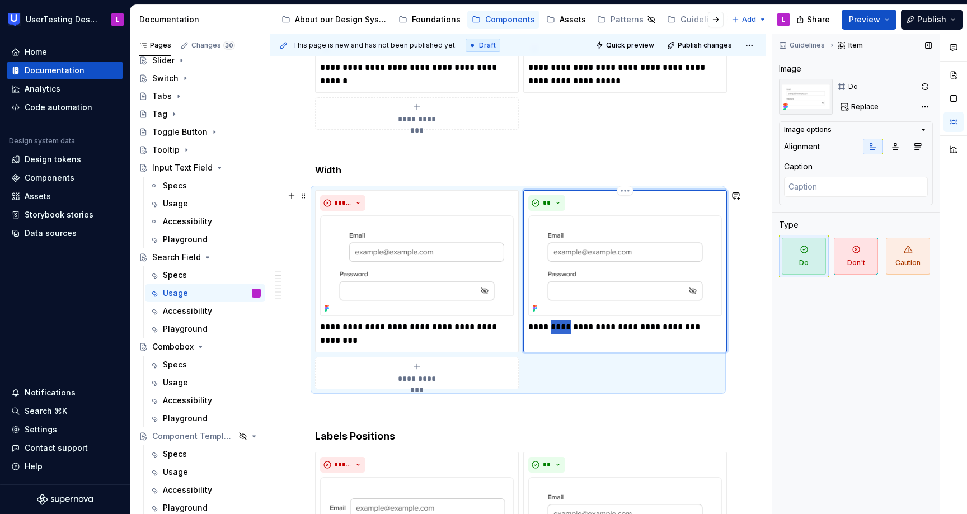
click at [566, 330] on p "**********" at bounding box center [625, 327] width 194 height 13
paste div
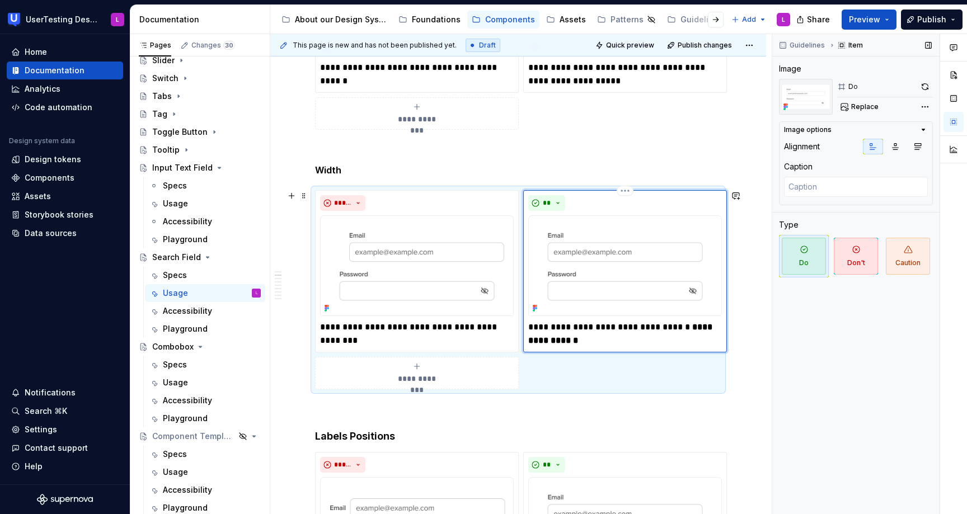
type textarea "*"
drag, startPoint x: 672, startPoint y: 323, endPoint x: 681, endPoint y: 349, distance: 27.2
click at [681, 349] on div "**********" at bounding box center [625, 271] width 204 height 162
click at [587, 305] on button "button" at bounding box center [589, 307] width 16 height 16
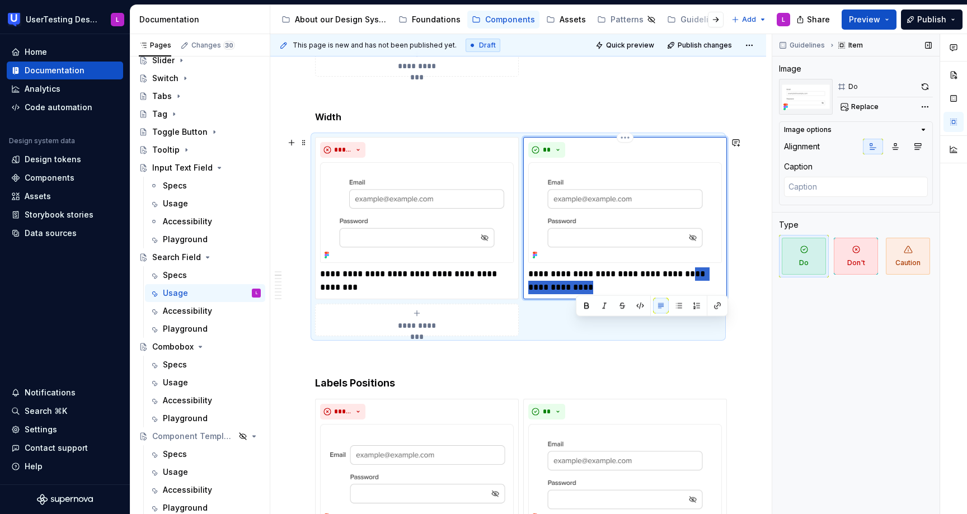
scroll to position [677, 0]
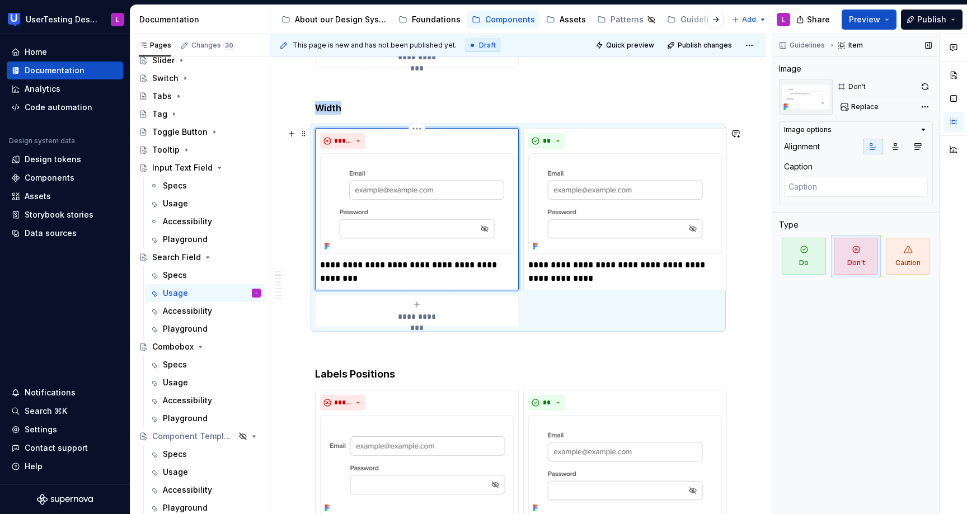
click at [407, 184] on img at bounding box center [417, 203] width 194 height 101
click at [863, 110] on span "Replace" at bounding box center [864, 106] width 27 height 9
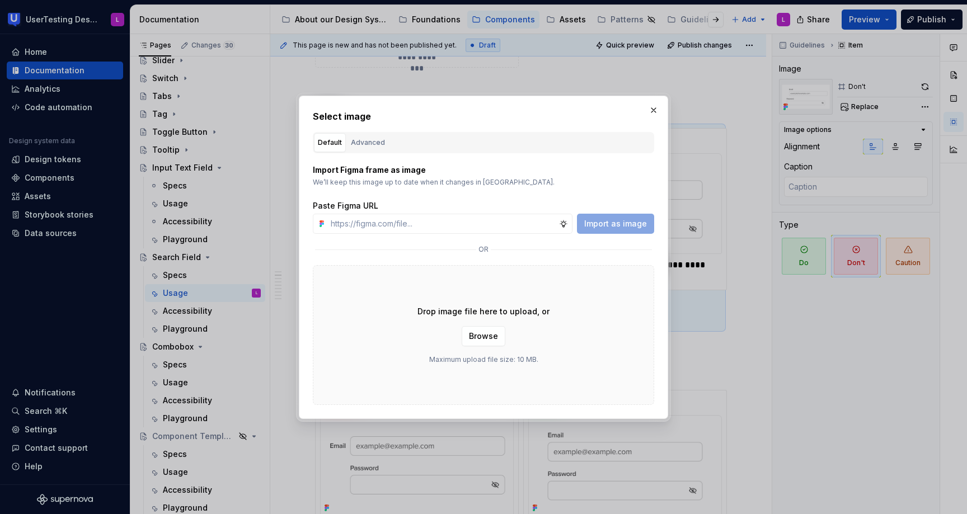
type textarea "*"
type input "[URL][DOMAIN_NAME]"
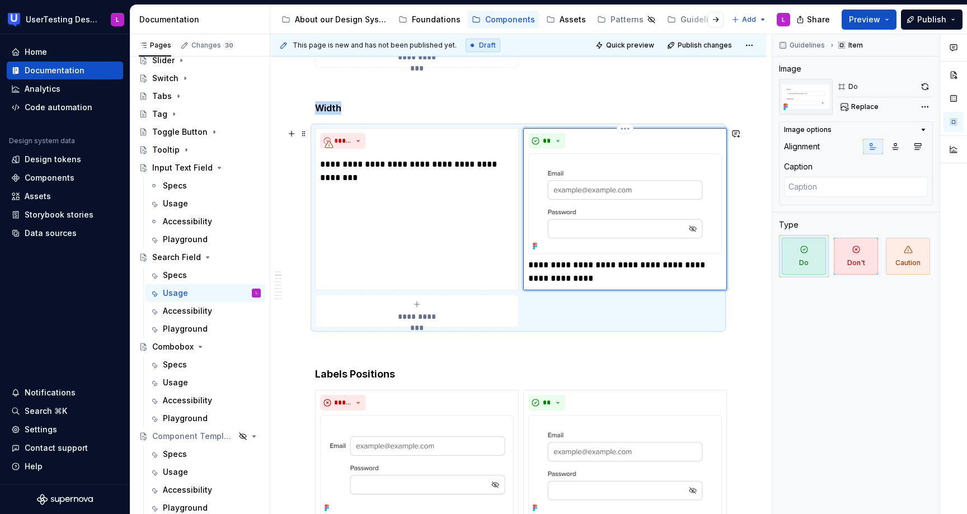
click at [679, 161] on img at bounding box center [625, 203] width 194 height 101
click at [865, 105] on span "Replace" at bounding box center [864, 106] width 27 height 9
type textarea "*"
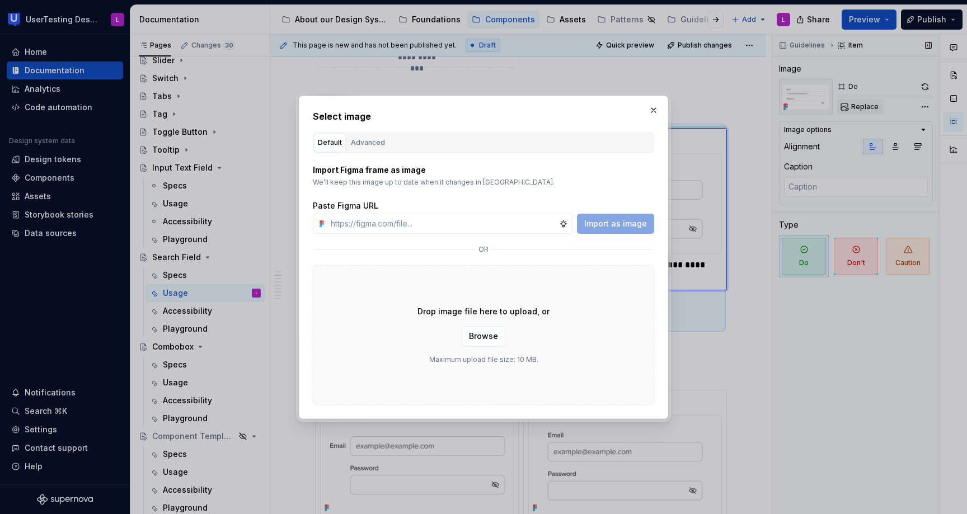
type input "[URL][DOMAIN_NAME]"
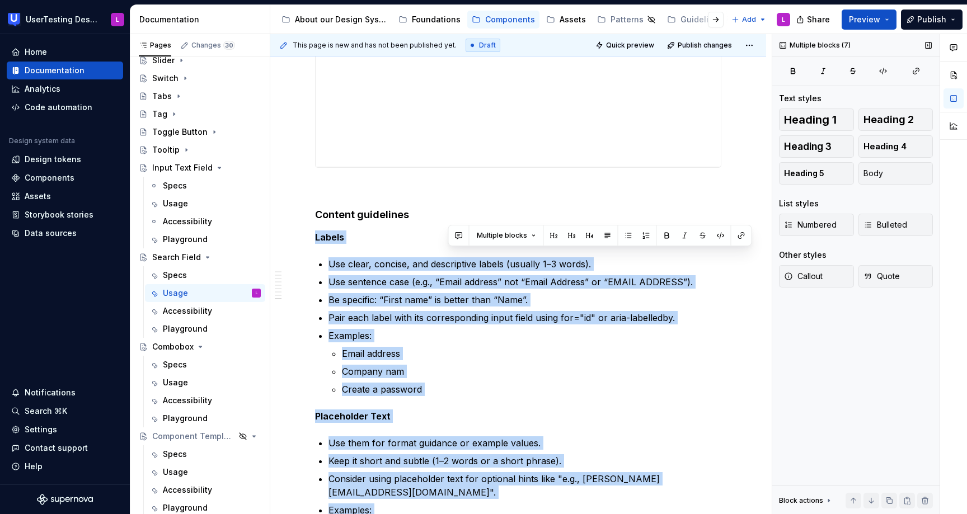
scroll to position [2160, 0]
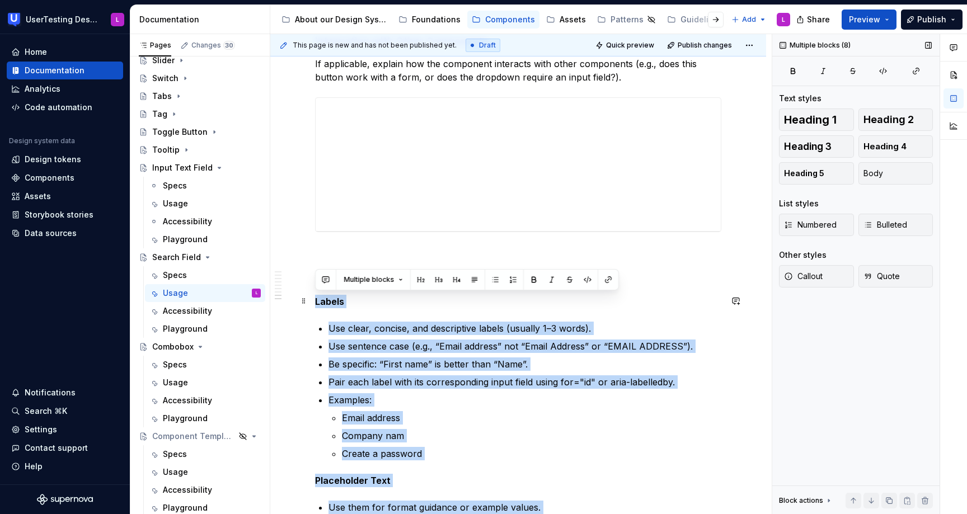
drag, startPoint x: 531, startPoint y: 365, endPoint x: 315, endPoint y: 299, distance: 225.8
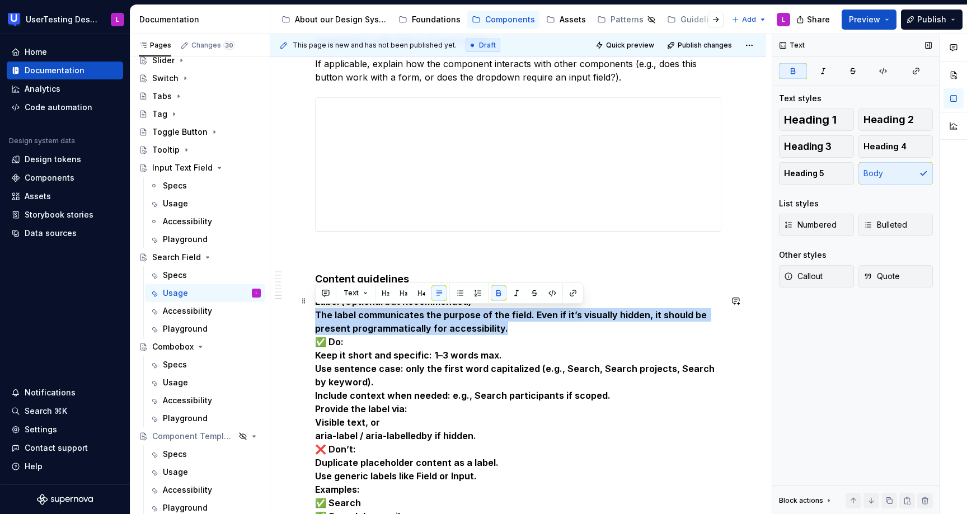
drag, startPoint x: 507, startPoint y: 330, endPoint x: 301, endPoint y: 315, distance: 206.4
click at [497, 290] on button "button" at bounding box center [499, 293] width 16 height 16
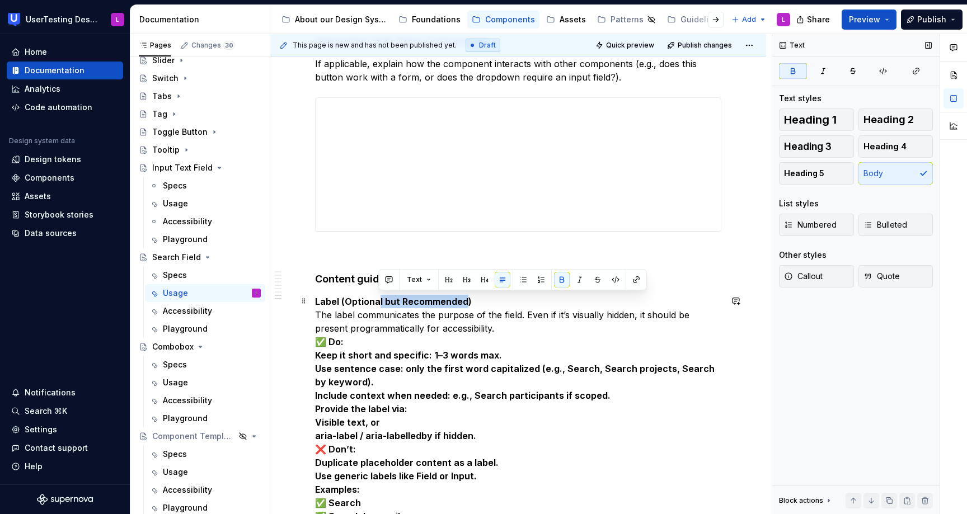
drag, startPoint x: 379, startPoint y: 299, endPoint x: 465, endPoint y: 301, distance: 86.2
click at [465, 301] on strong "Label (Optional but Recommended)" at bounding box center [393, 301] width 157 height 11
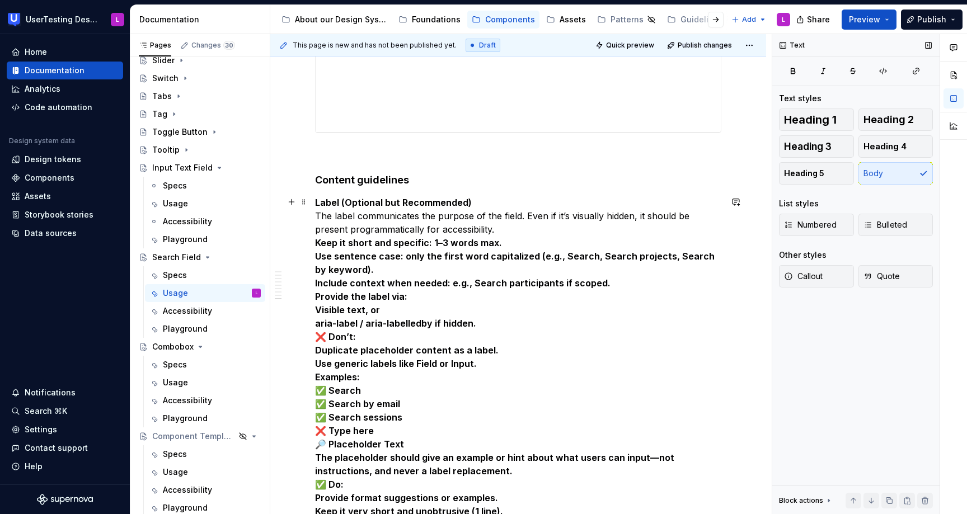
scroll to position [2263, 0]
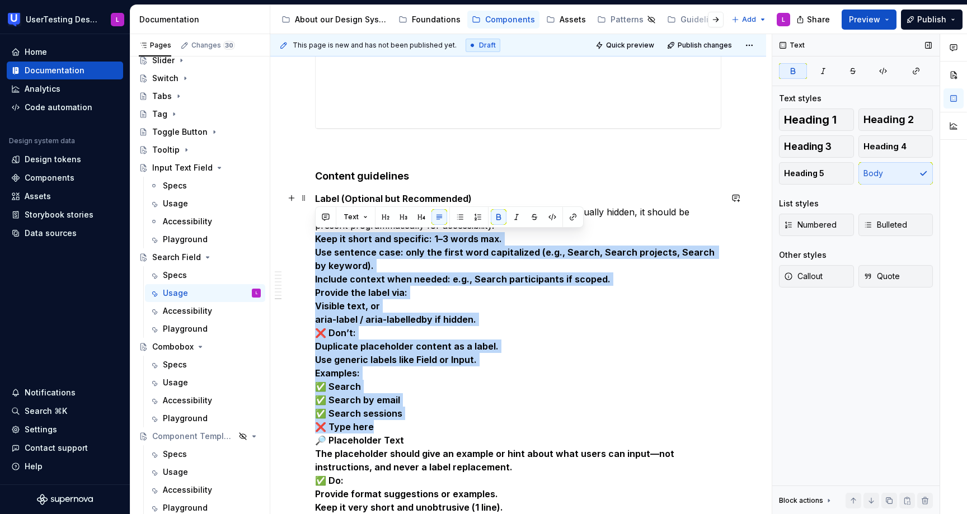
drag, startPoint x: 397, startPoint y: 428, endPoint x: 309, endPoint y: 244, distance: 203.7
click at [495, 217] on button "button" at bounding box center [499, 217] width 16 height 16
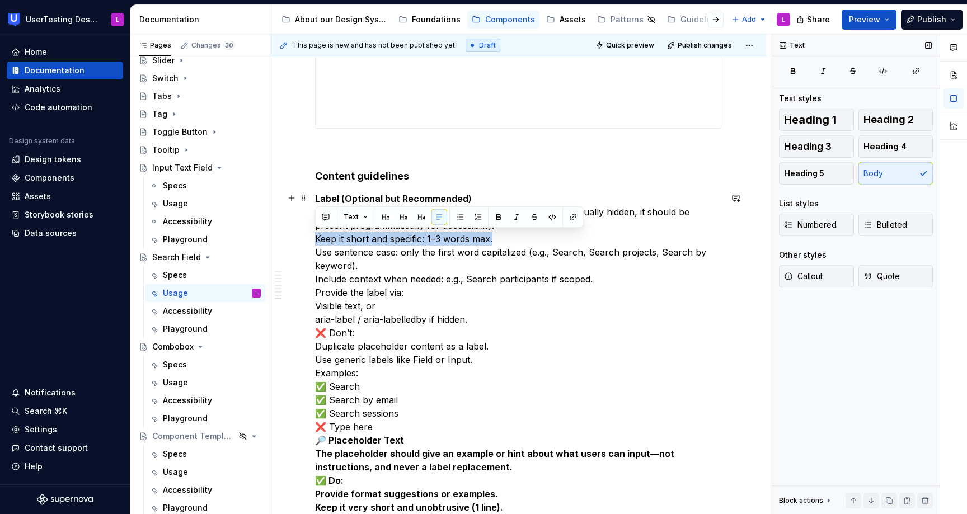
drag, startPoint x: 512, startPoint y: 235, endPoint x: 297, endPoint y: 235, distance: 215.4
click at [458, 219] on button "button" at bounding box center [460, 217] width 16 height 16
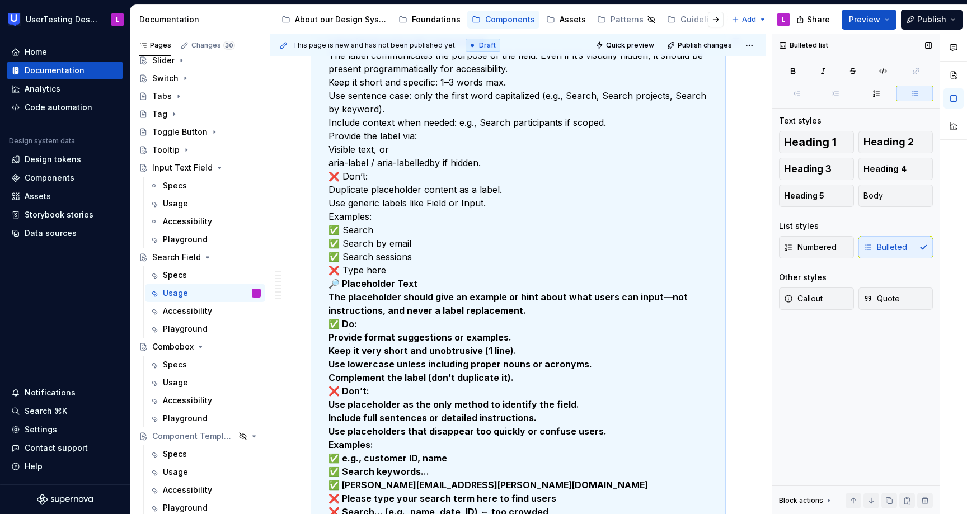
scroll to position [2740, 0]
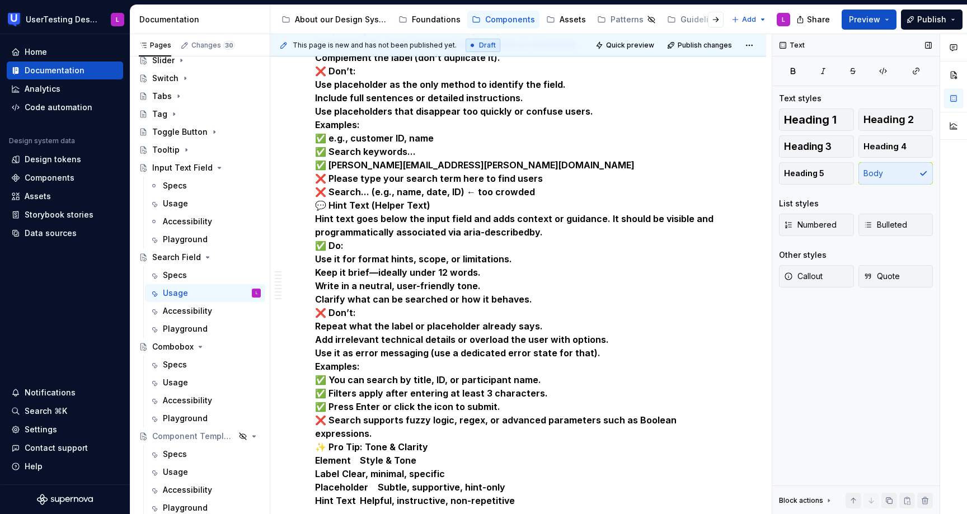
click at [430, 179] on strong "❌ Please type your search term here to find users" at bounding box center [429, 178] width 228 height 11
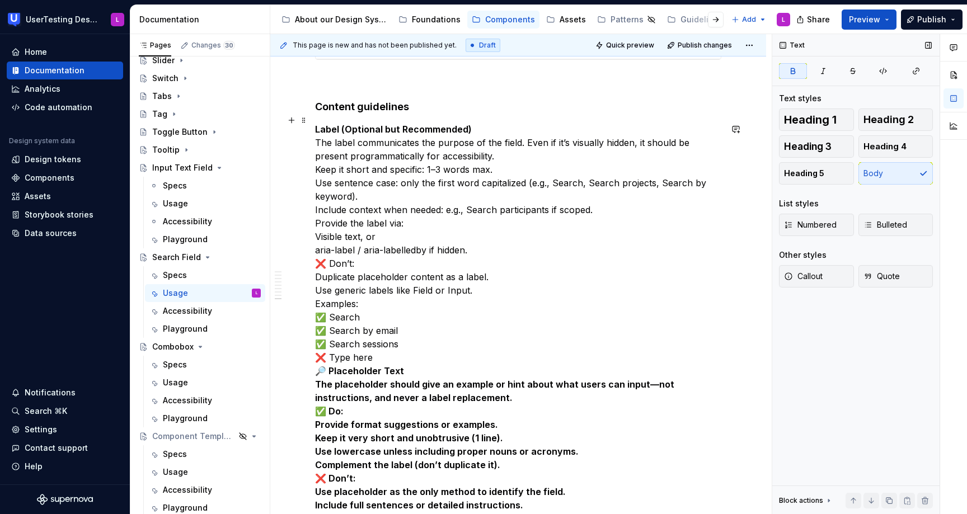
scroll to position [2341, 0]
type textarea "*"
